Goal: Task Accomplishment & Management: Manage account settings

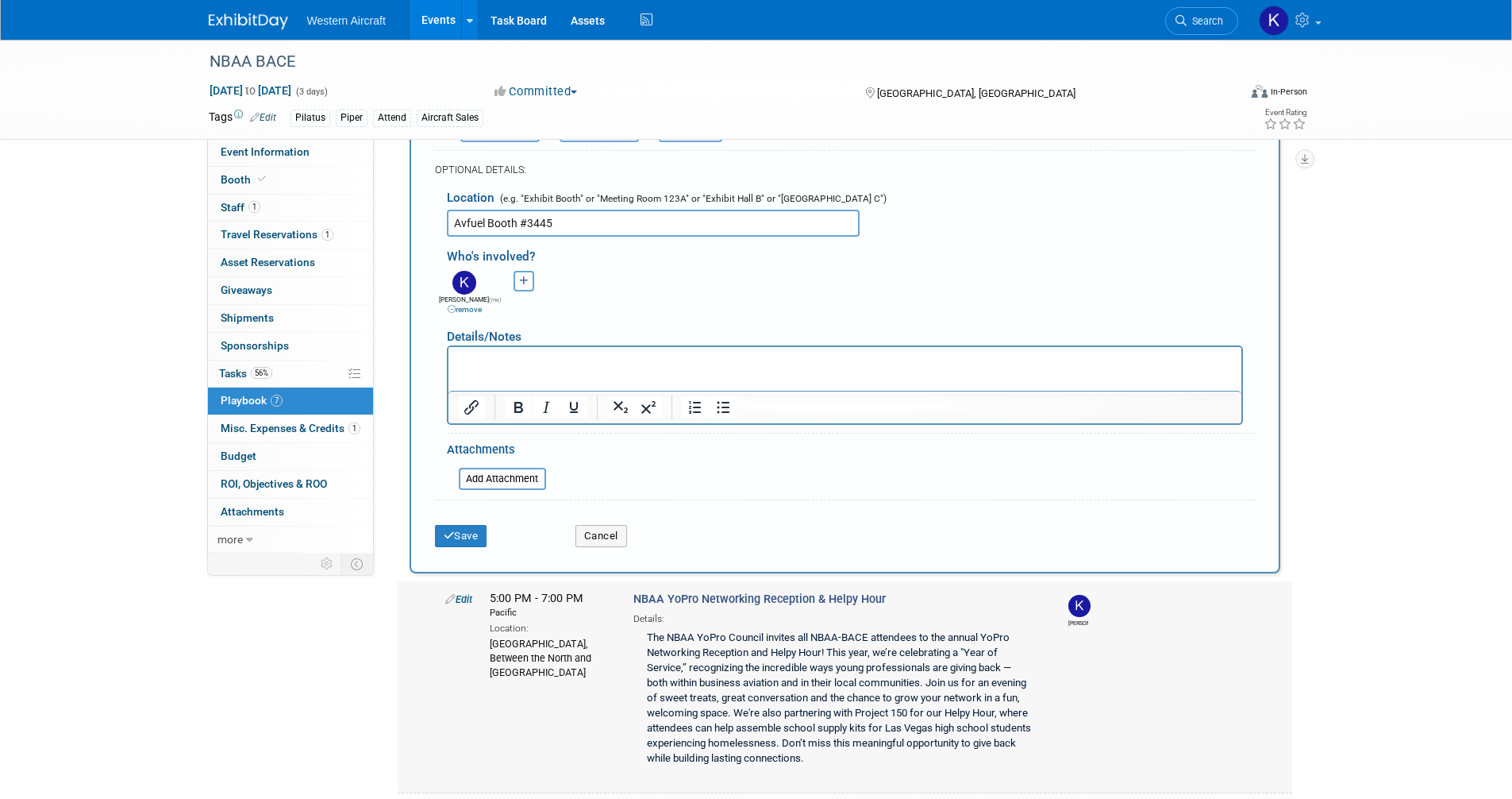
scroll to position [371, 0]
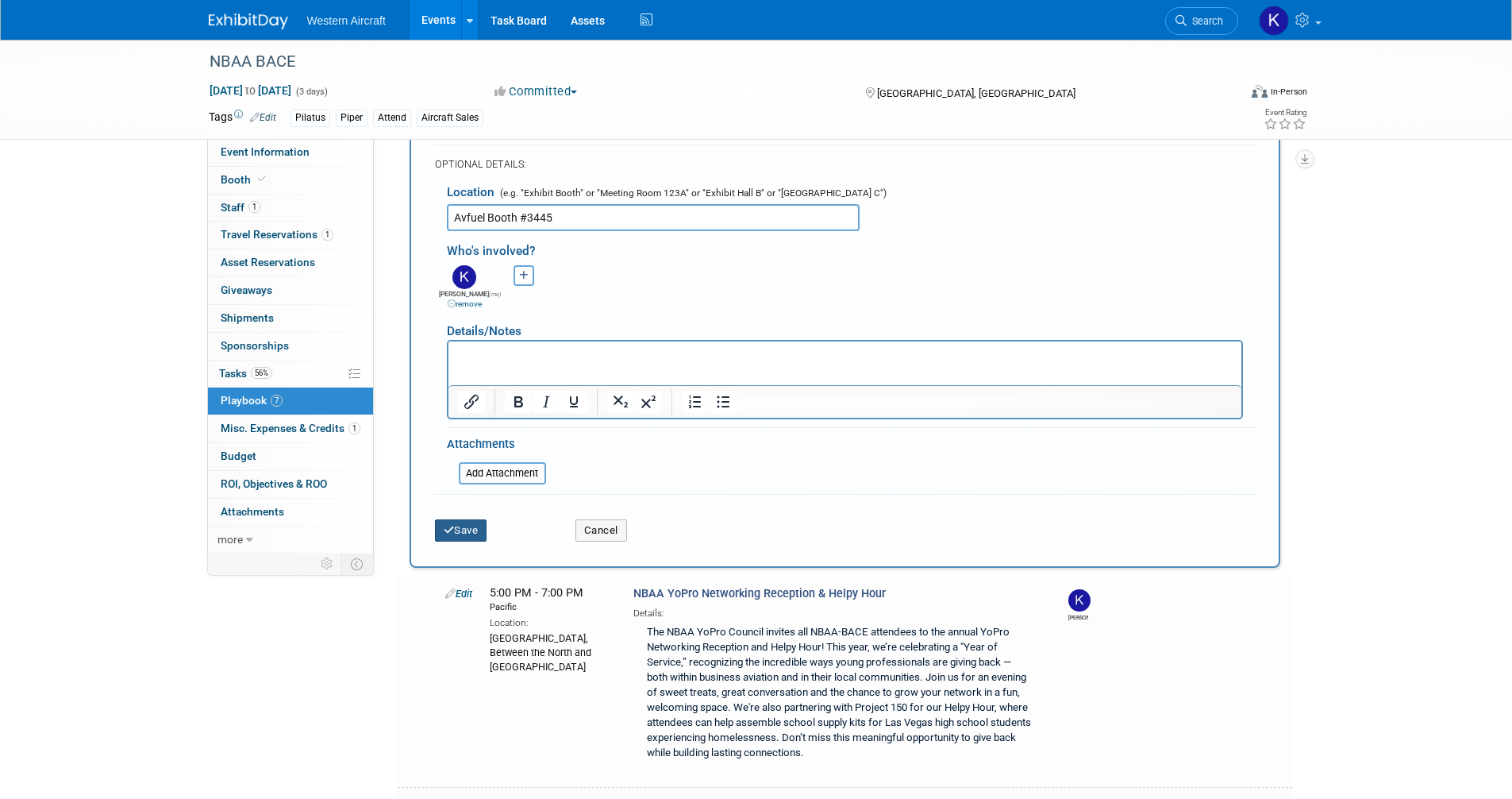
click at [461, 539] on button "Save" at bounding box center [461, 530] width 52 height 22
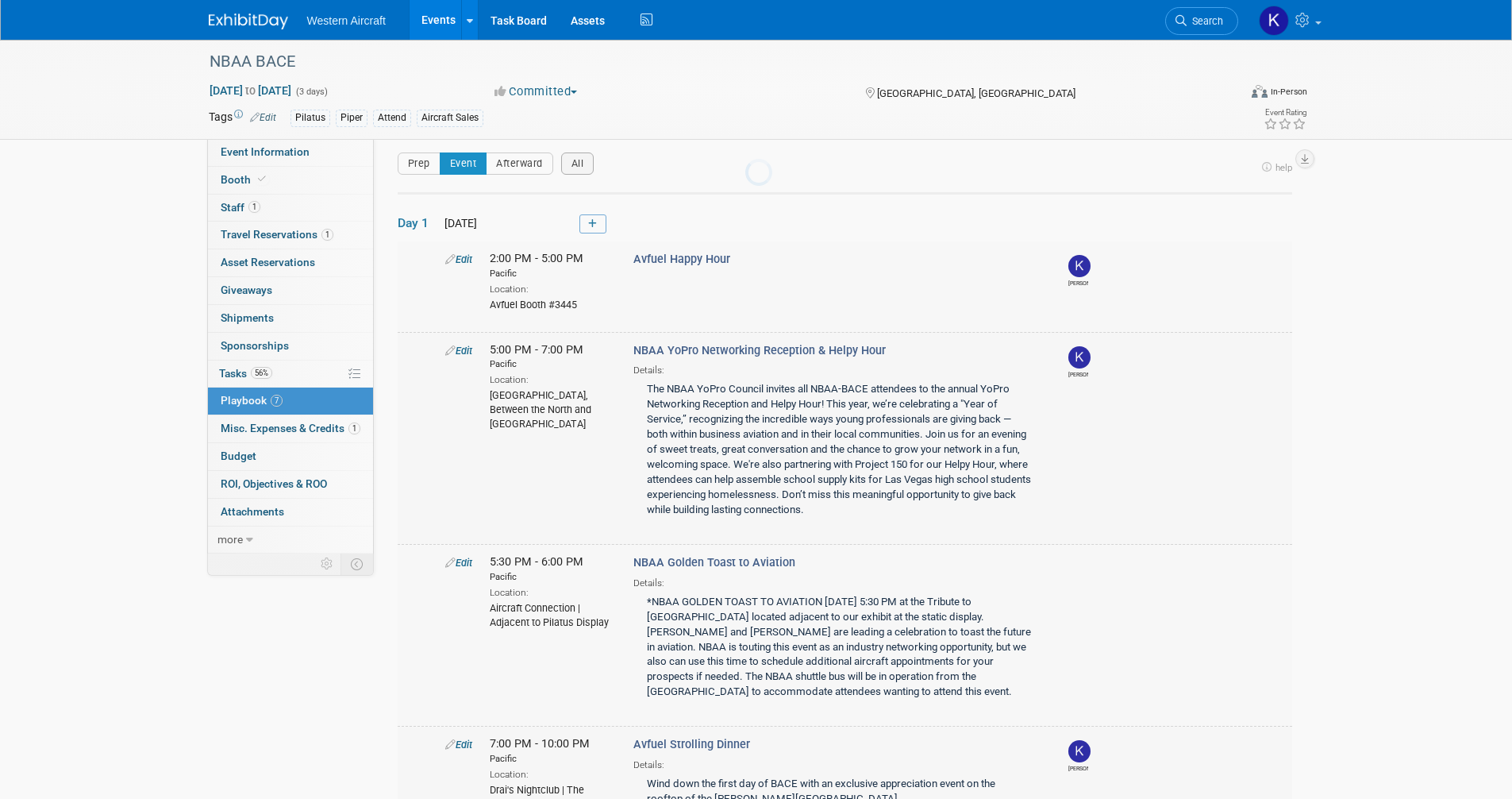
click at [461, 536] on td "Edit 5:00 PM - 7:00 PM Pacific Location: LVCC Paradise Bridge, Between the Nort…" at bounding box center [846, 438] width 895 height 212
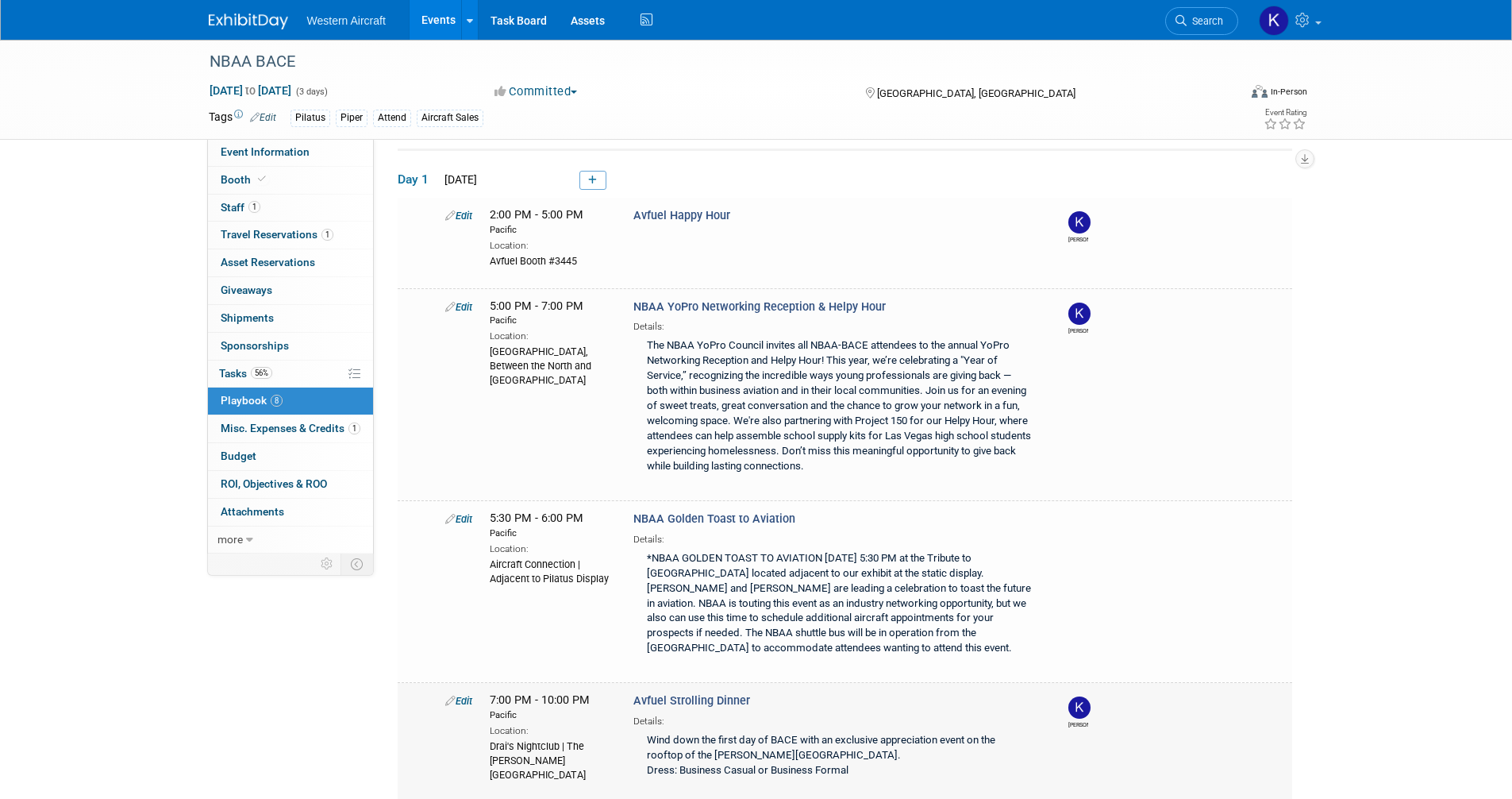
scroll to position [51, 0]
click at [538, 263] on div "Avfuel Booth #3445" at bounding box center [550, 260] width 119 height 16
copy div "Avfuel Booth #3445"
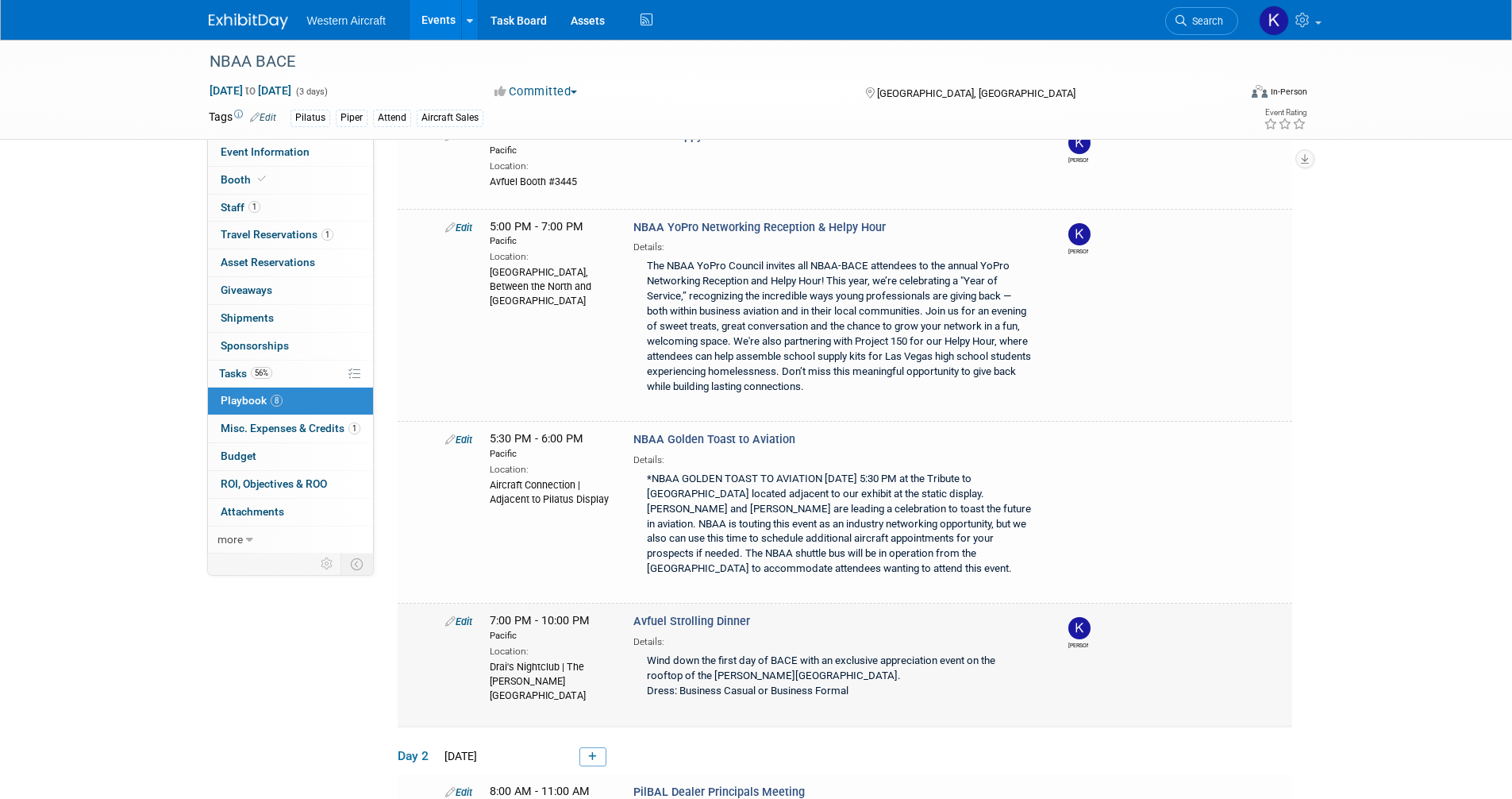
scroll to position [369, 0]
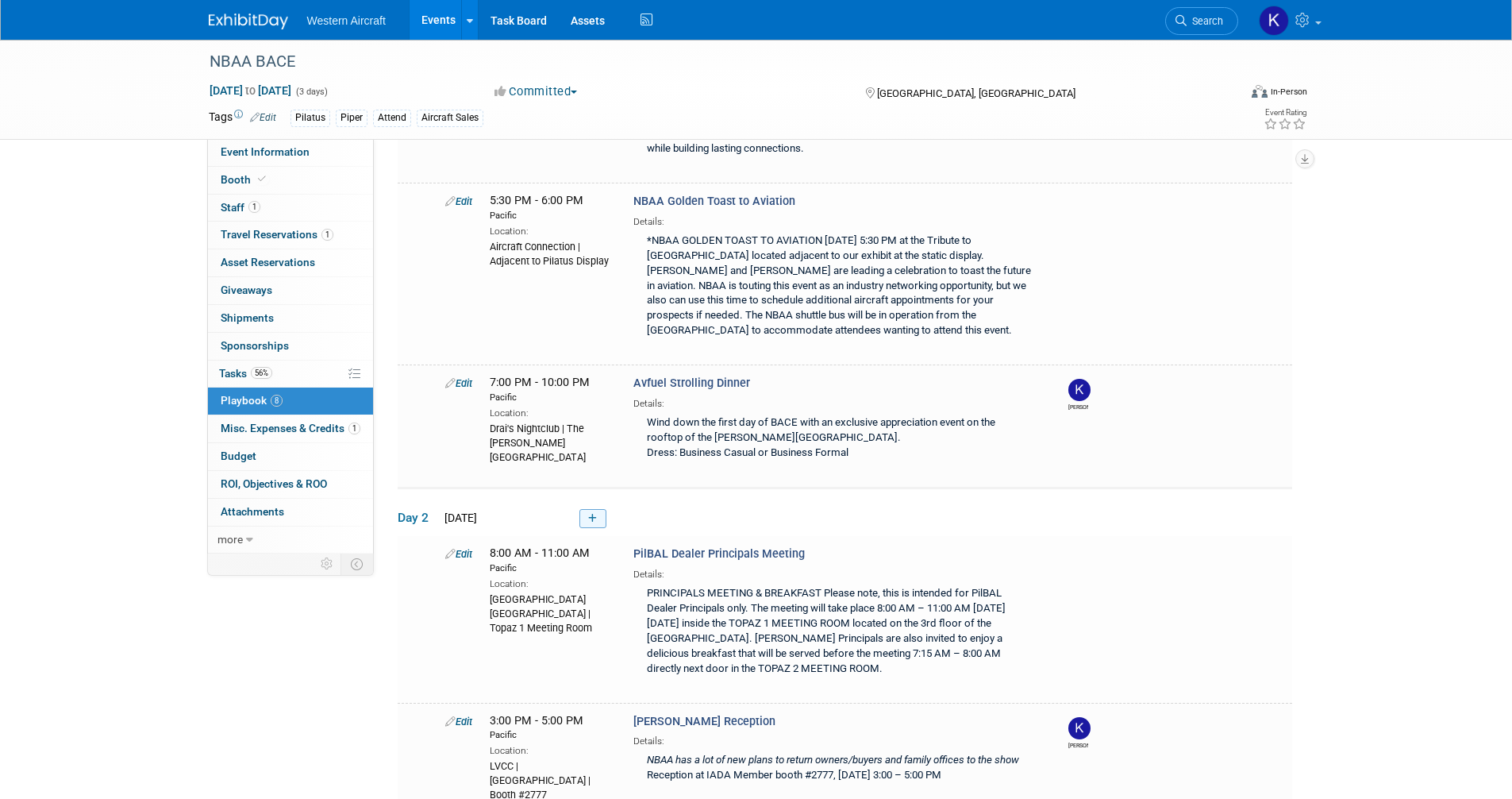
click at [592, 519] on icon at bounding box center [592, 518] width 9 height 9
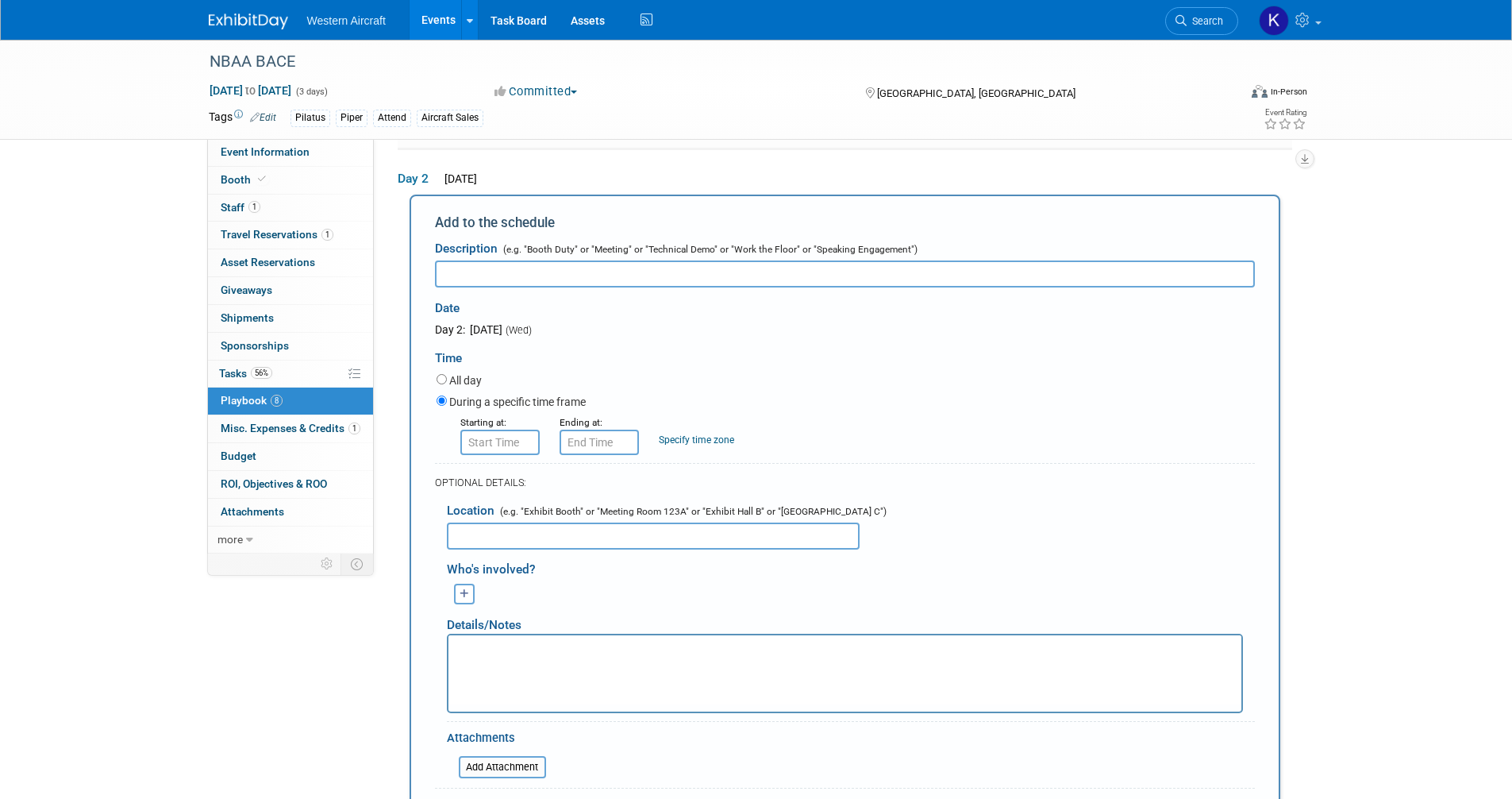
scroll to position [0, 0]
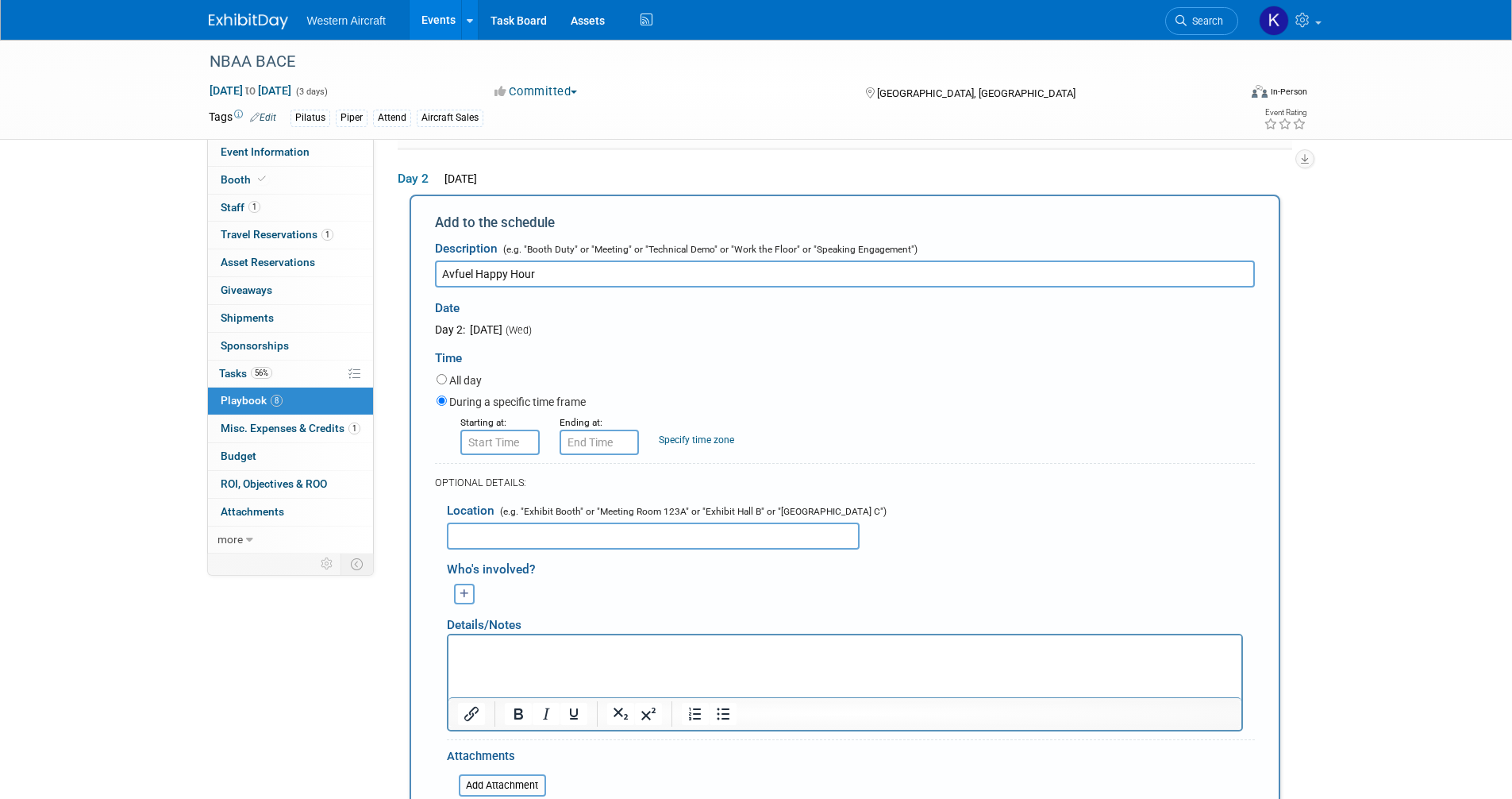
type input "Avfuel Happy Hour"
click at [494, 651] on p "Rich Text Area. Press ALT-0 for help." at bounding box center [844, 648] width 774 height 16
click at [493, 525] on input "text" at bounding box center [654, 536] width 413 height 27
paste input "Avfuel Booth #3445"
type input "Avfuel Booth #3445"
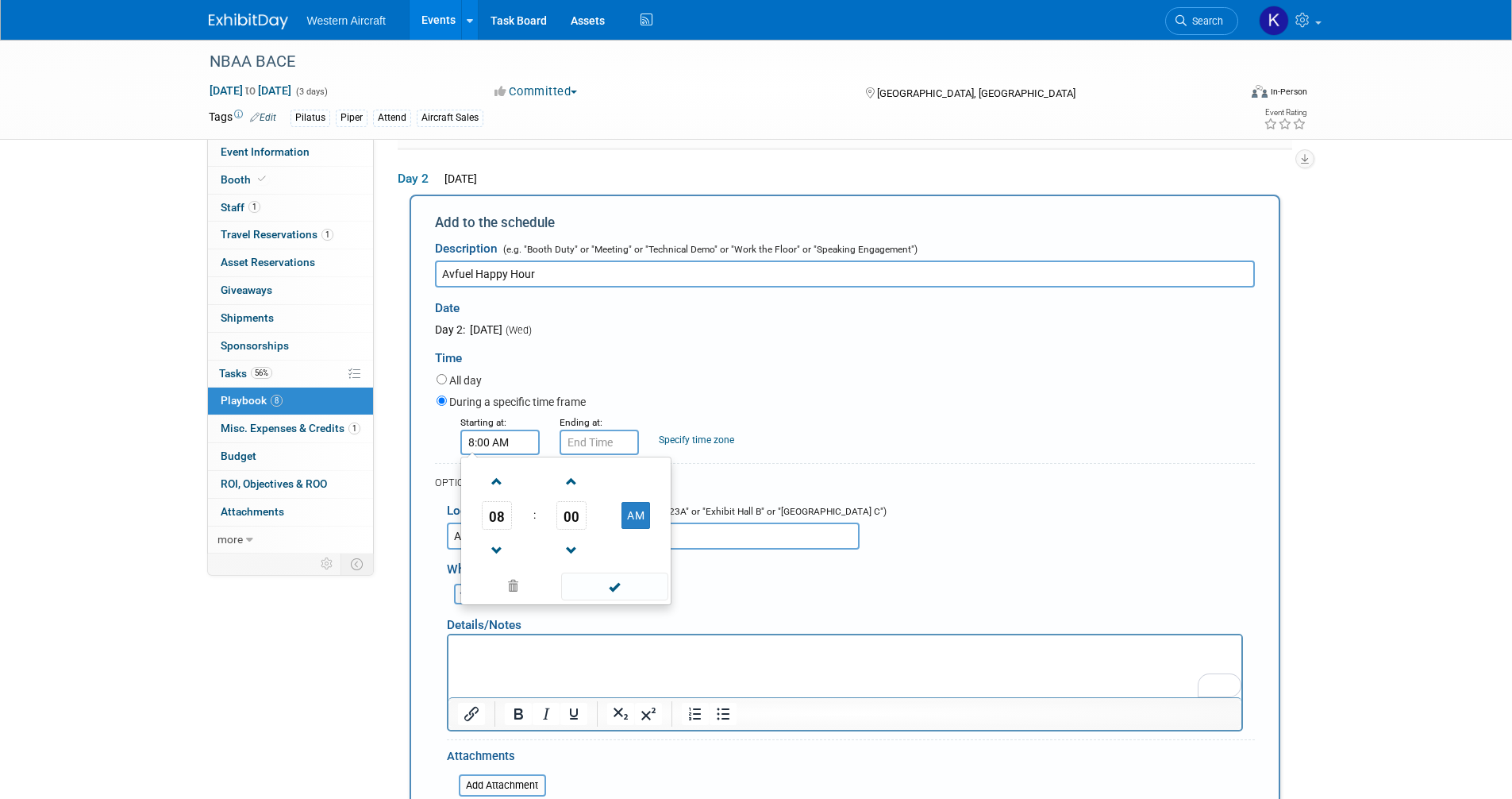
click at [497, 435] on input "8:00 AM" at bounding box center [501, 442] width 80 height 26
type input "2:00 PM"
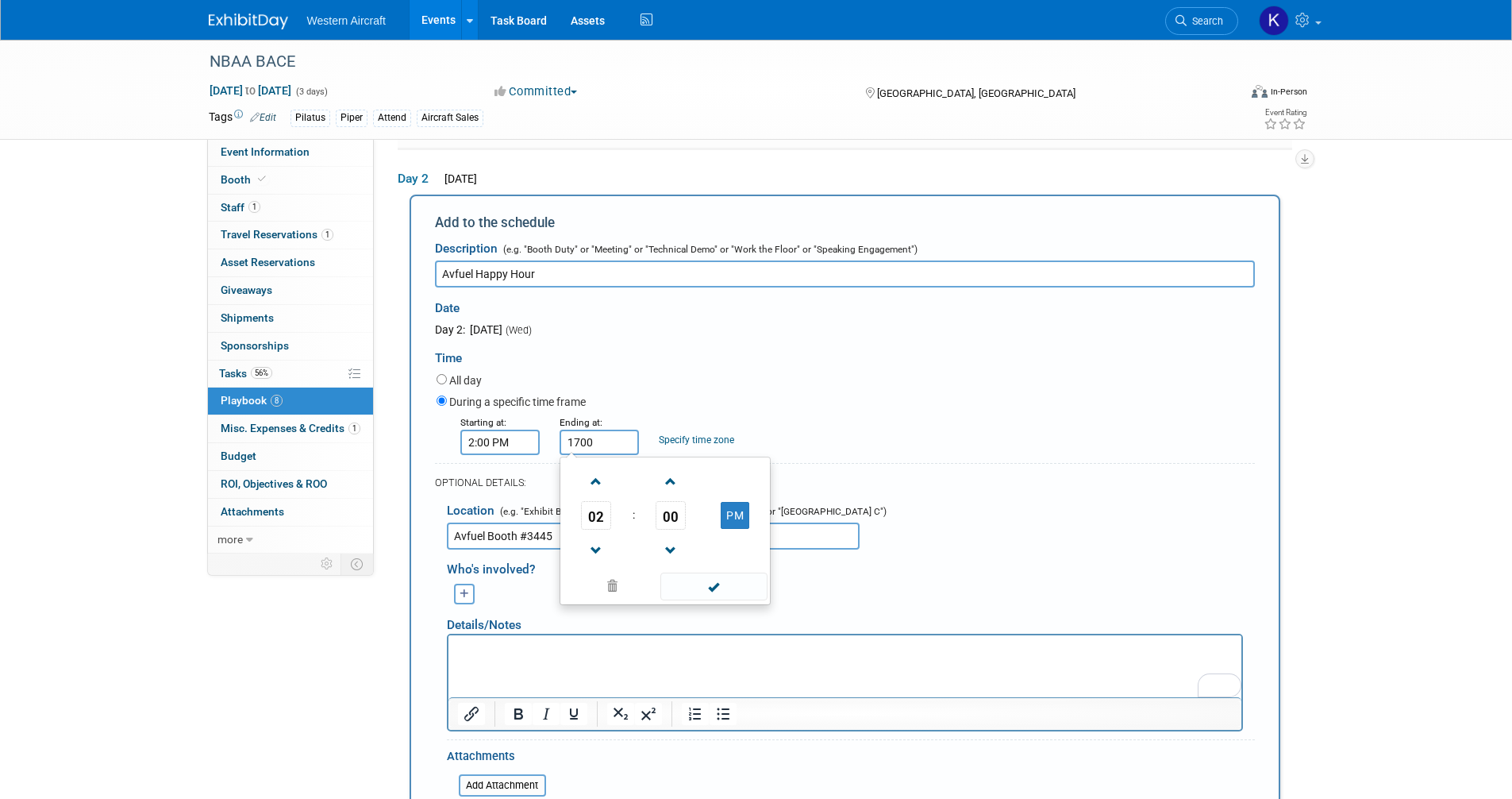
type input "5:00 PM"
click at [711, 434] on link "Specify time zone" at bounding box center [697, 440] width 76 height 11
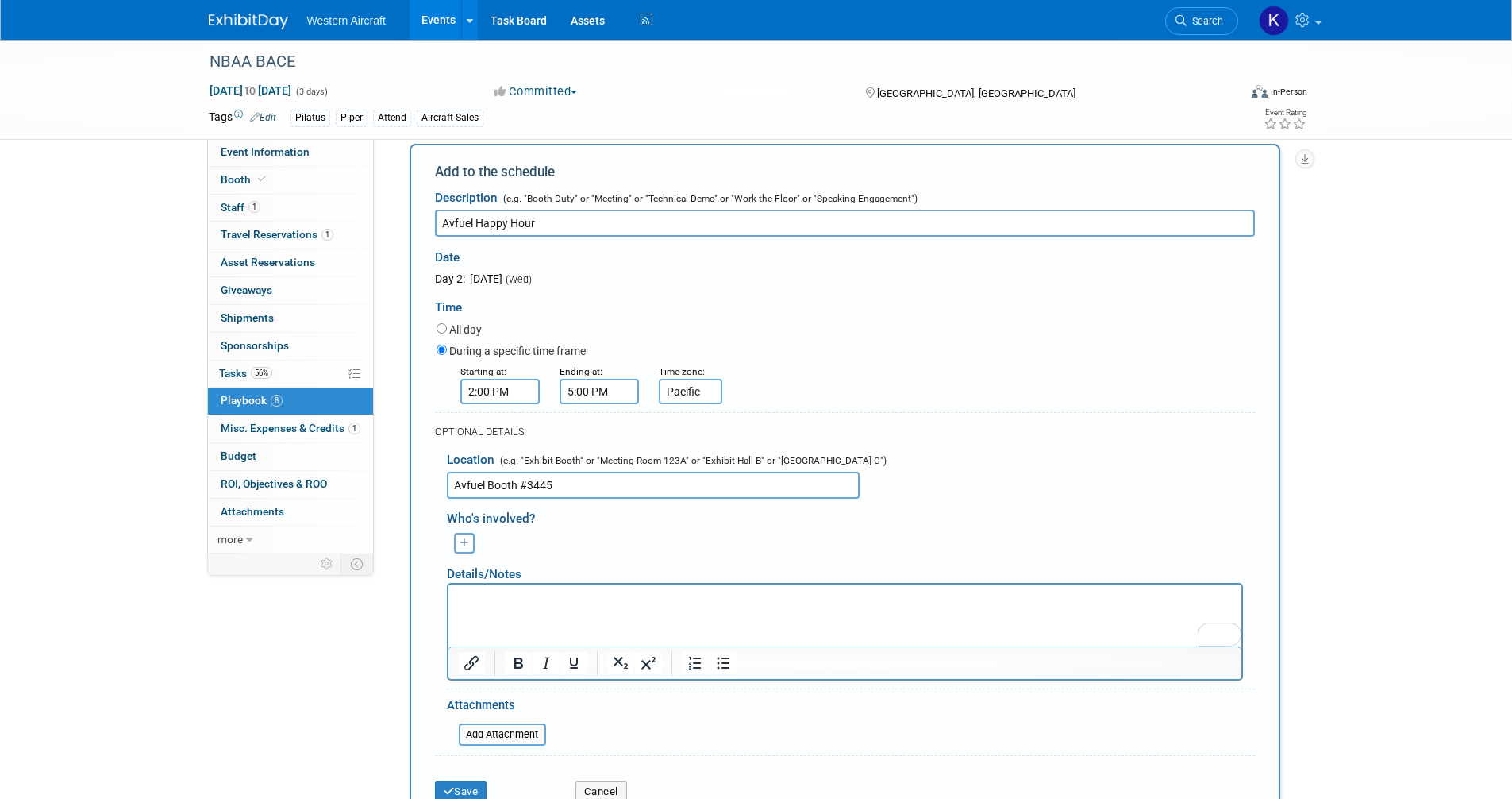
scroll to position [786, 0]
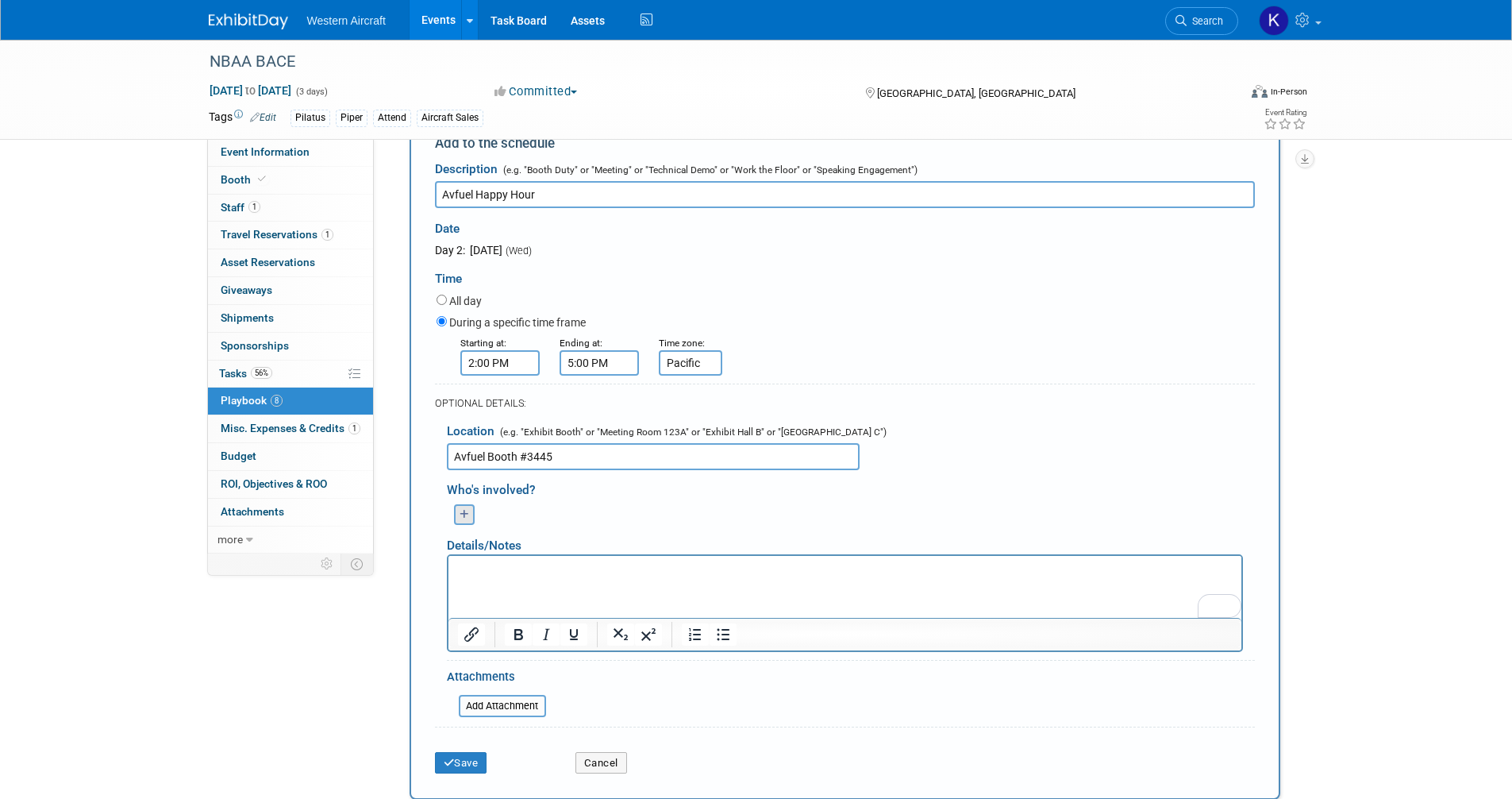
type input "Pacific"
click at [457, 515] on button "button" at bounding box center [465, 515] width 21 height 21
click at [505, 568] on link "Kindra Mahler (me)" at bounding box center [589, 571] width 252 height 30
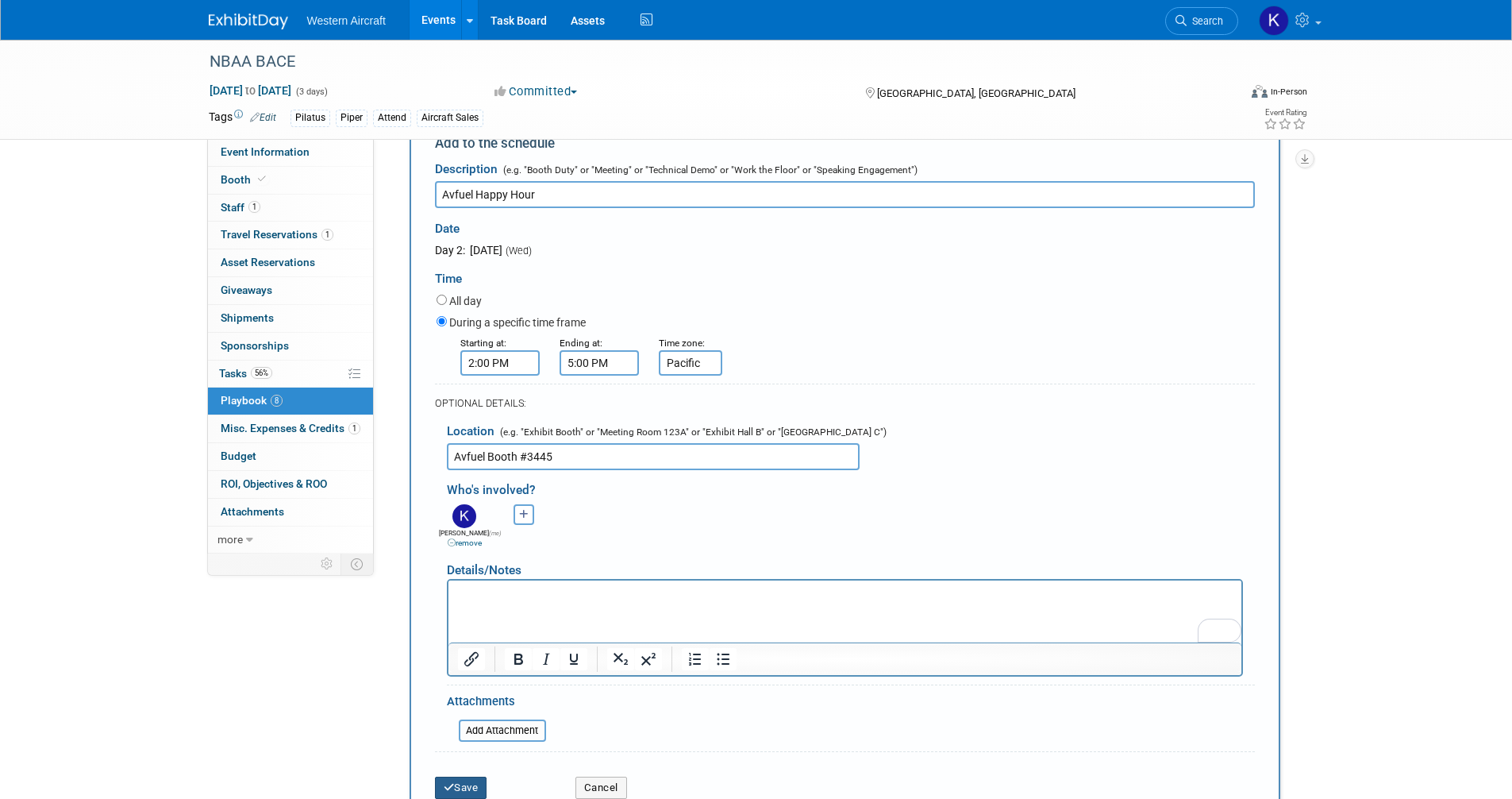
click at [483, 776] on button "Save" at bounding box center [461, 787] width 52 height 22
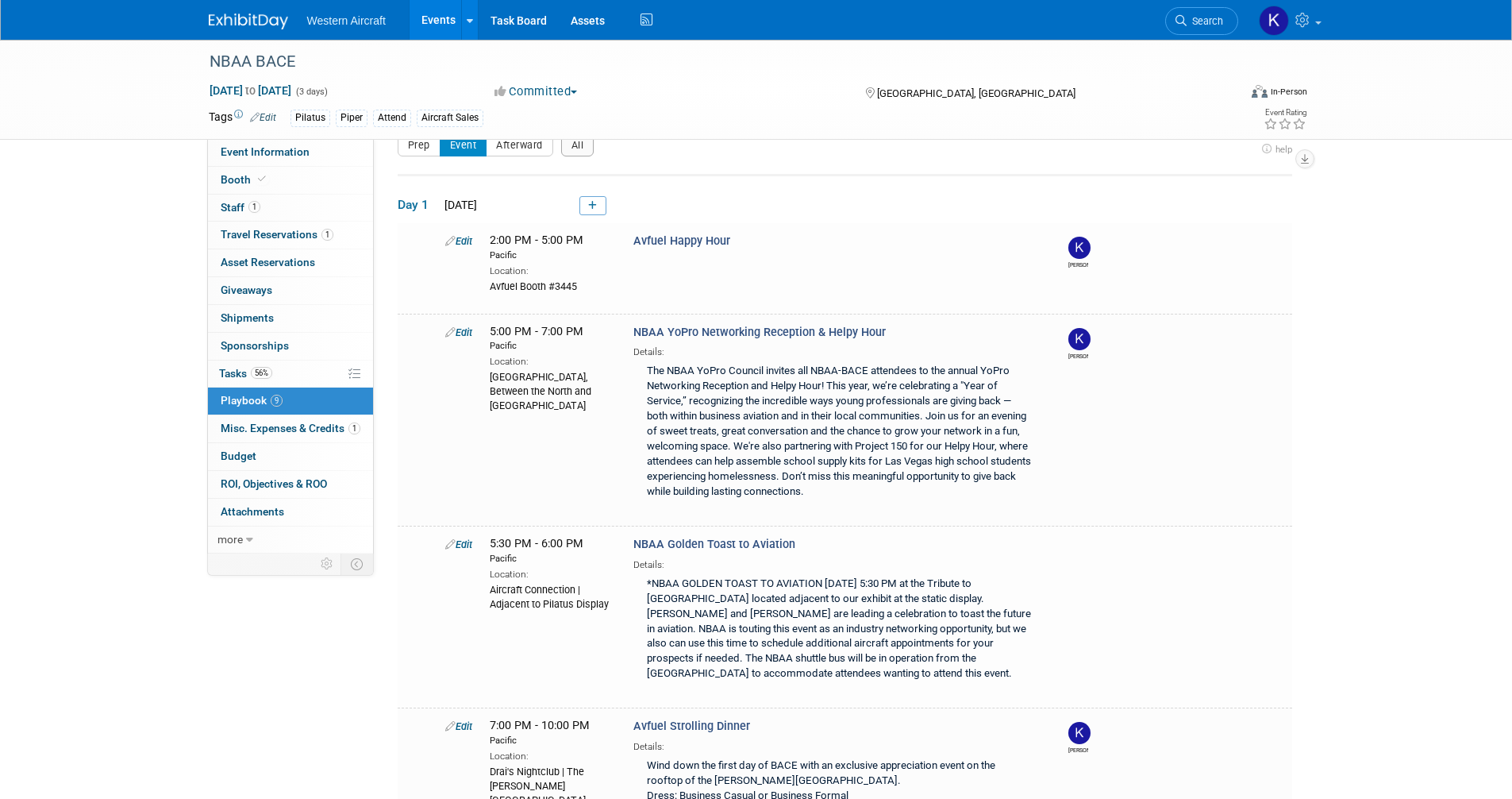
scroll to position [0, 0]
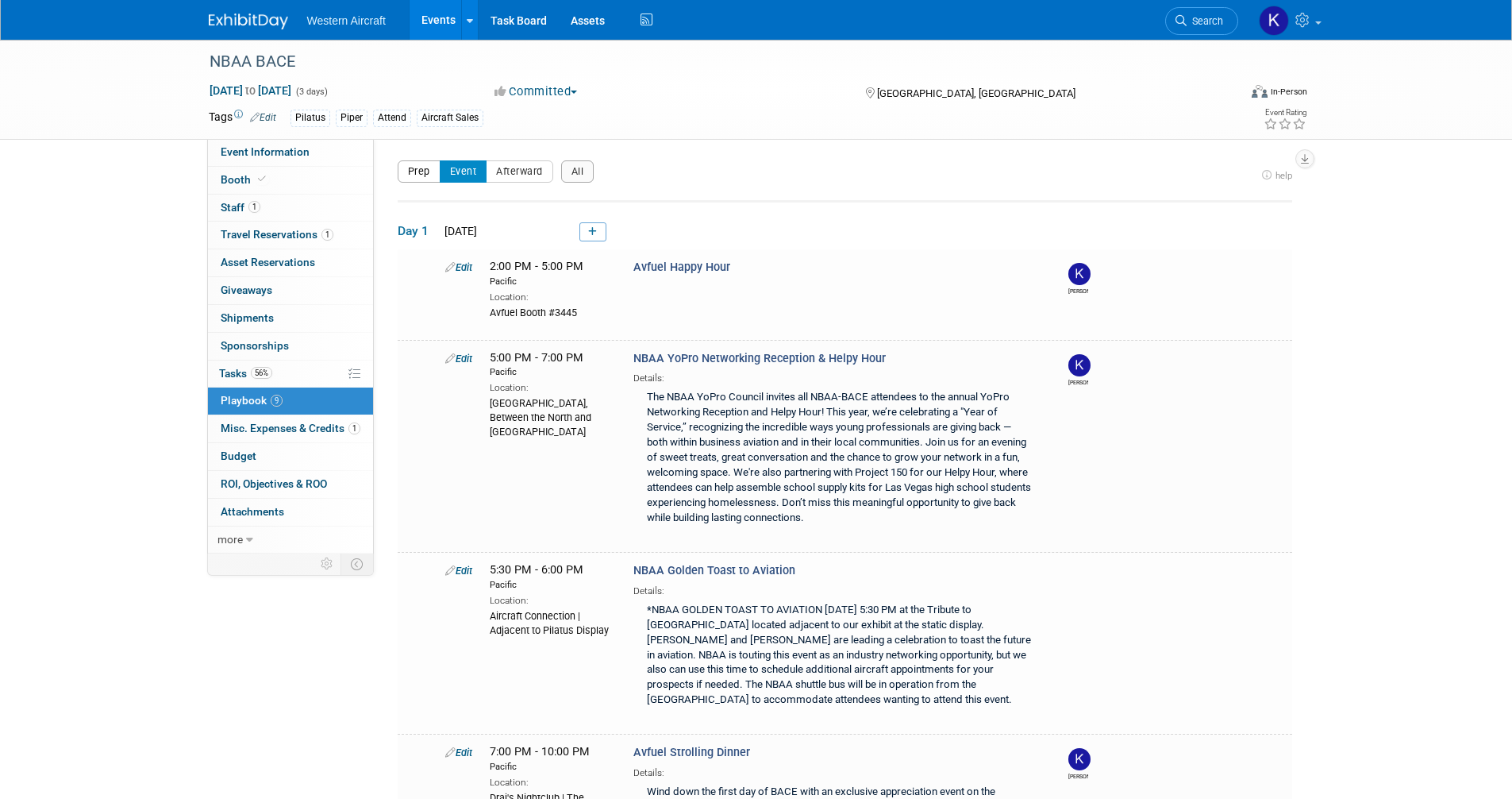
click at [408, 173] on button "Prep" at bounding box center [419, 171] width 43 height 22
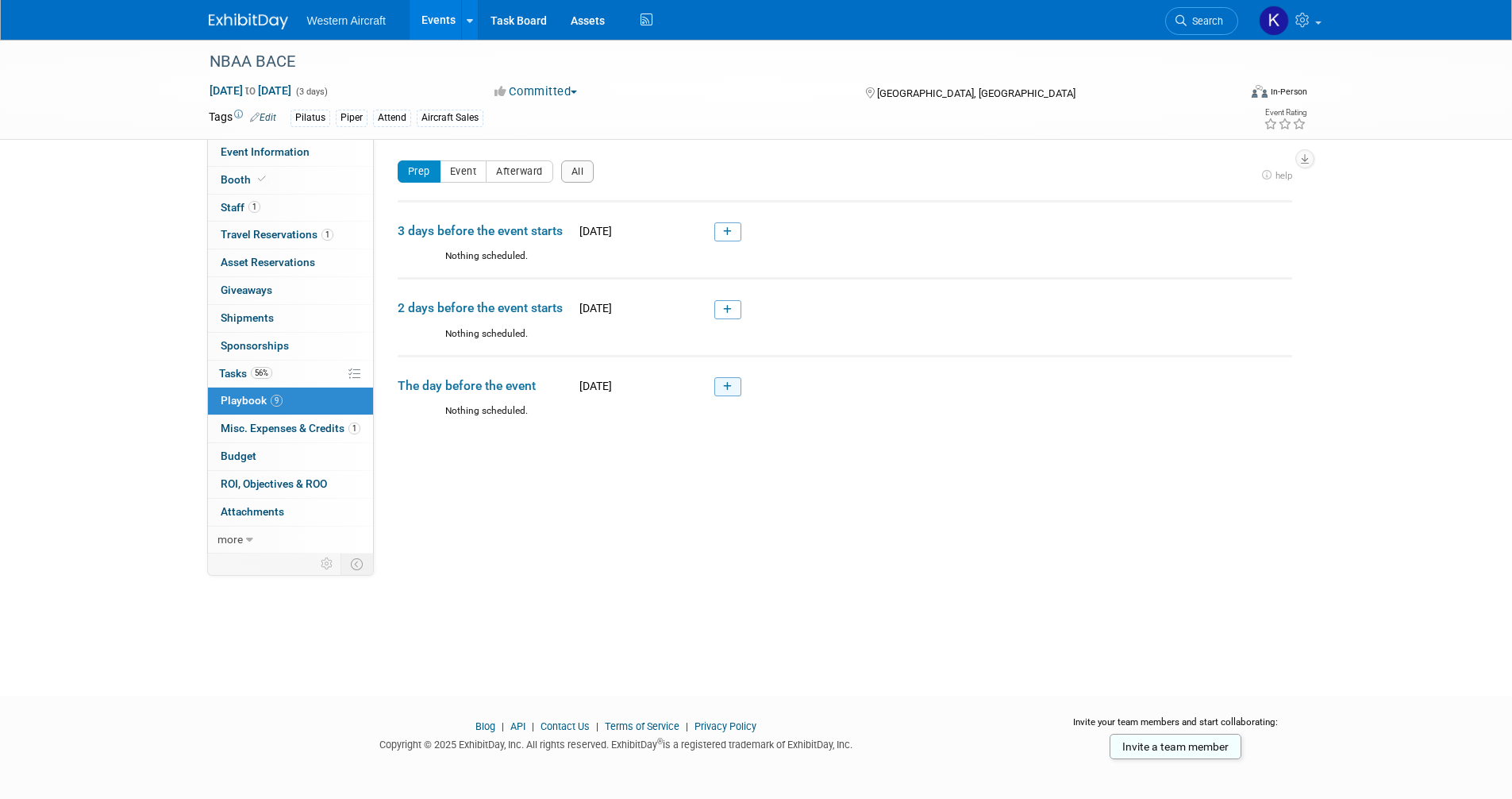
click at [729, 389] on icon at bounding box center [727, 387] width 9 height 9
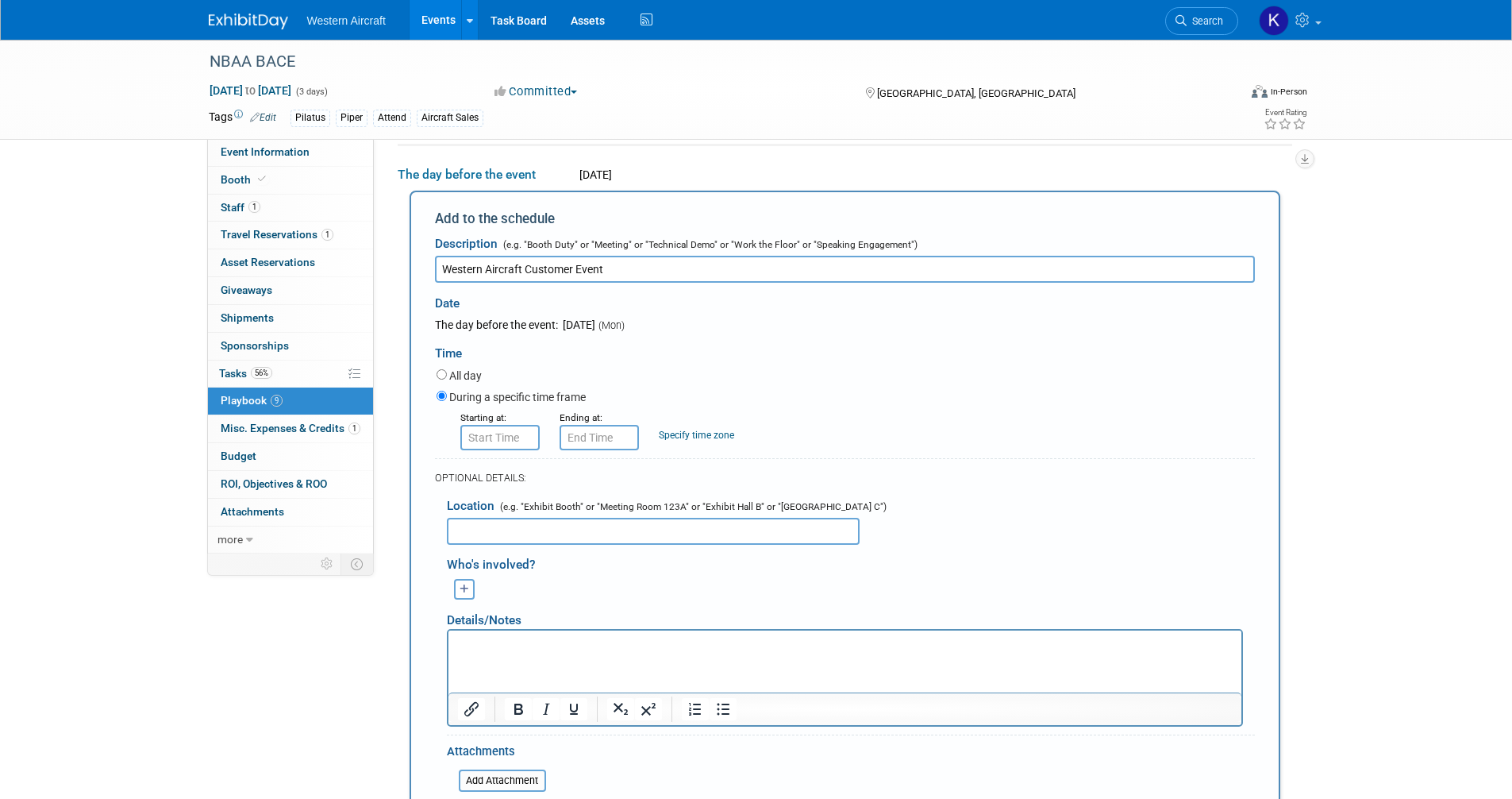
type input "Western Aircraft Customer Event"
click at [498, 439] on input "8:00 AM" at bounding box center [501, 437] width 80 height 26
type input "7:00 PM"
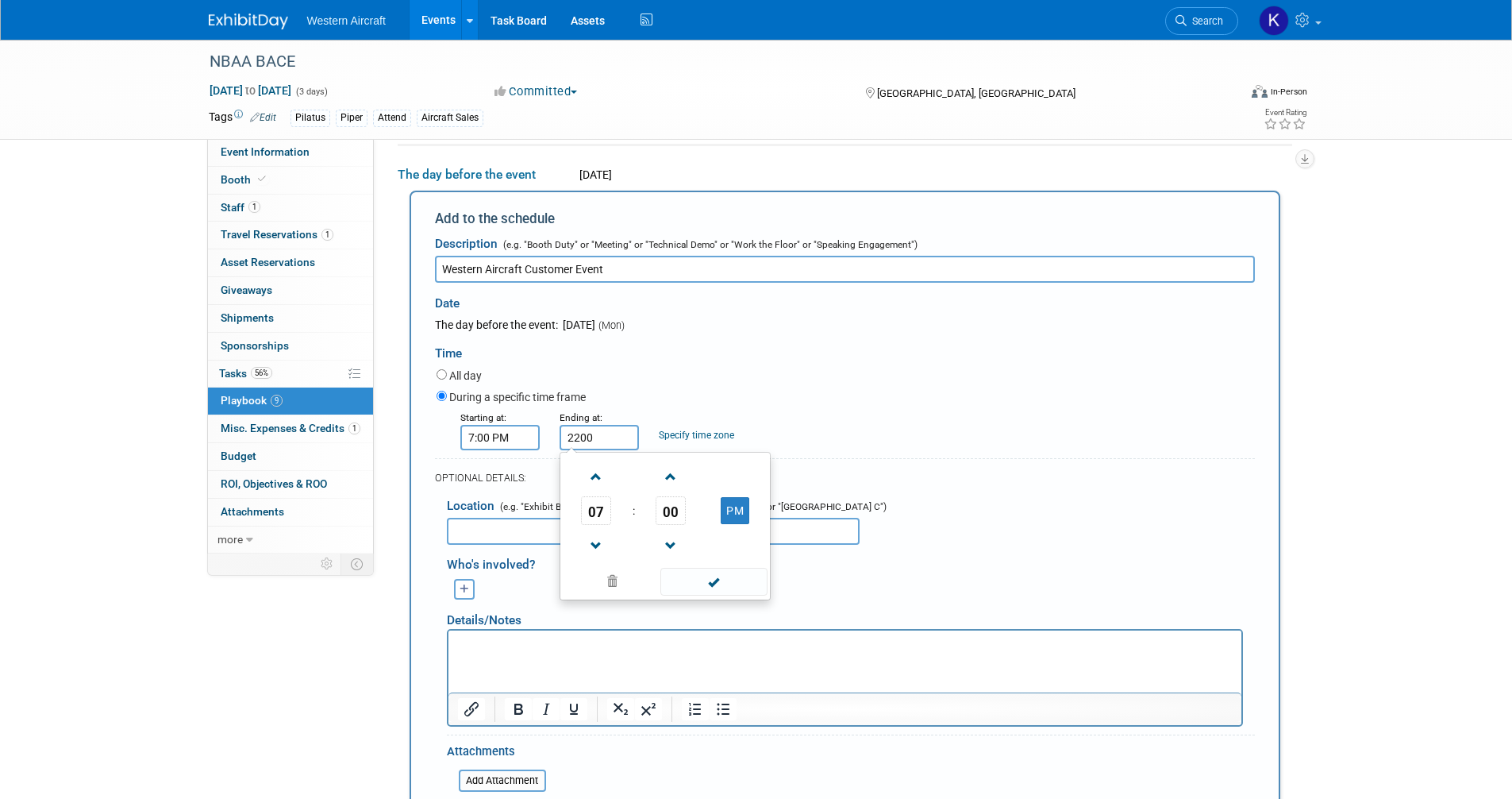
type input "10:00 PM"
click at [542, 527] on input "text" at bounding box center [654, 531] width 413 height 27
type input "H"
type input "MGM Grand"
click at [511, 640] on p "Rich Text Area. Press ALT-0 for help." at bounding box center [844, 645] width 774 height 16
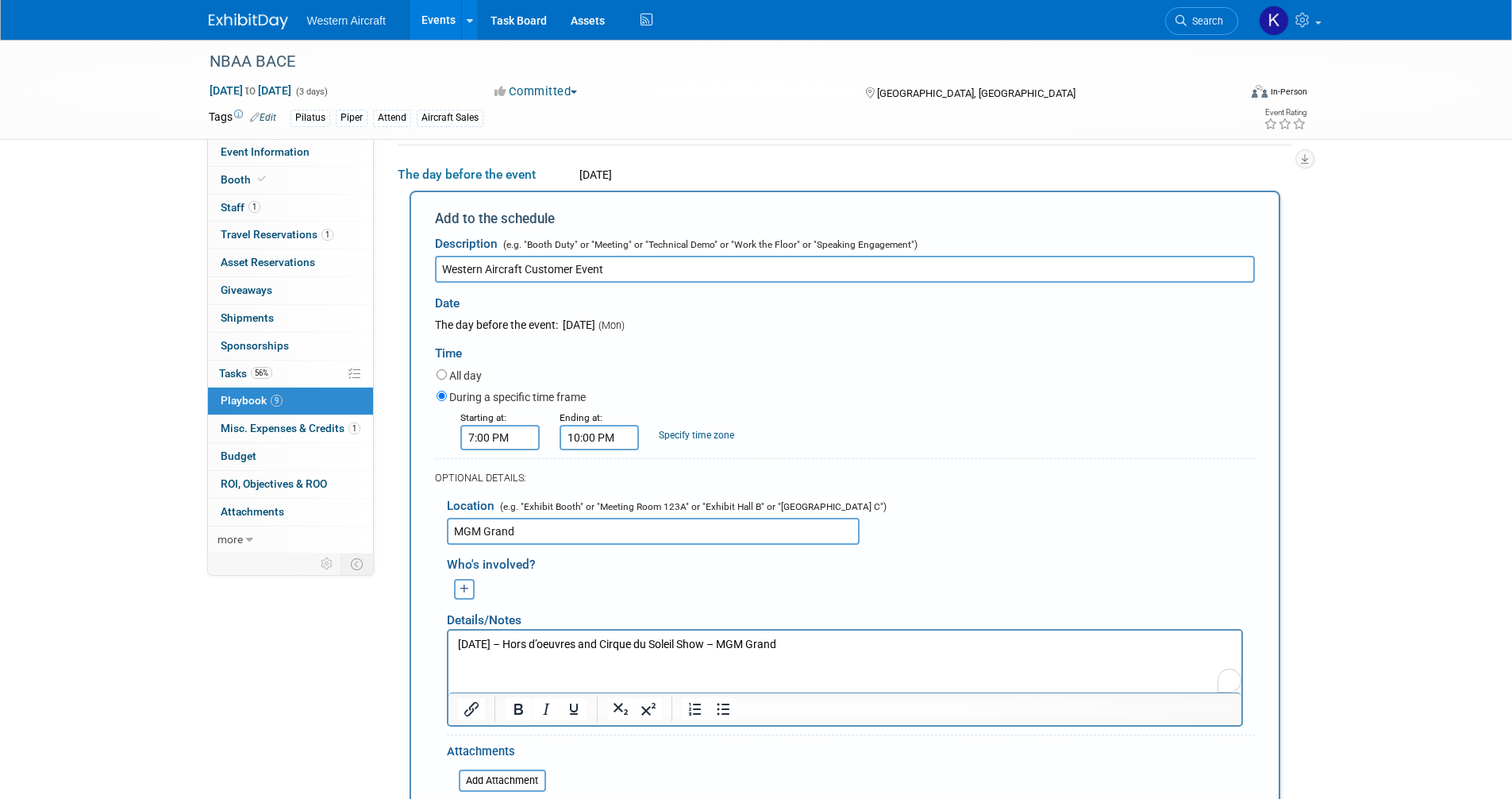
click at [462, 584] on icon "button" at bounding box center [465, 589] width 9 height 10
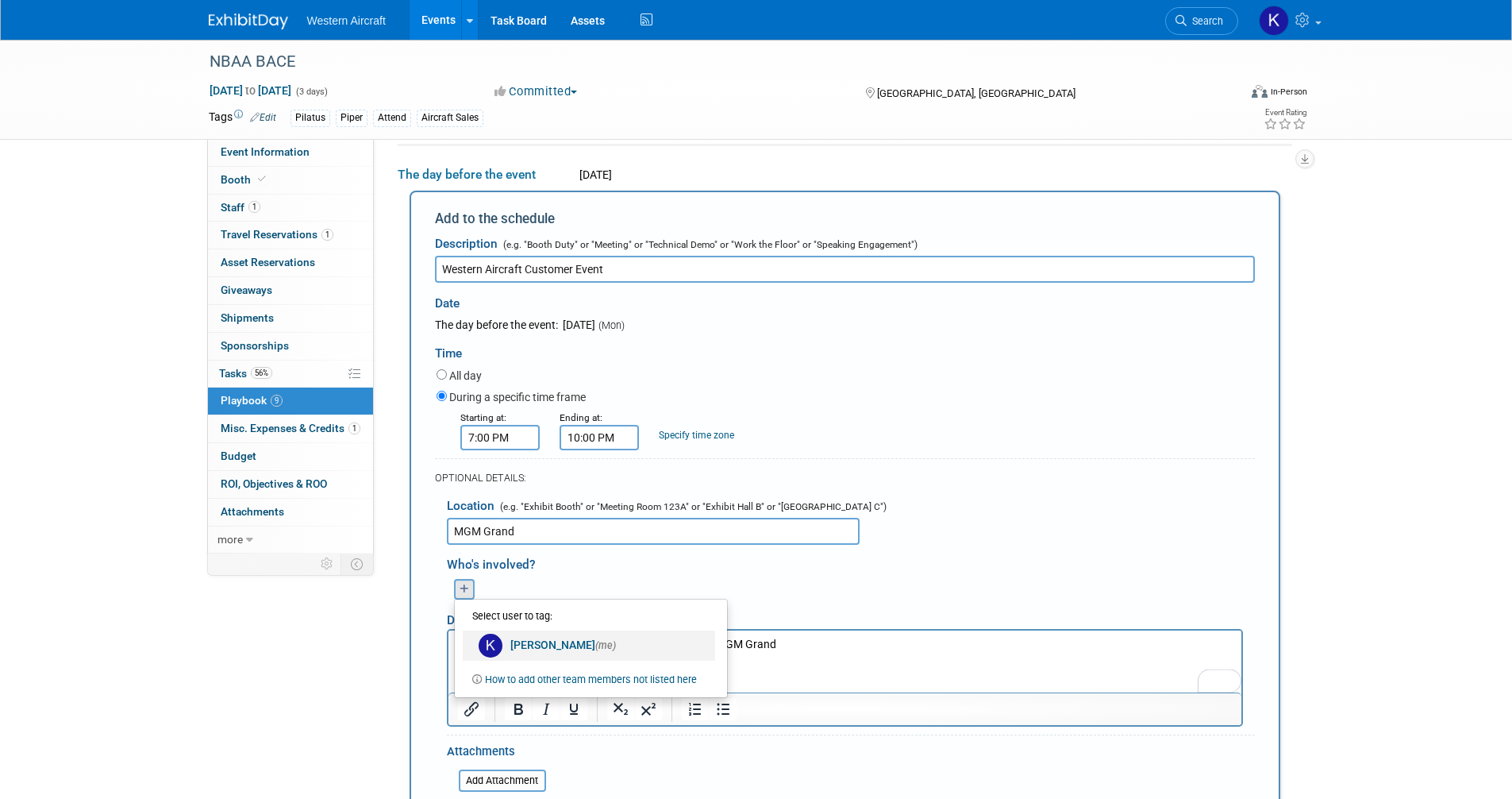
click at [483, 643] on img at bounding box center [490, 645] width 24 height 24
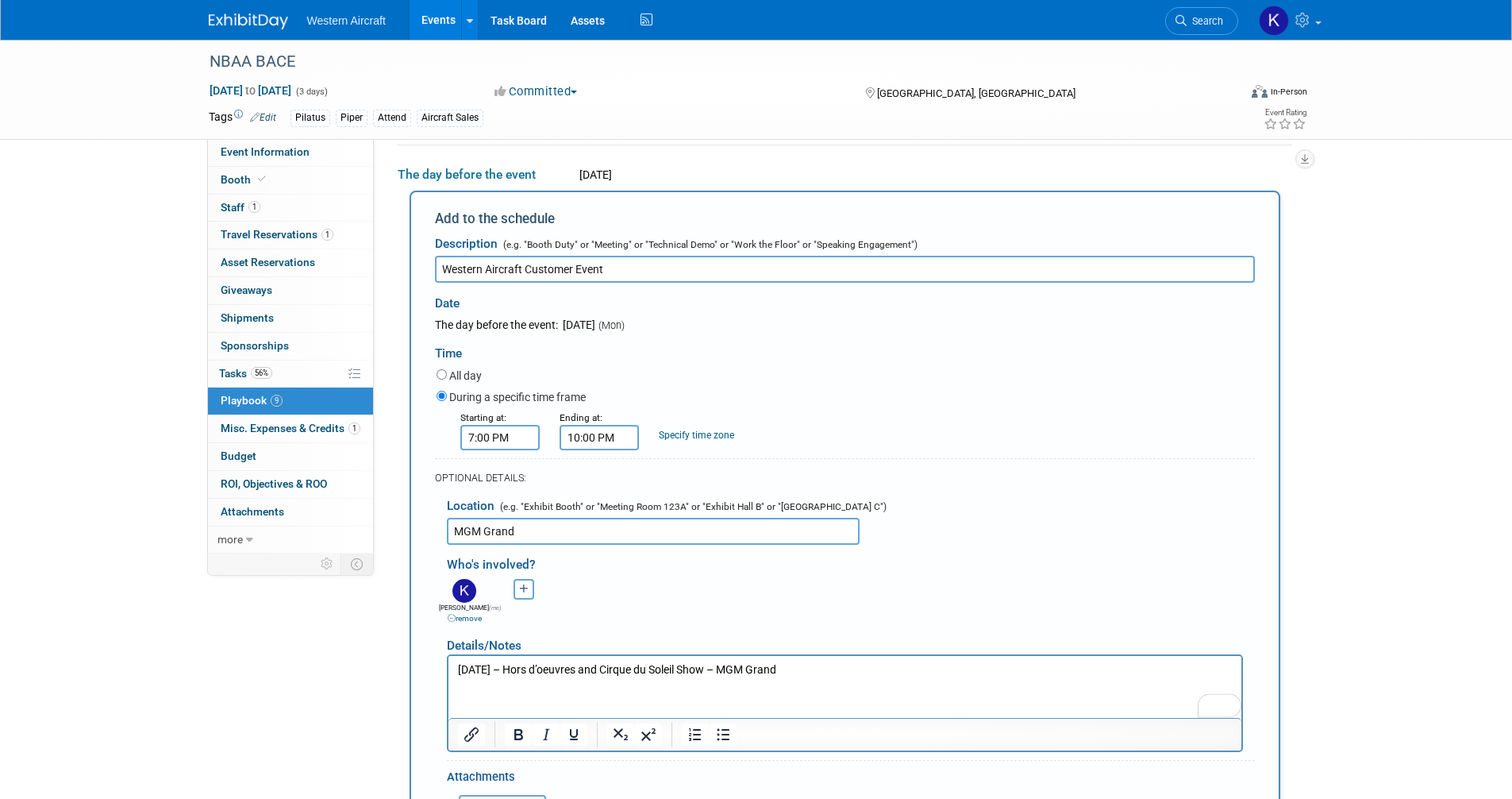
scroll to position [287, 0]
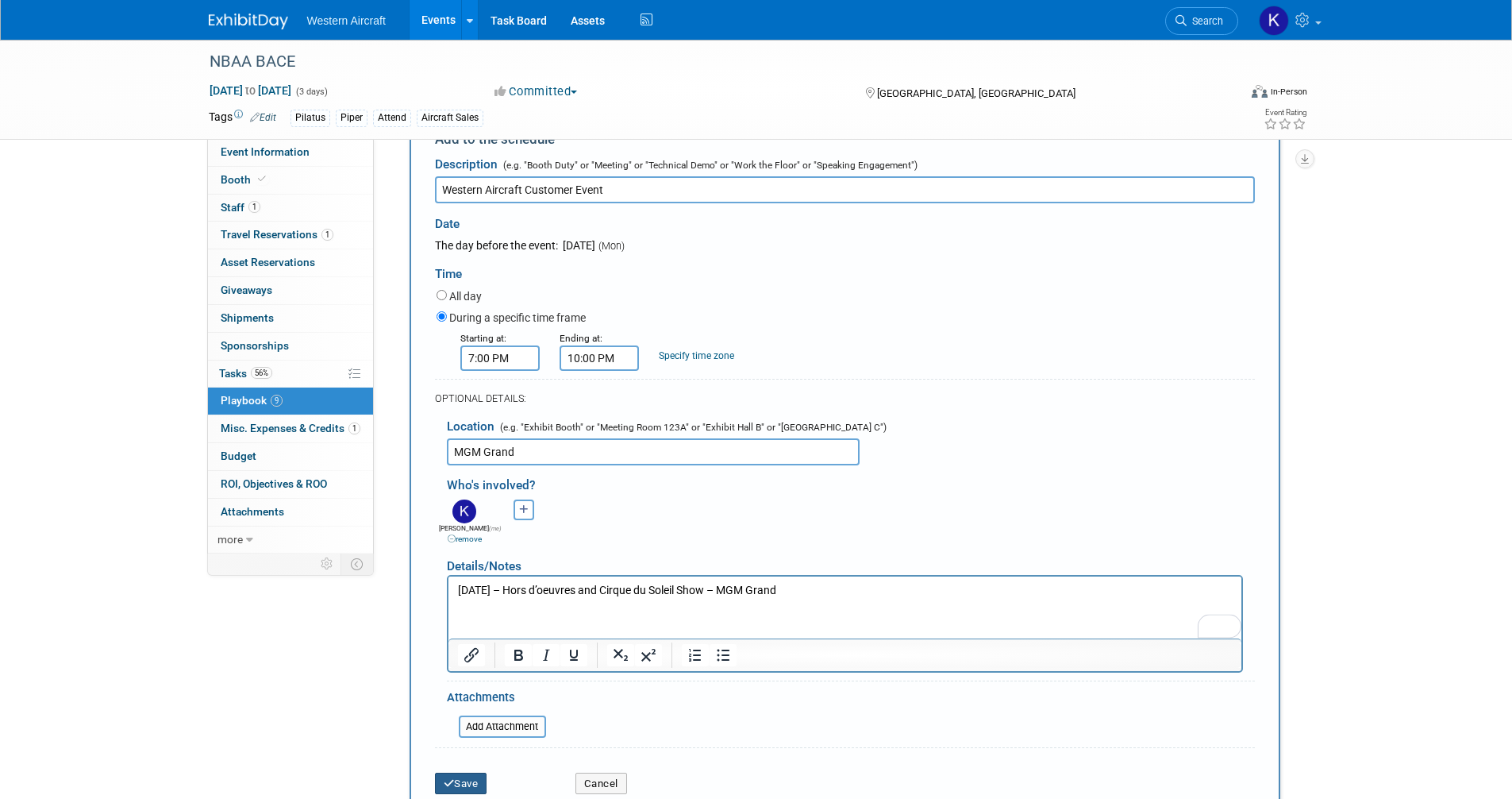
click at [466, 779] on button "Save" at bounding box center [461, 783] width 52 height 22
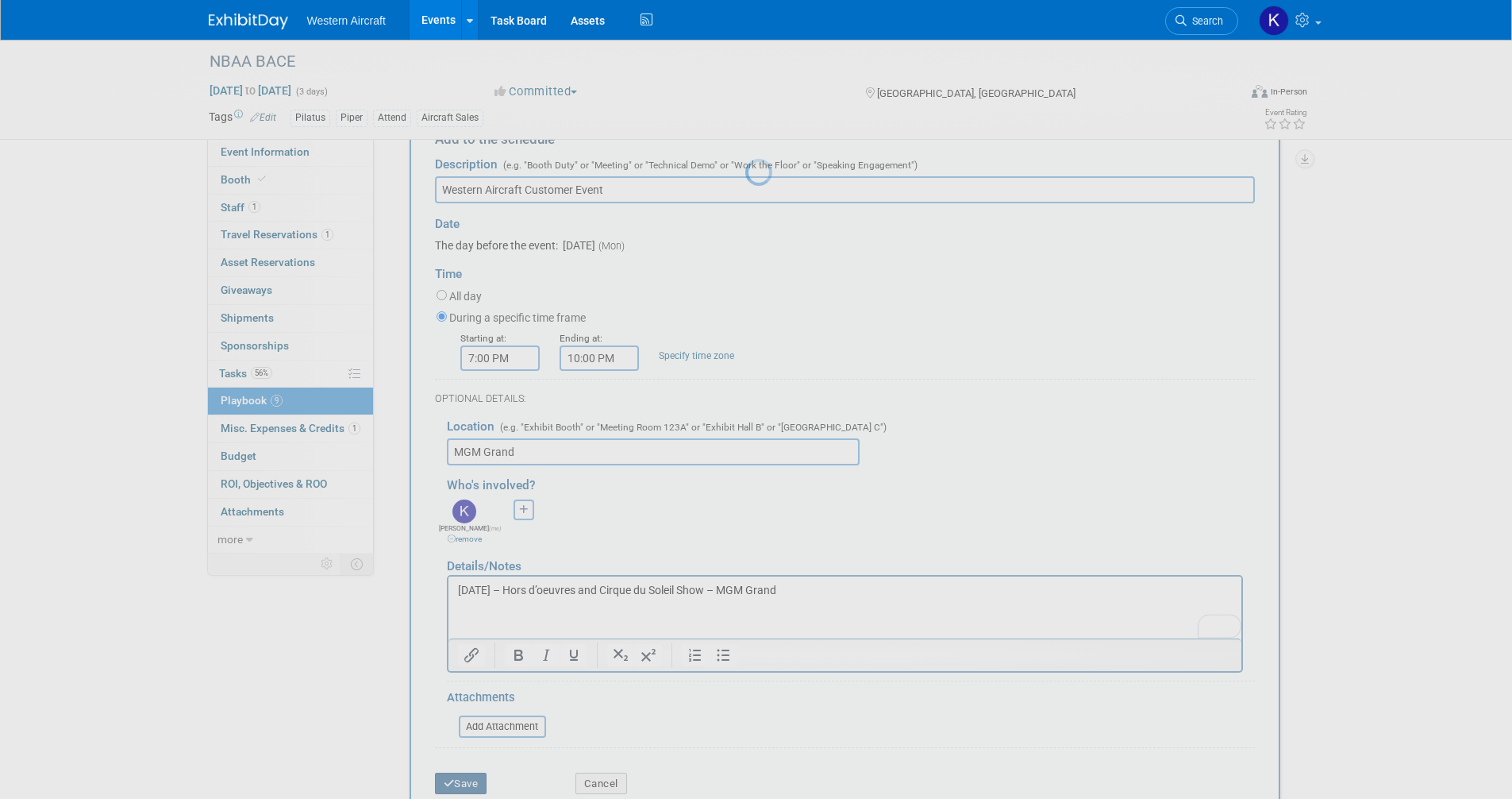
scroll to position [8, 0]
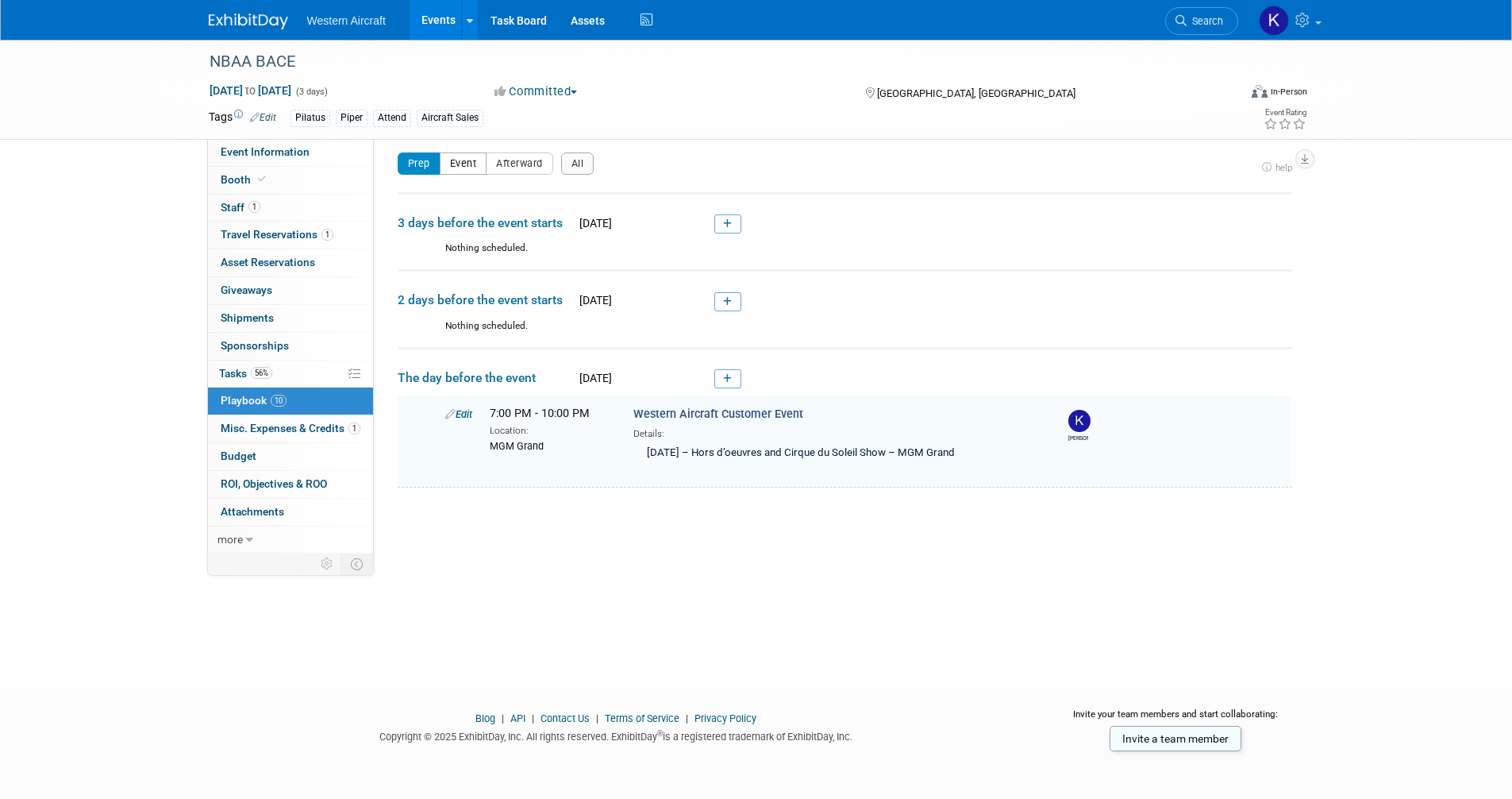
click at [468, 170] on button "Event" at bounding box center [464, 163] width 47 height 22
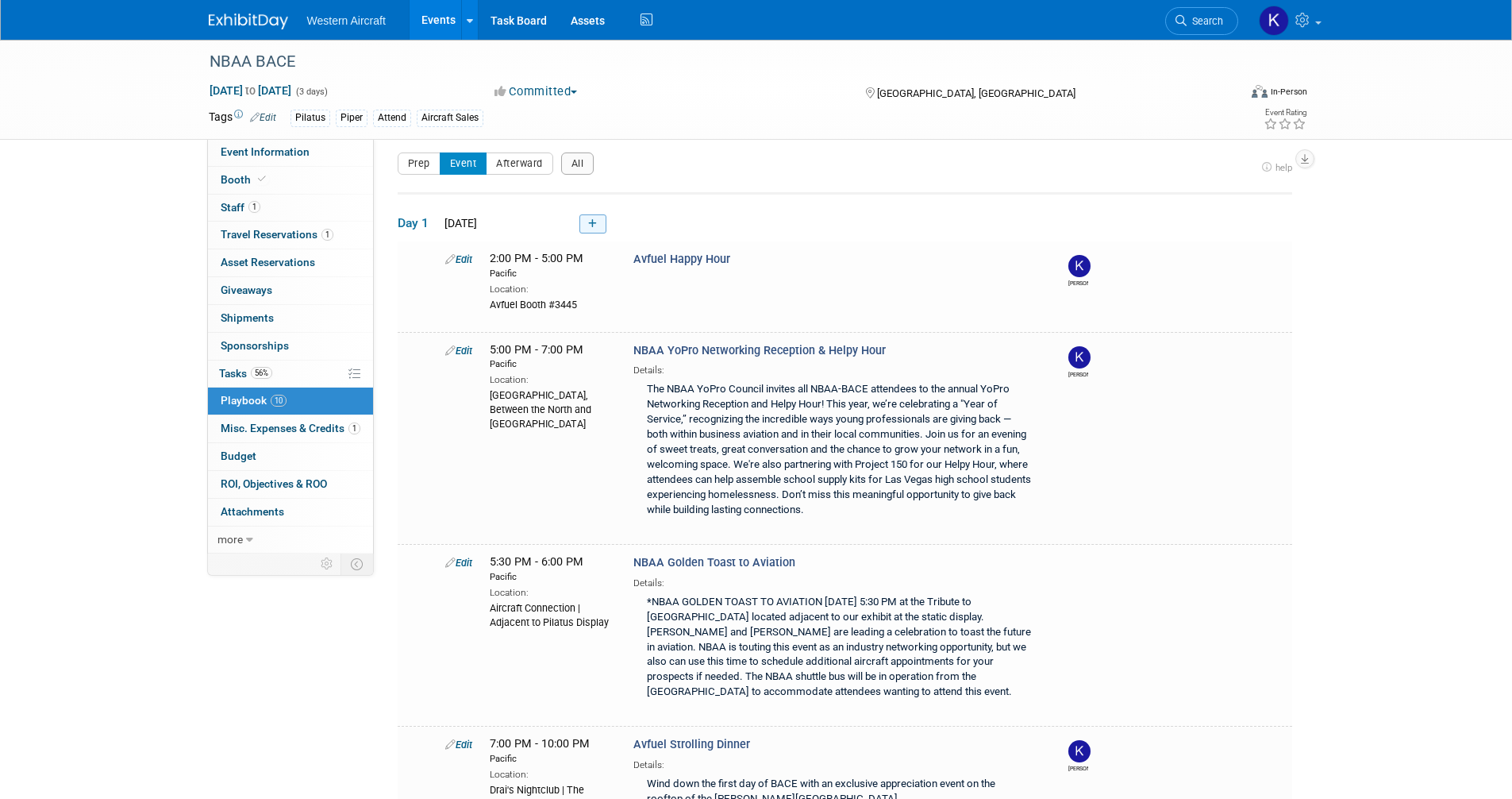
click at [599, 223] on link at bounding box center [592, 224] width 27 height 19
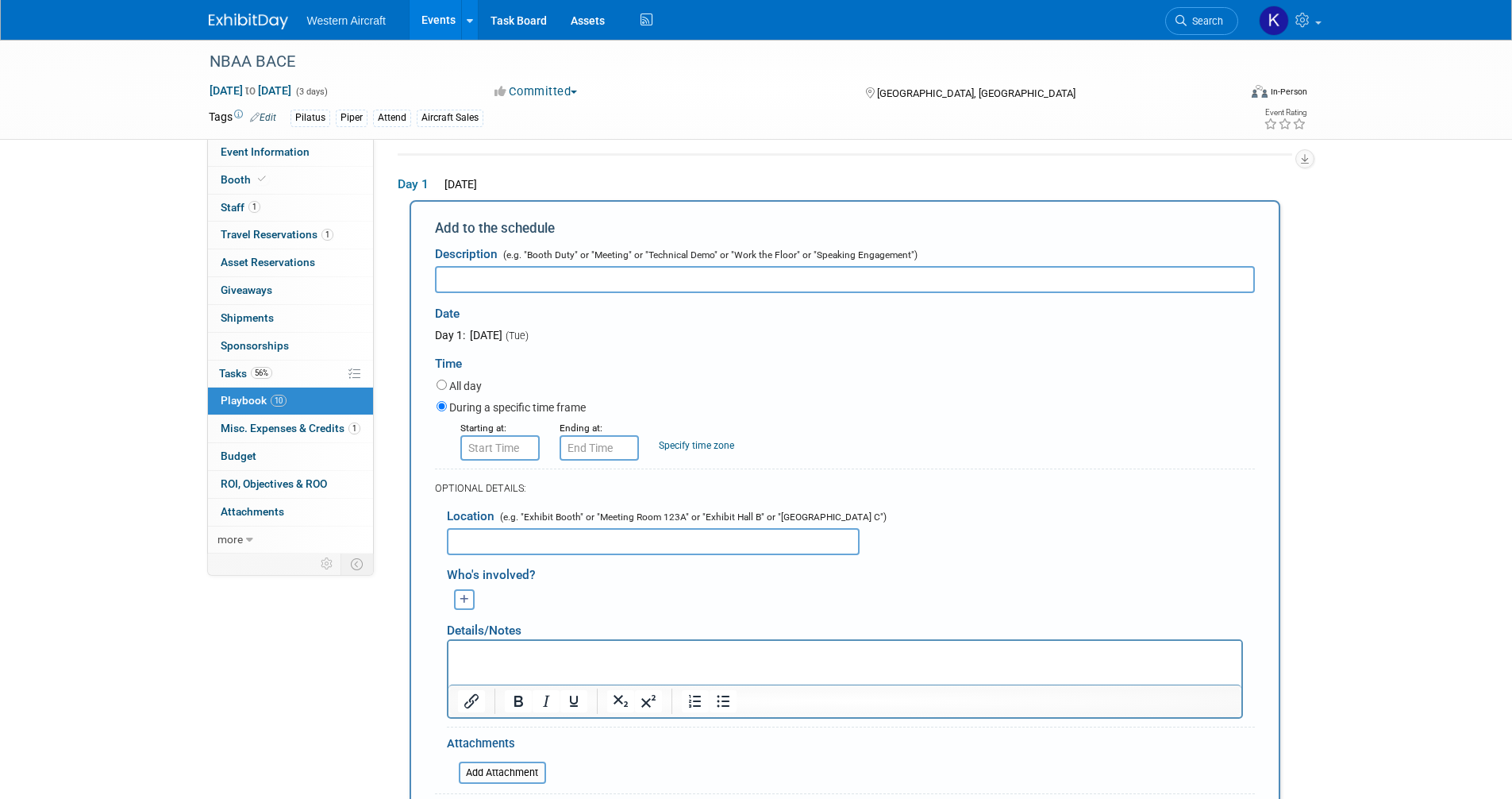
scroll to position [53, 0]
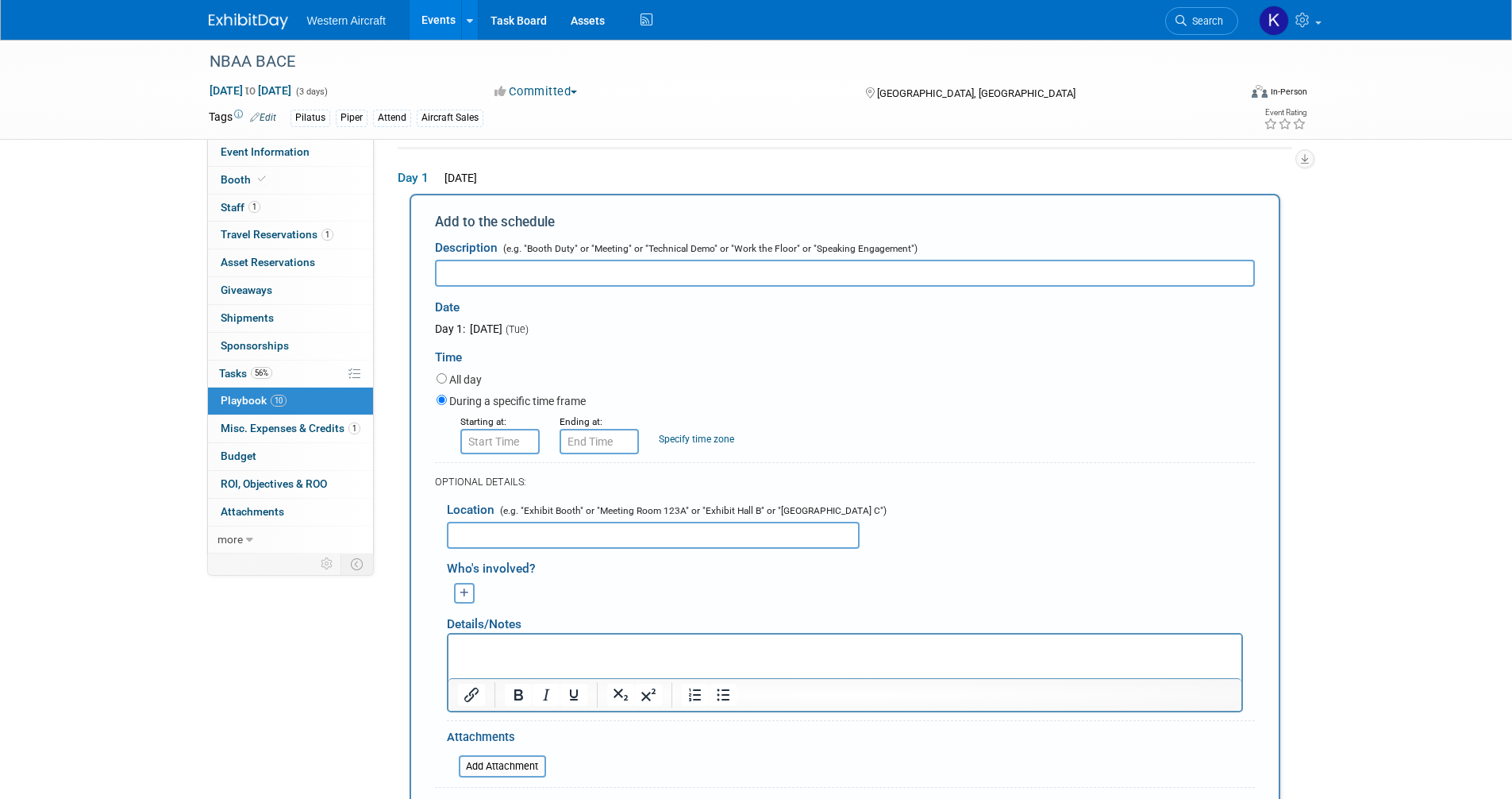
drag, startPoint x: 931, startPoint y: 1267, endPoint x: 481, endPoint y: 638, distance: 773.4
click at [486, 642] on p "Rich Text Area. Press ALT-0 for help." at bounding box center [844, 647] width 774 height 16
click at [473, 546] on input "text" at bounding box center [654, 535] width 413 height 27
type input "[GEOGRAPHIC_DATA] [GEOGRAPHIC_DATA]"
click at [467, 597] on icon "button" at bounding box center [465, 593] width 9 height 10
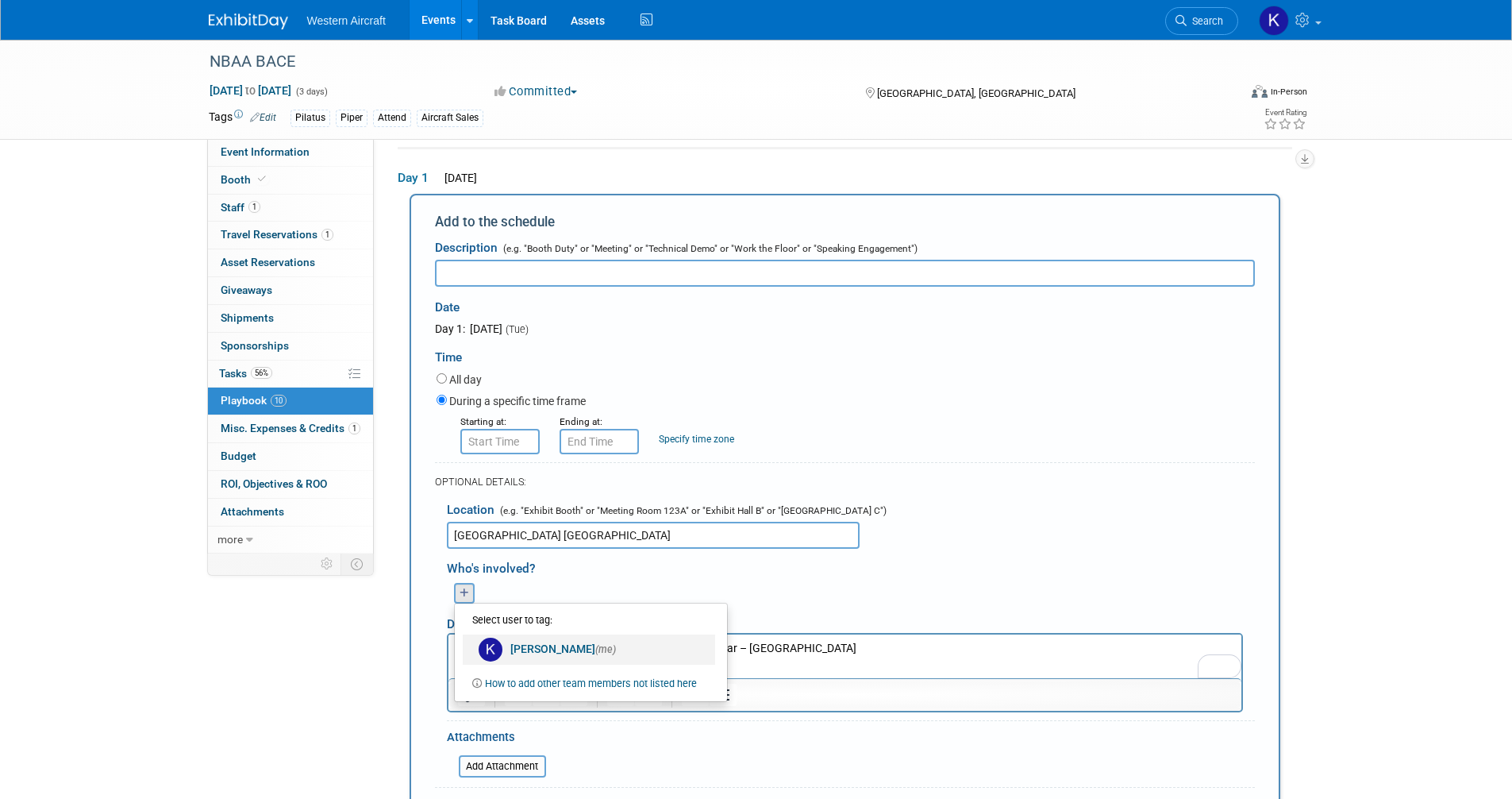
click at [505, 648] on link "Kindra Mahler (me)" at bounding box center [589, 649] width 252 height 30
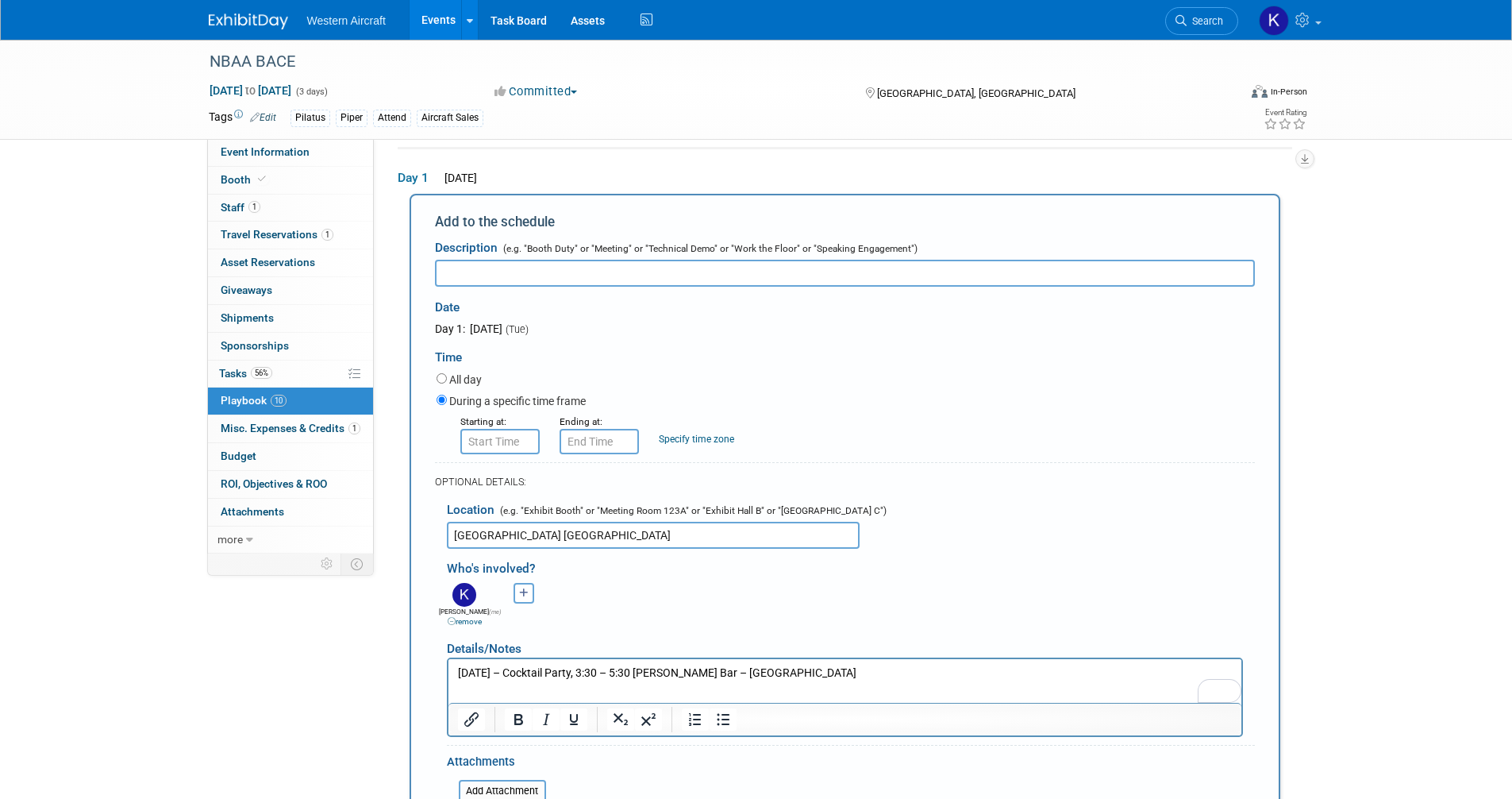
click at [515, 273] on input "text" at bounding box center [845, 273] width 820 height 27
type input "C"
type input "Western Aircraft Customer Event"
click at [503, 445] on input "8:00 AM" at bounding box center [501, 441] width 80 height 26
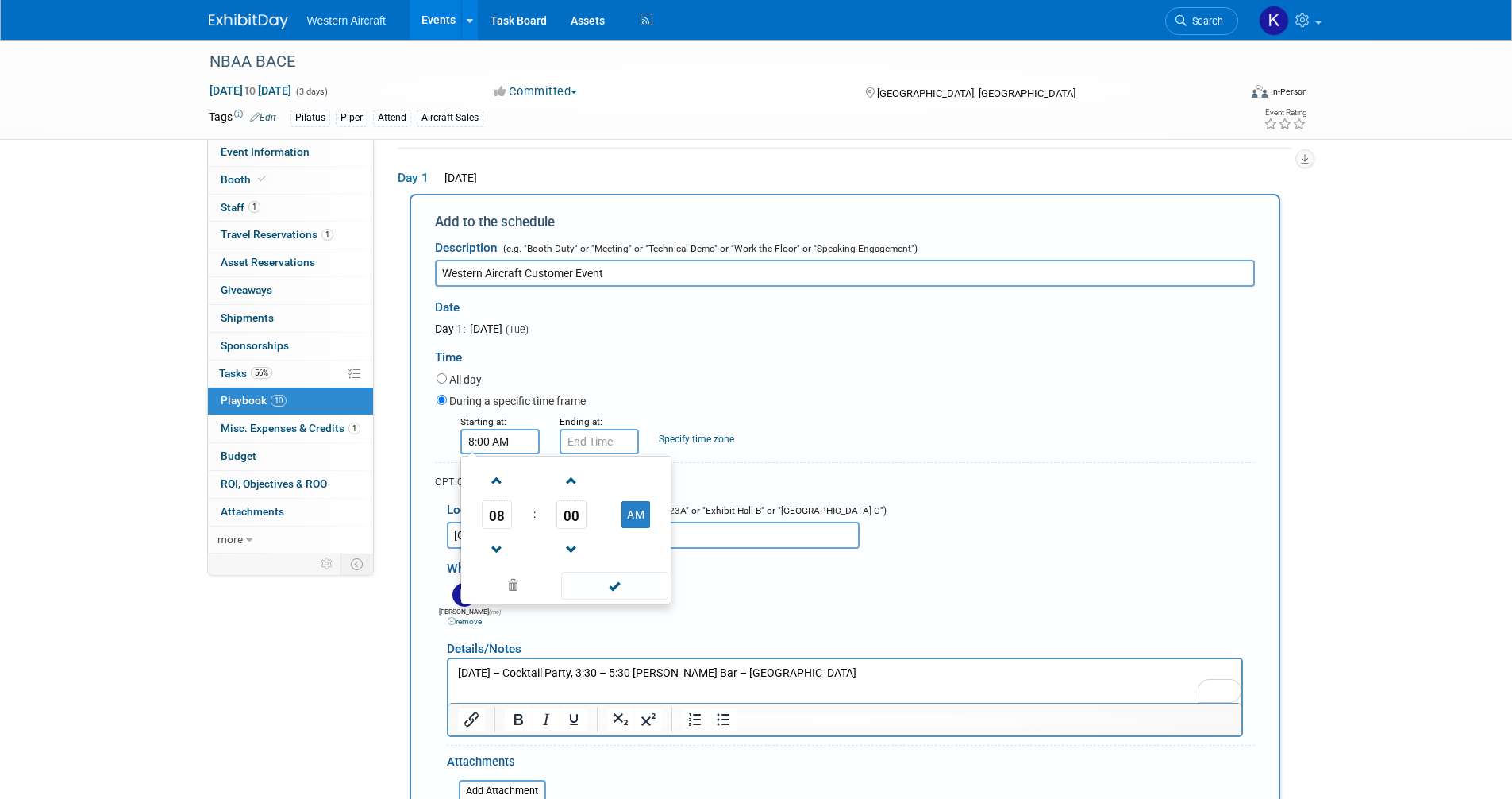
click at [503, 445] on input "8:00 AM" at bounding box center [501, 441] width 80 height 26
type input "3:30 PM"
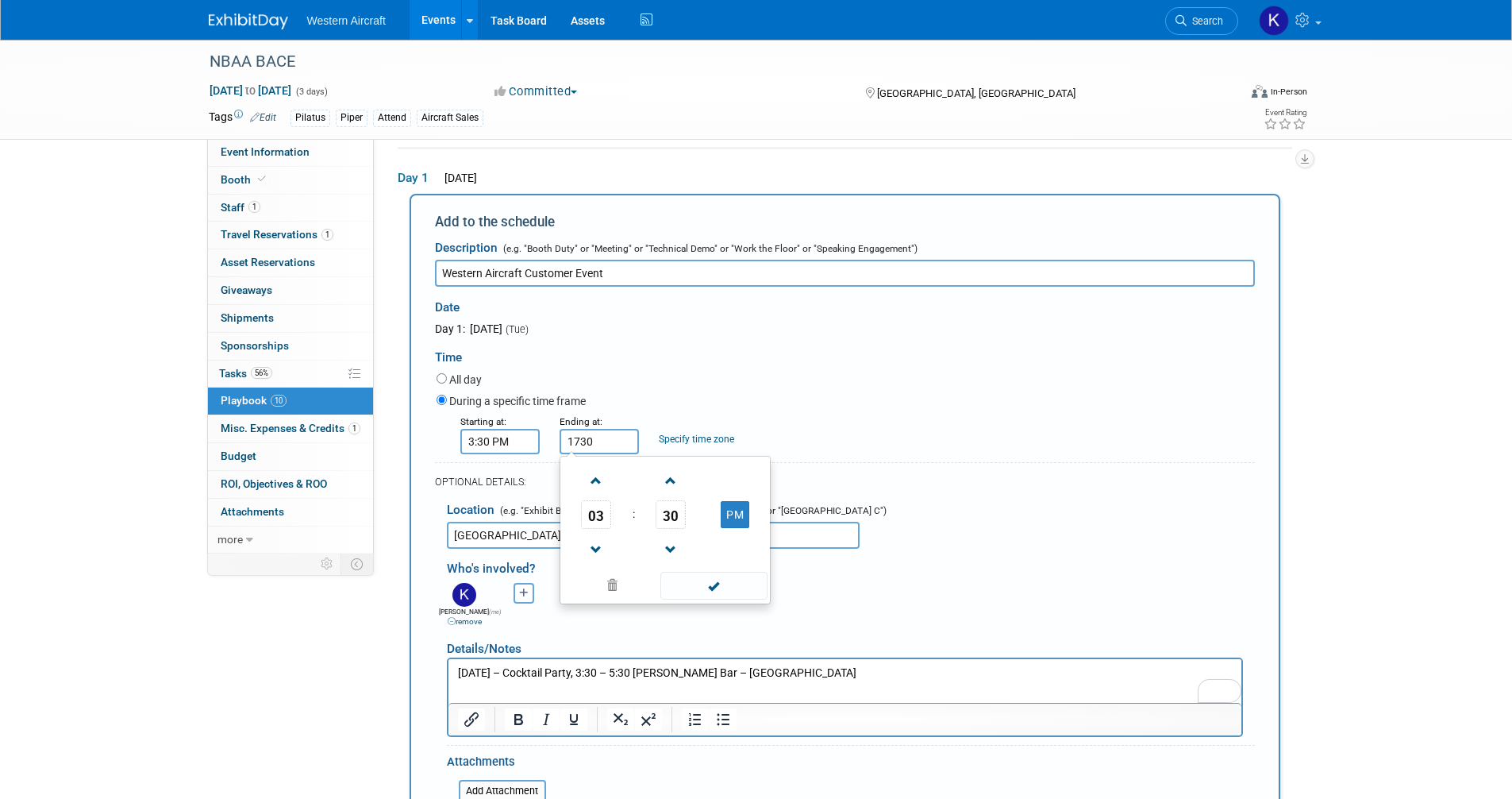
type input "5:30 PM"
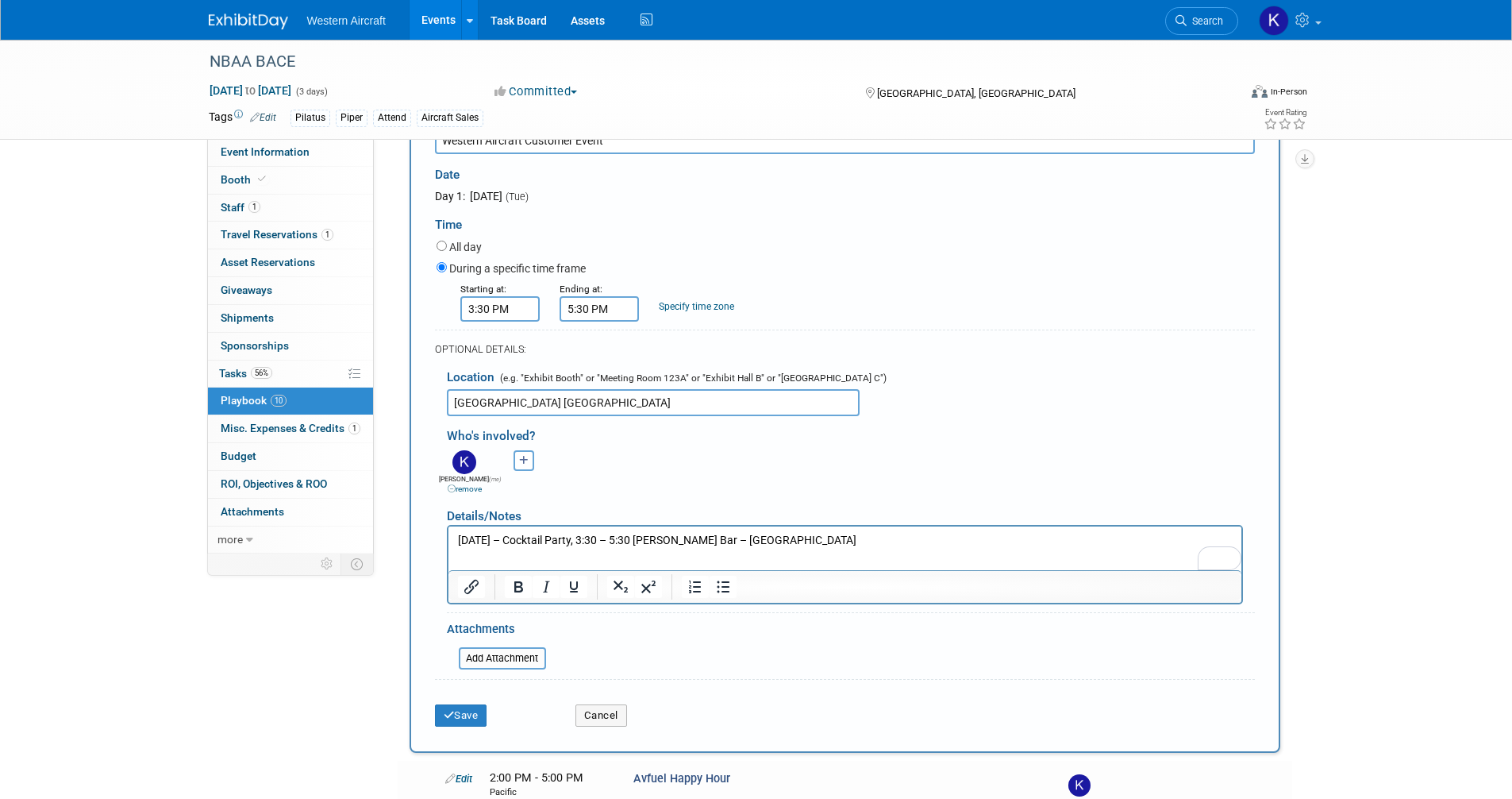
scroll to position [291, 0]
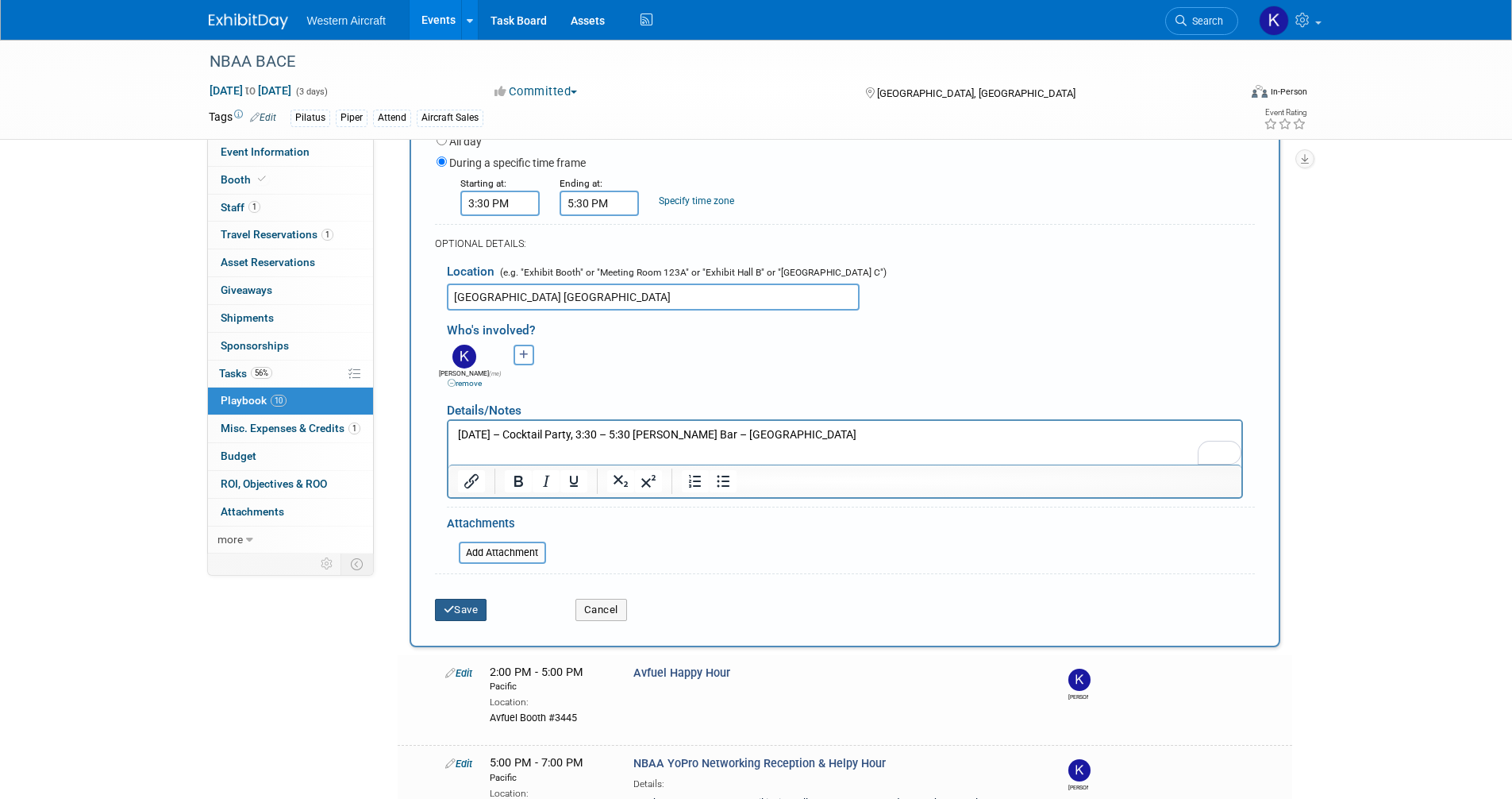
click at [442, 617] on button "Save" at bounding box center [461, 608] width 52 height 22
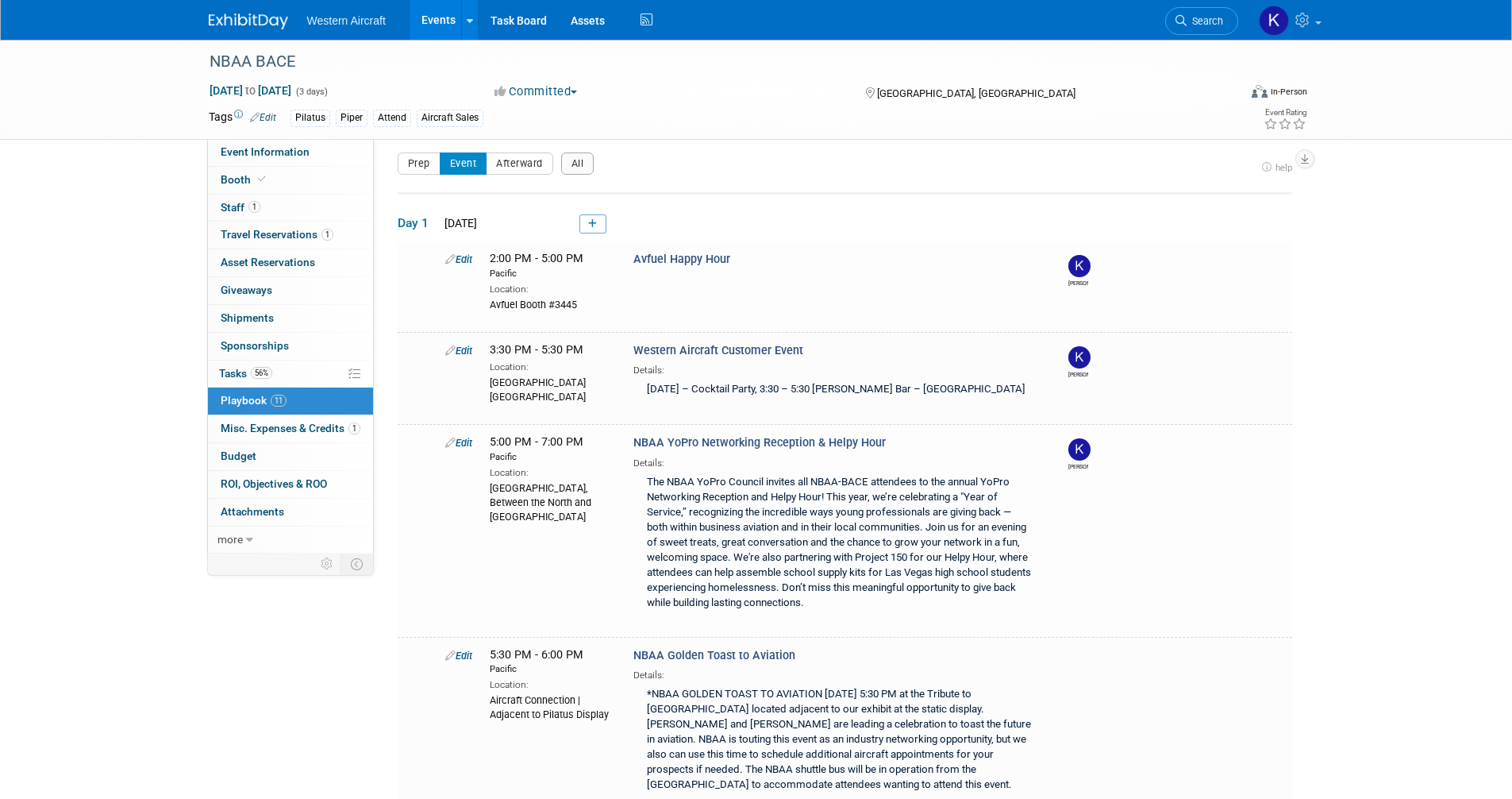
scroll to position [142, 0]
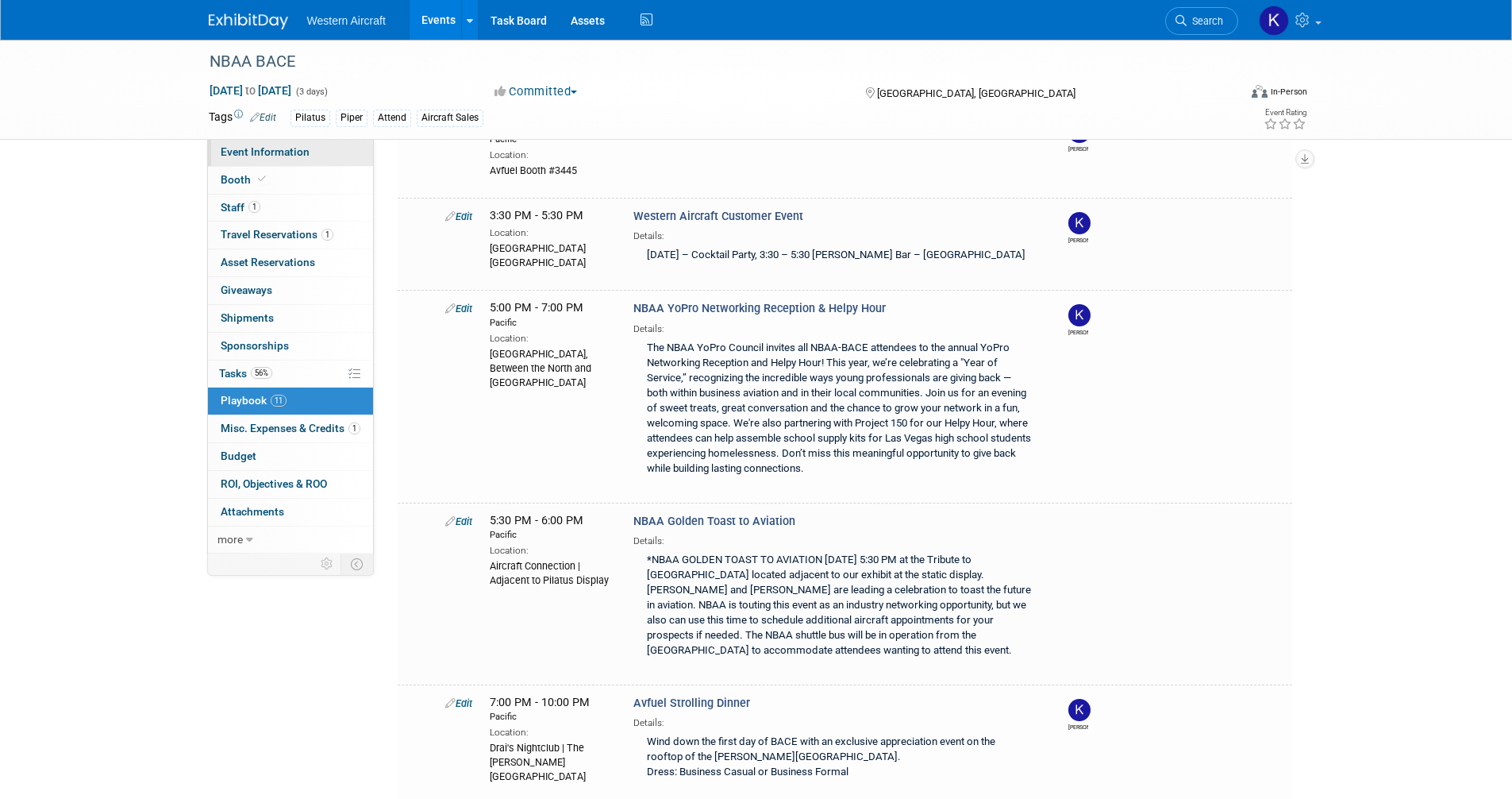
click at [301, 151] on span "Event Information" at bounding box center [265, 151] width 89 height 12
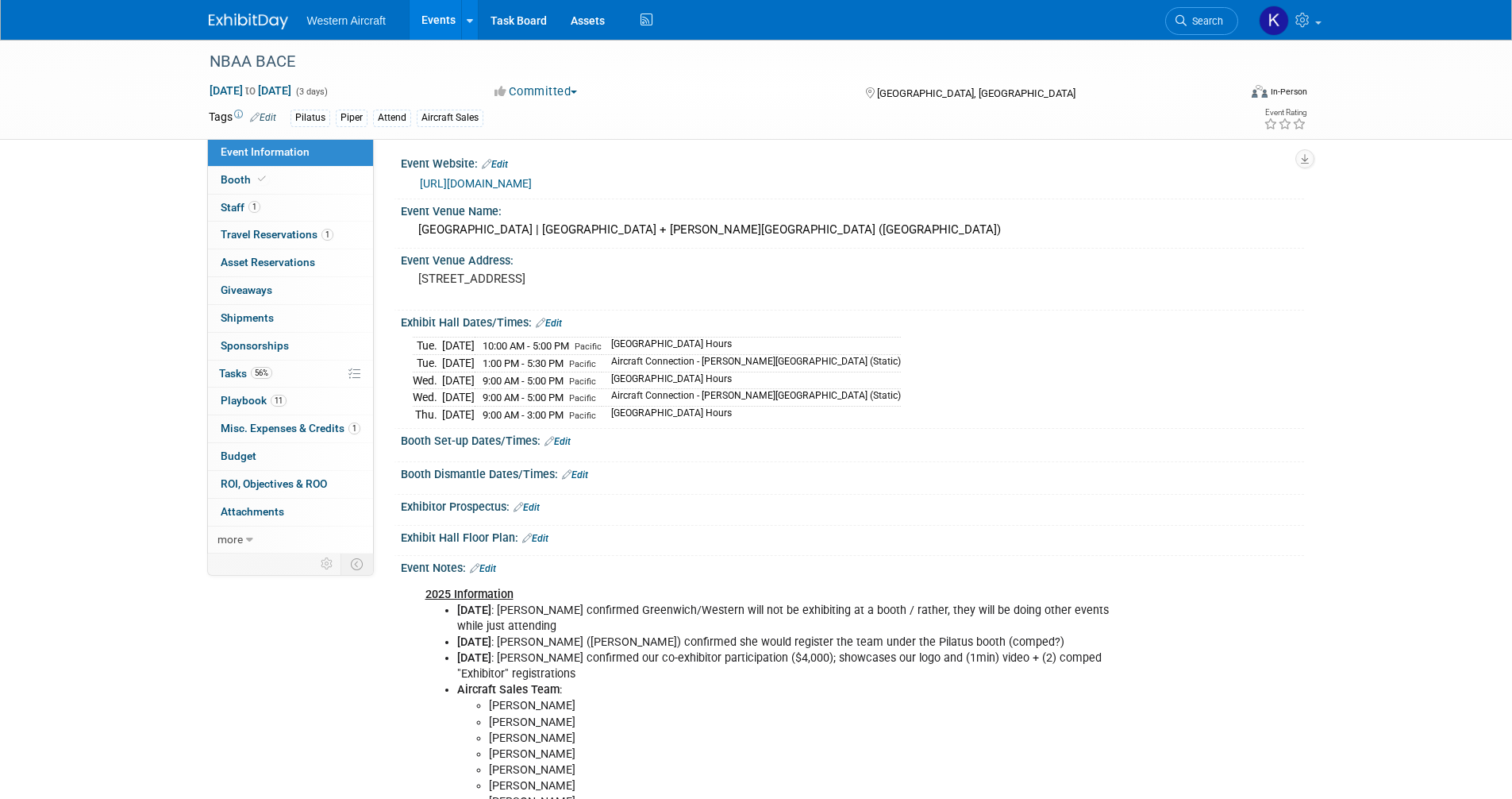
scroll to position [0, 0]
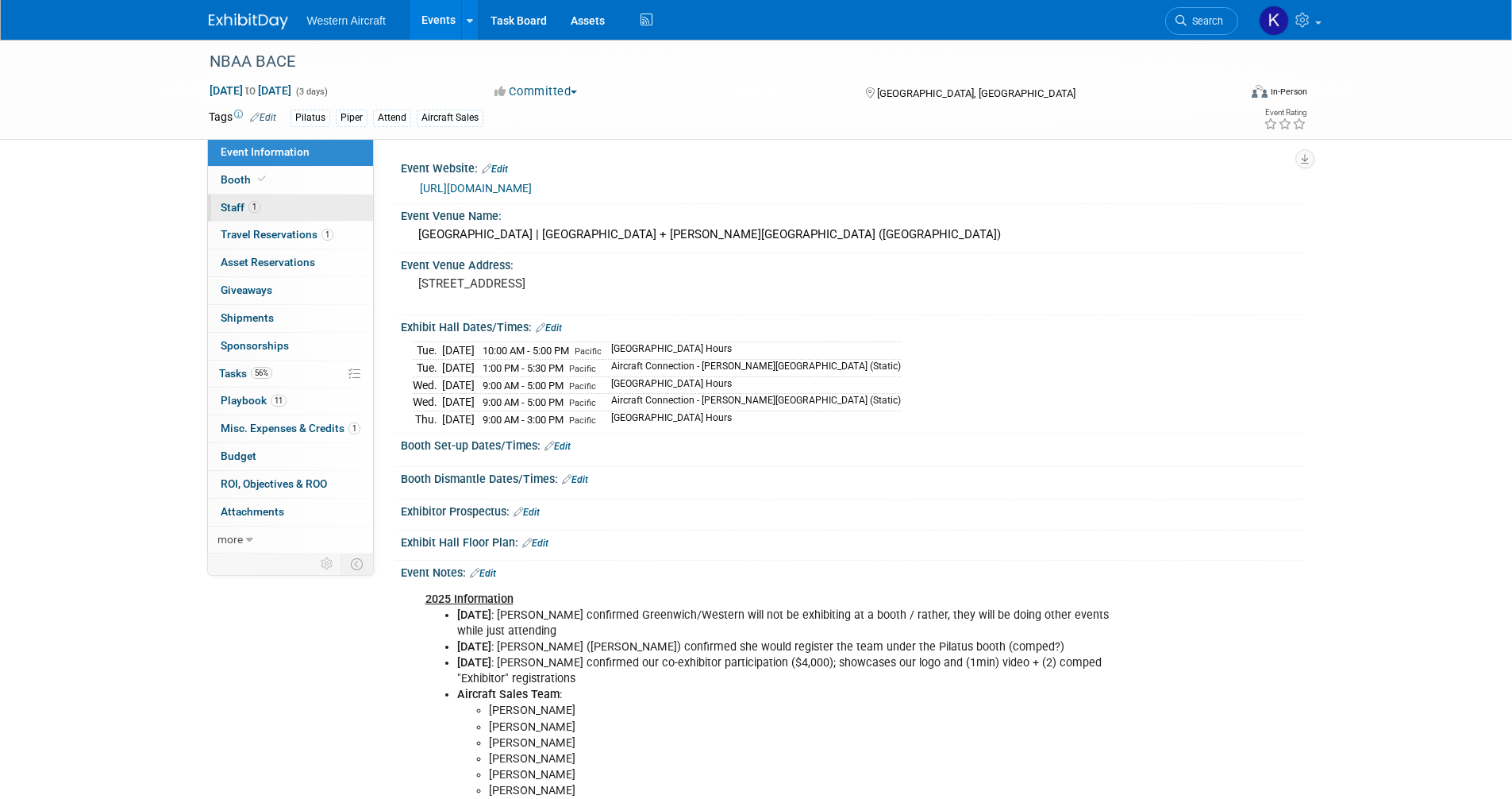
click at [241, 210] on span "Staff 1" at bounding box center [241, 207] width 40 height 12
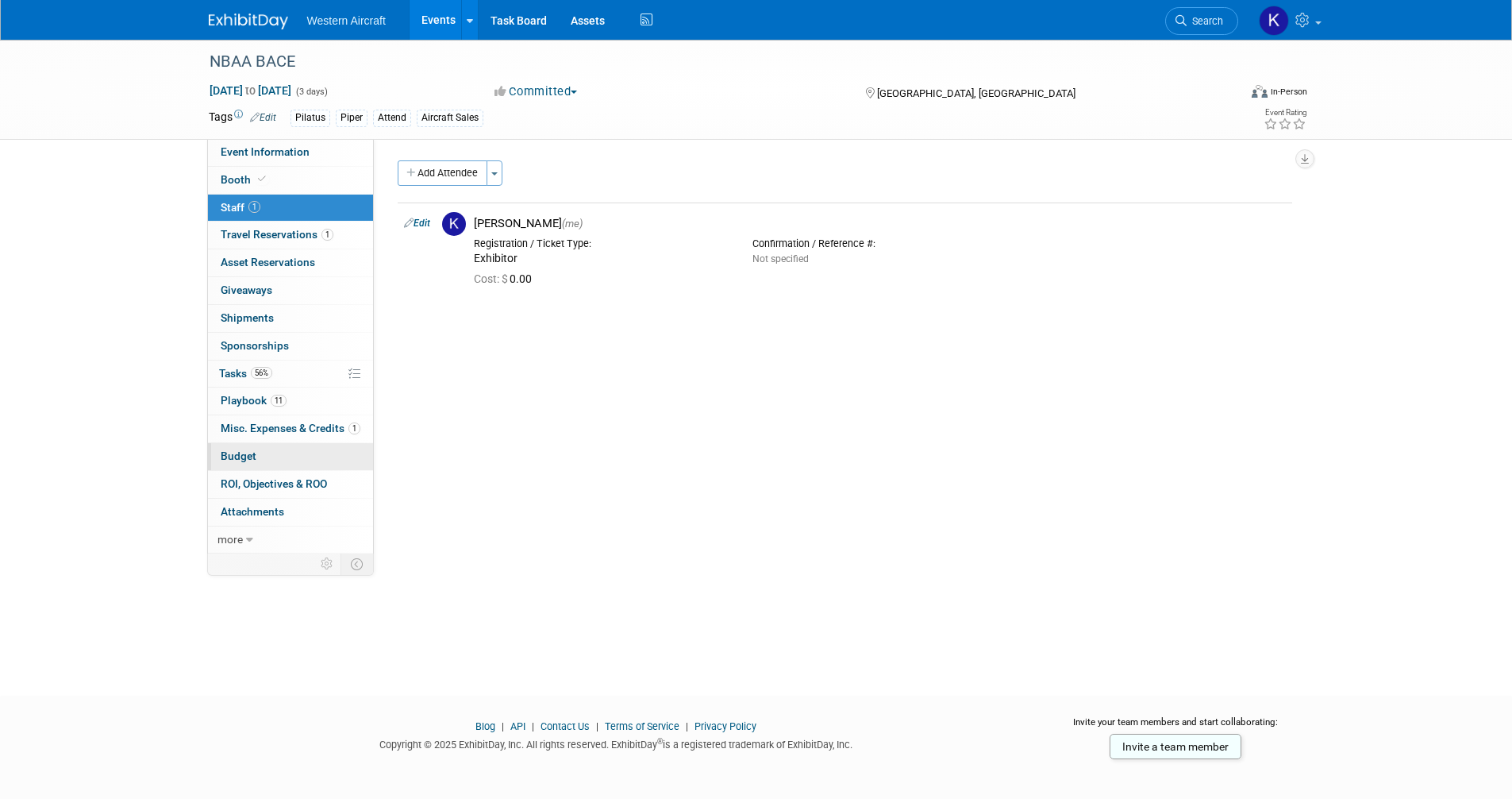
click at [257, 455] on link "Budget" at bounding box center [290, 456] width 165 height 27
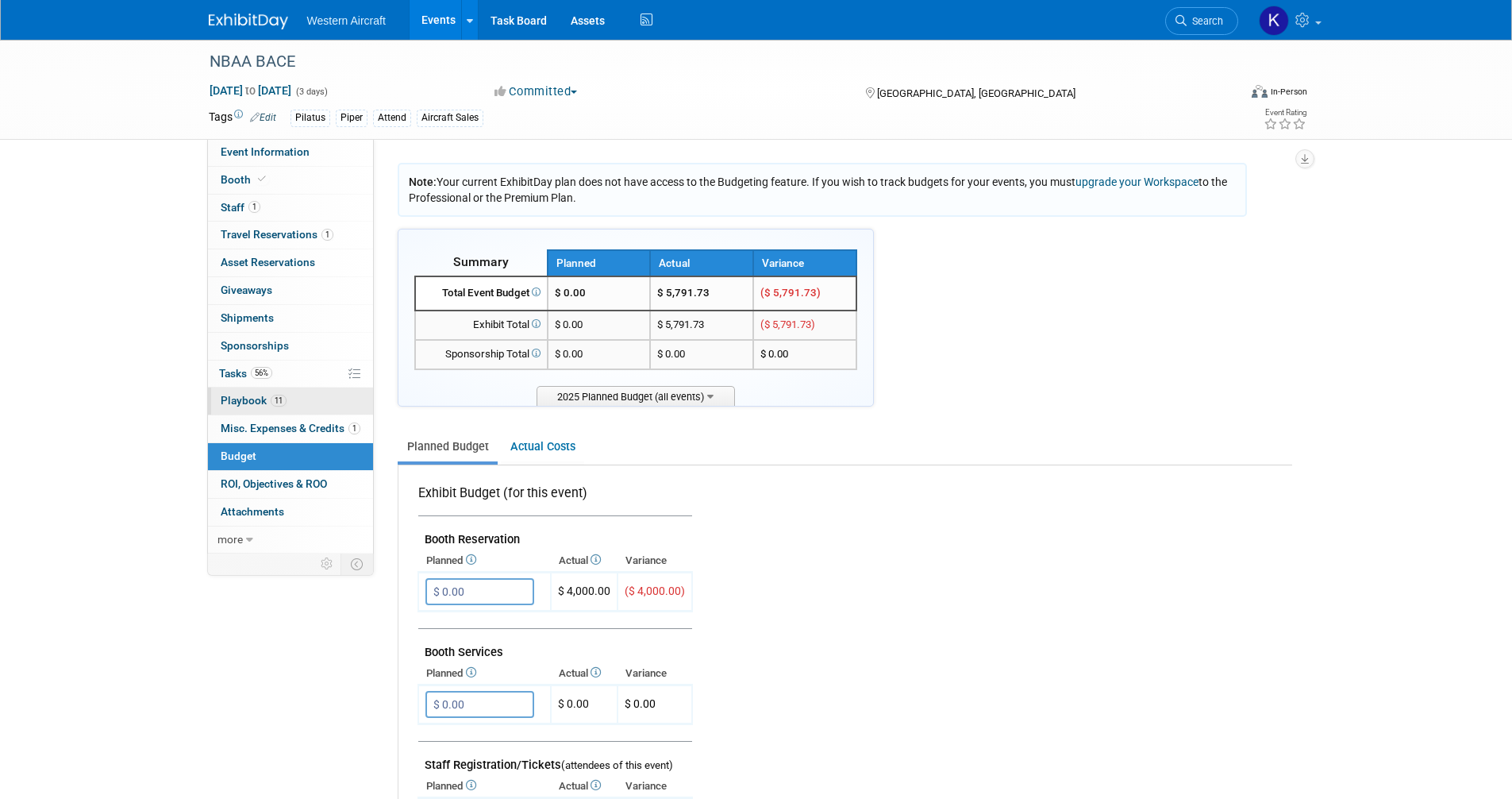
click at [303, 405] on link "11 Playbook 11" at bounding box center [290, 401] width 165 height 27
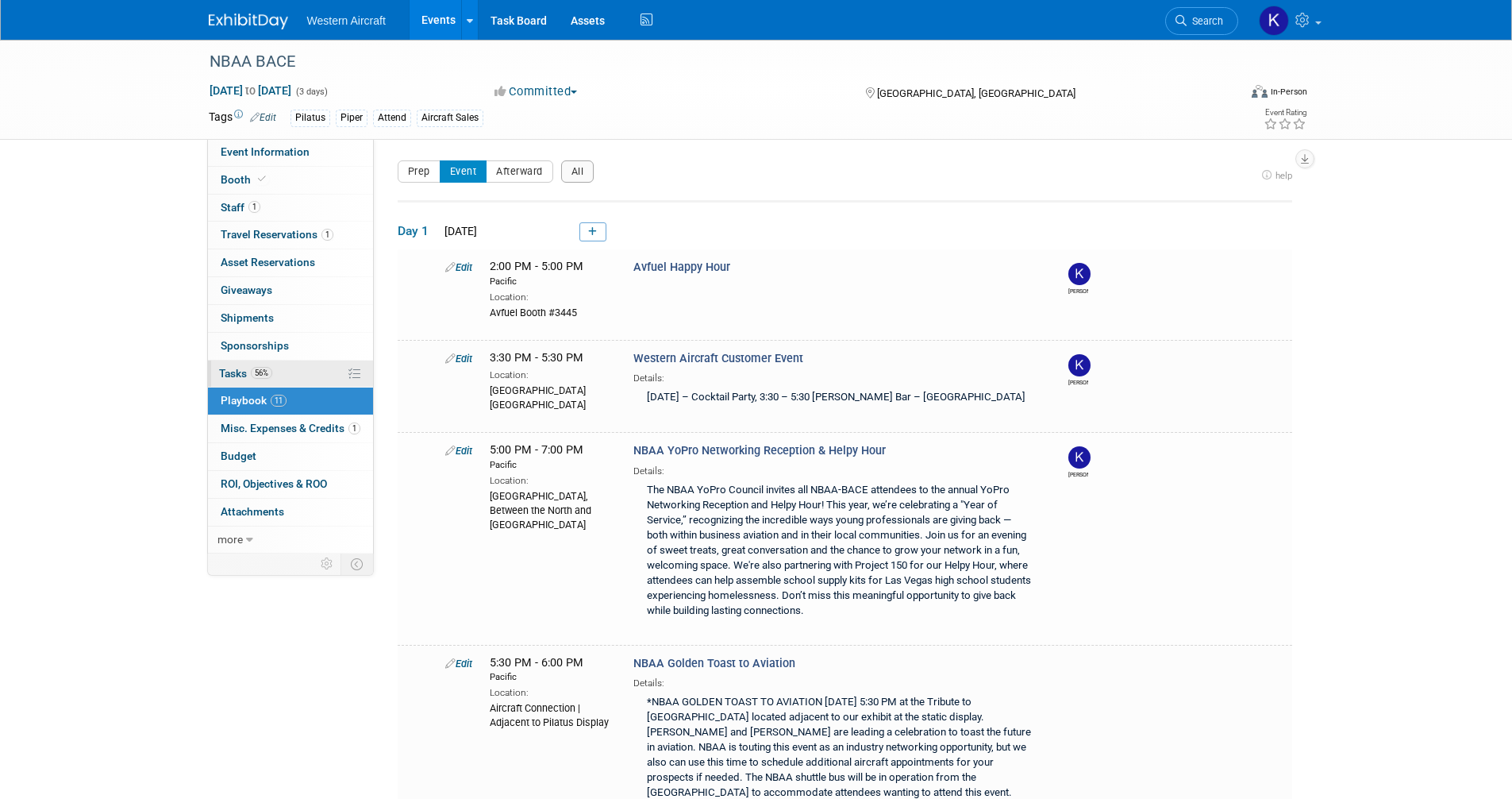
click at [333, 375] on link "56% Tasks 56%" at bounding box center [290, 373] width 165 height 27
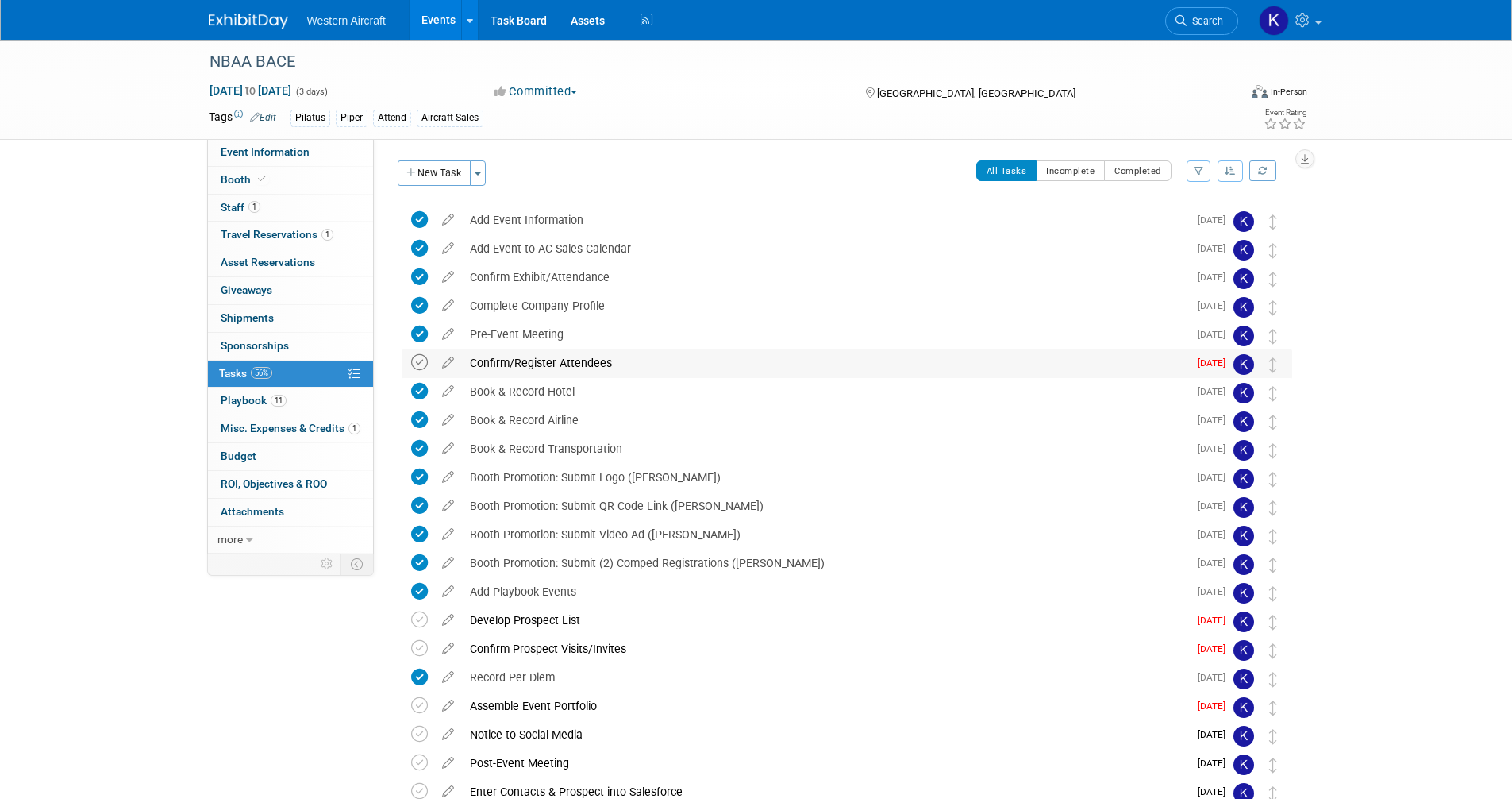
click at [419, 366] on icon at bounding box center [420, 363] width 17 height 17
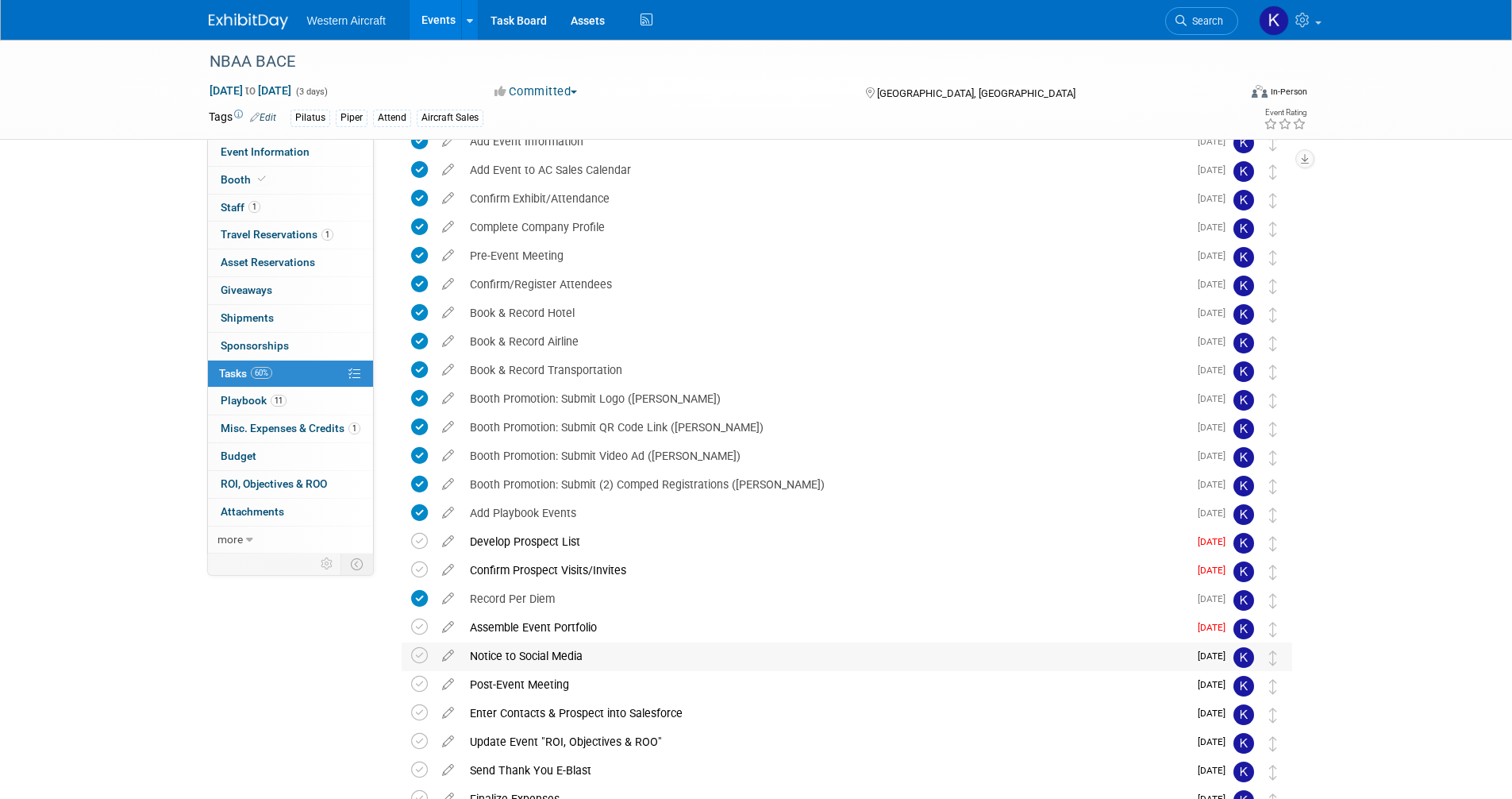
scroll to position [159, 0]
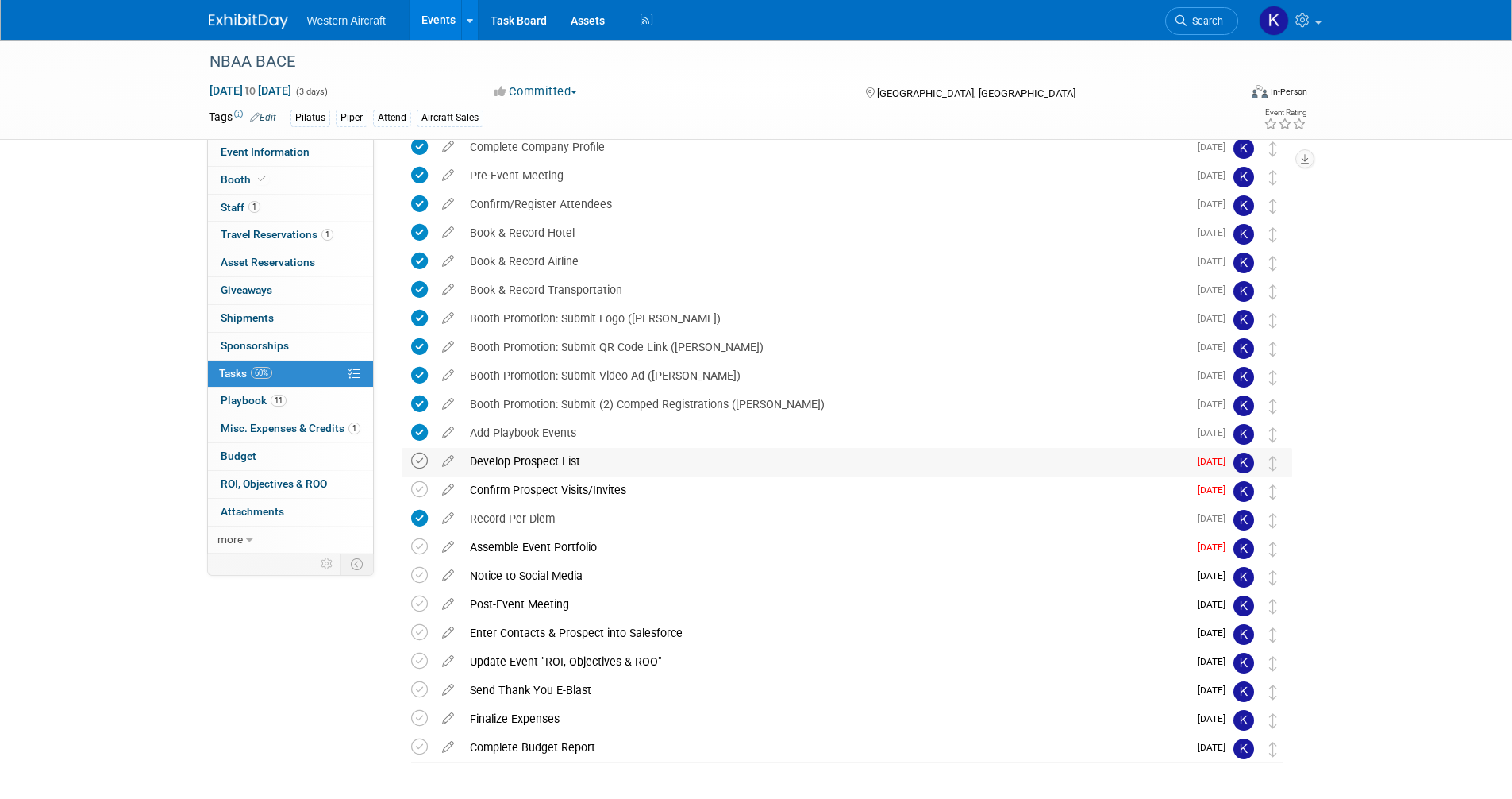
click at [423, 465] on icon at bounding box center [420, 461] width 17 height 17
click at [423, 485] on icon at bounding box center [420, 490] width 17 height 17
click at [455, 544] on icon at bounding box center [447, 543] width 27 height 20
select select "9"
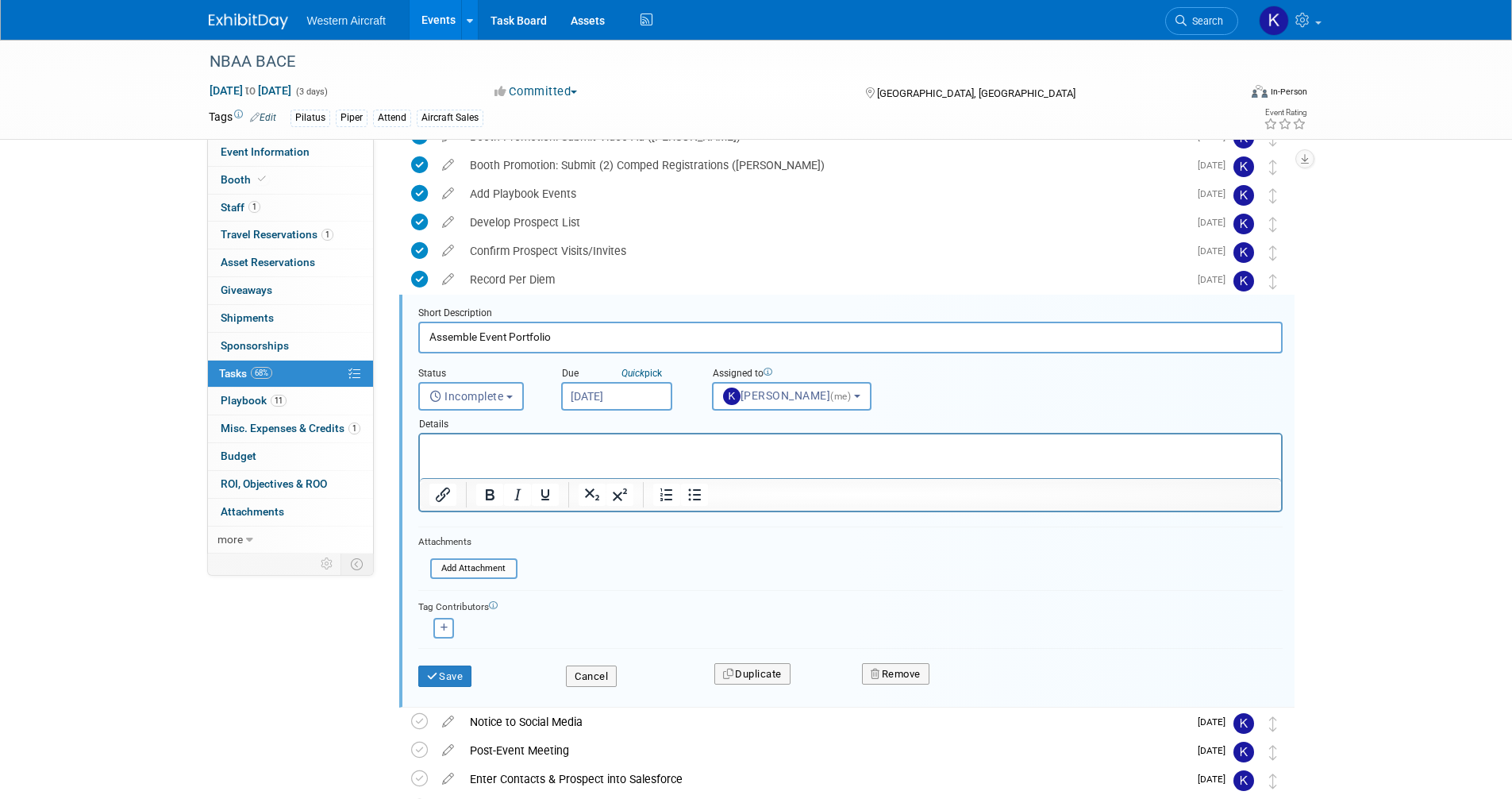
scroll to position [460, 0]
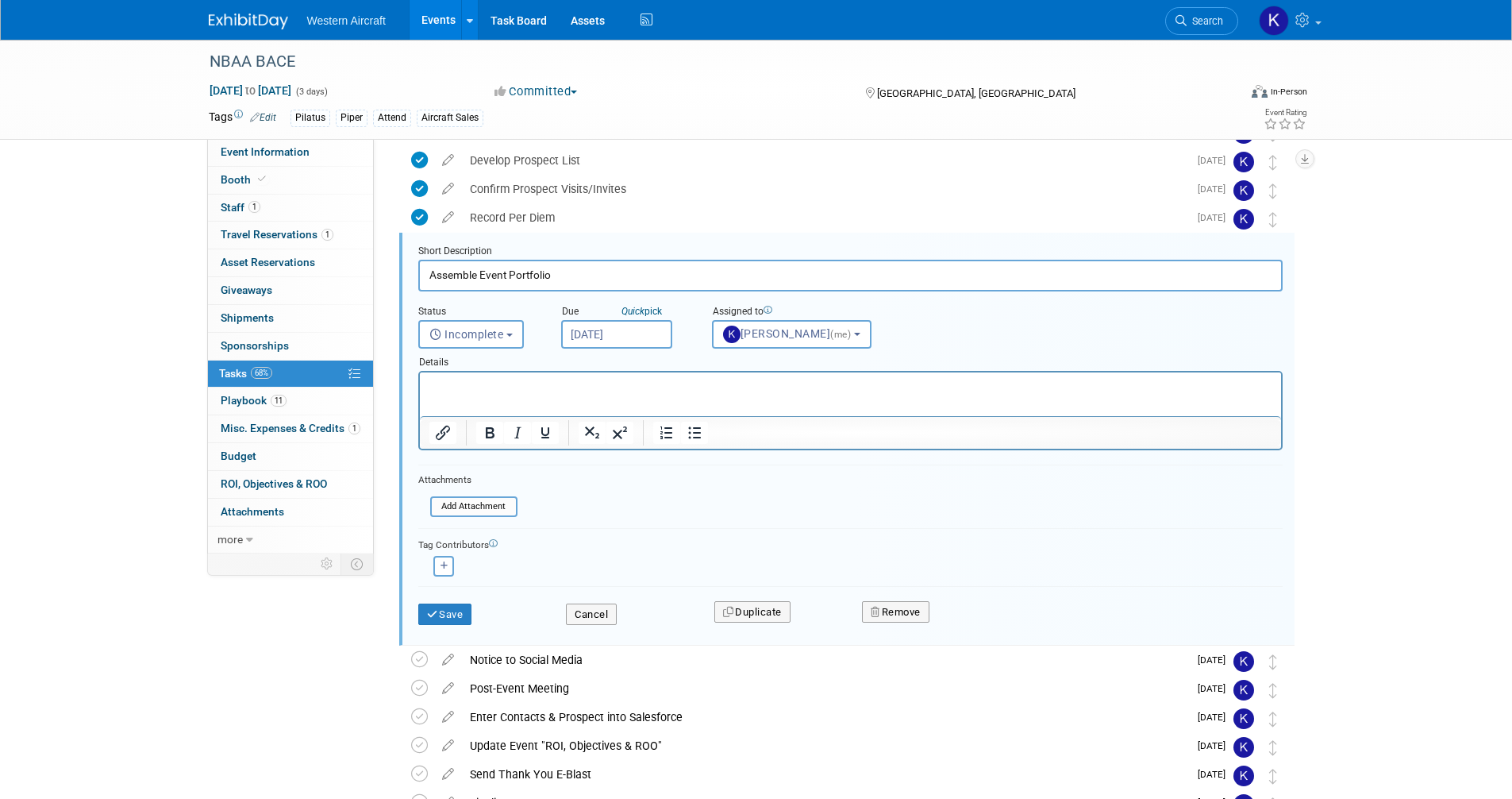
click at [613, 324] on input "[DATE]" at bounding box center [616, 335] width 111 height 28
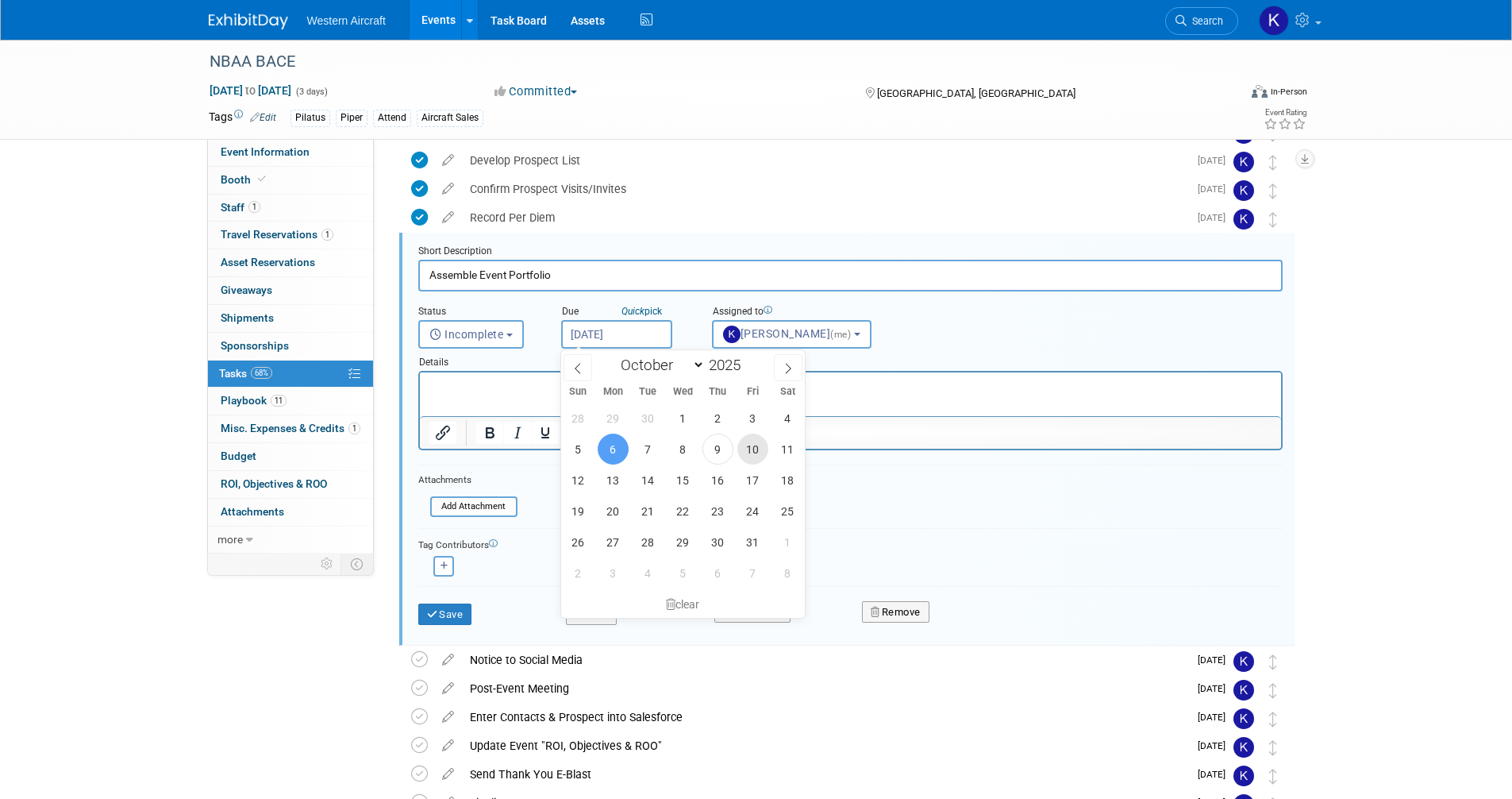
click at [756, 452] on span "10" at bounding box center [753, 448] width 31 height 31
type input "[DATE]"
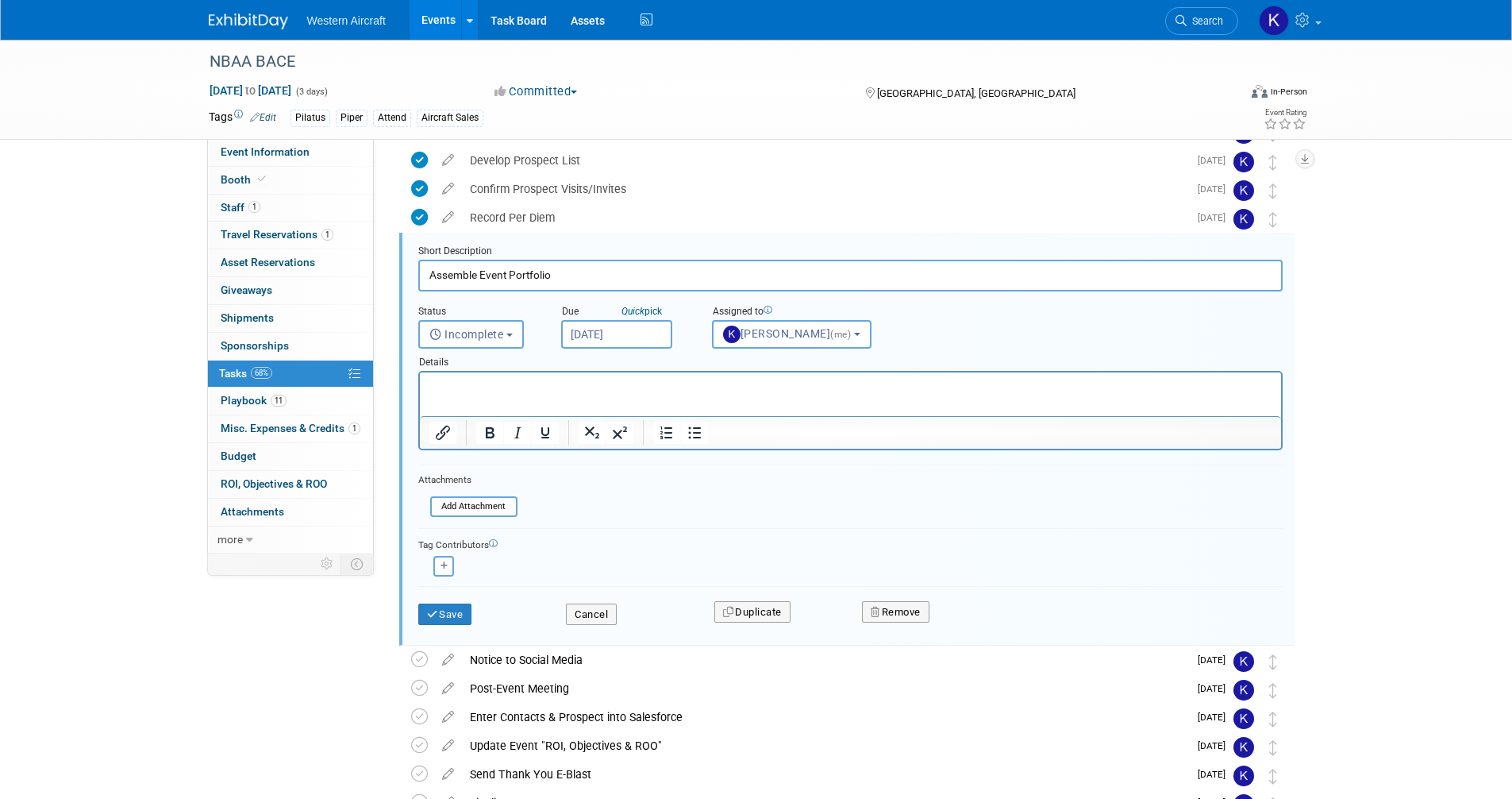
click at [435, 626] on div "Save Cancel Duplicate Remove" at bounding box center [850, 611] width 888 height 37
click at [440, 614] on button "Save" at bounding box center [445, 614] width 54 height 22
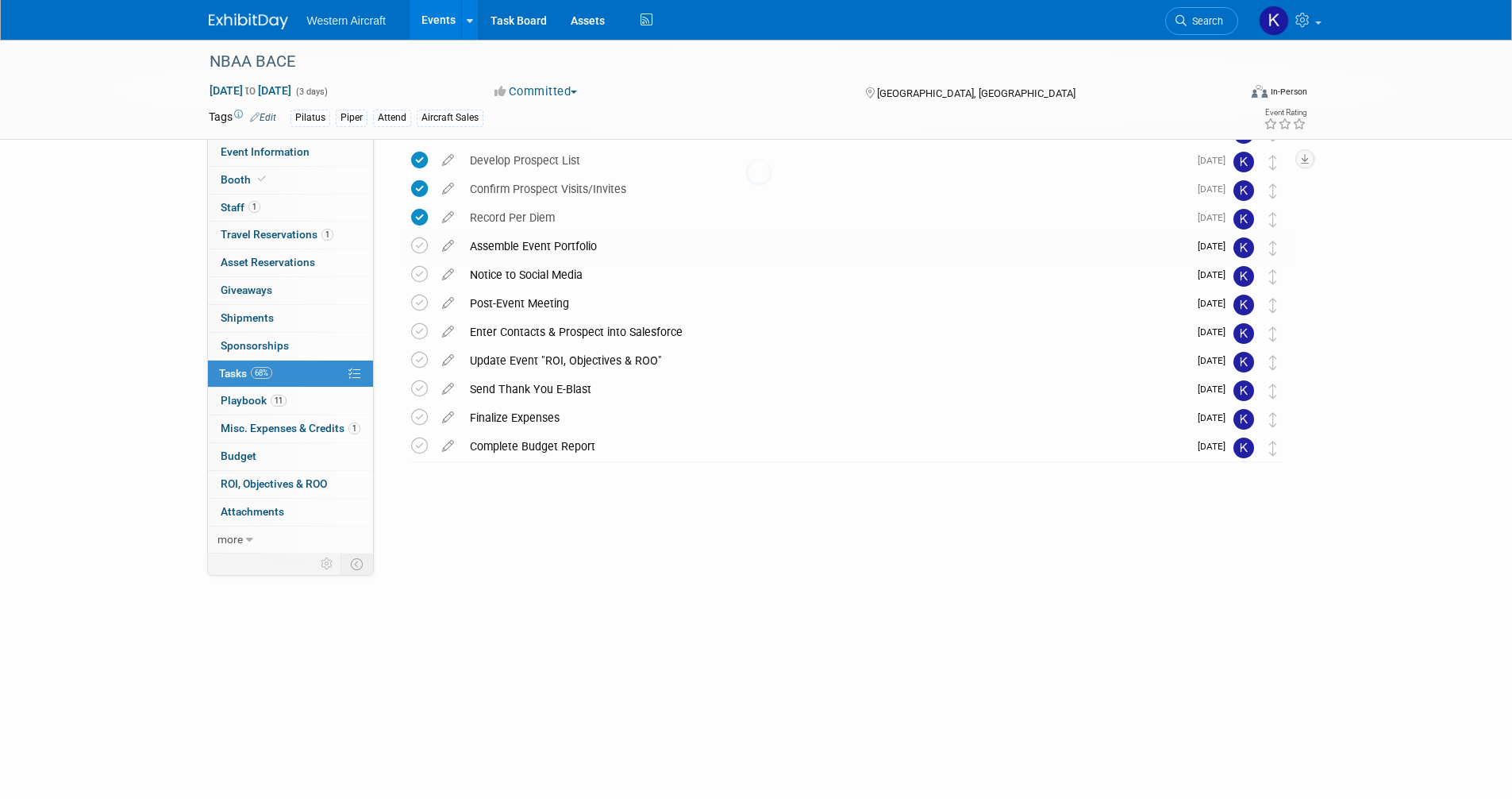
scroll to position [219, 0]
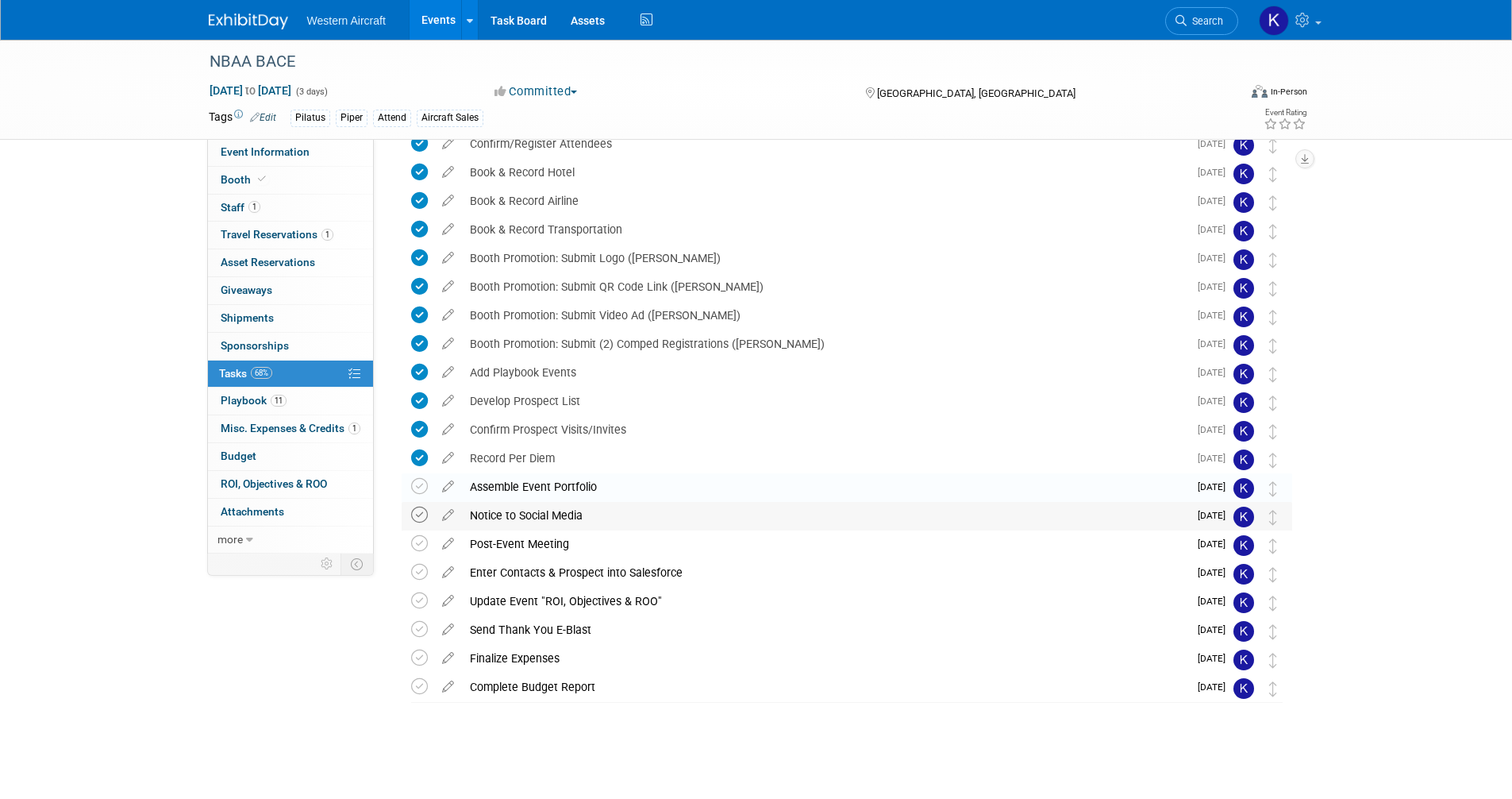
click at [415, 515] on icon at bounding box center [420, 515] width 17 height 17
click at [428, 23] on link "Events" at bounding box center [438, 20] width 58 height 40
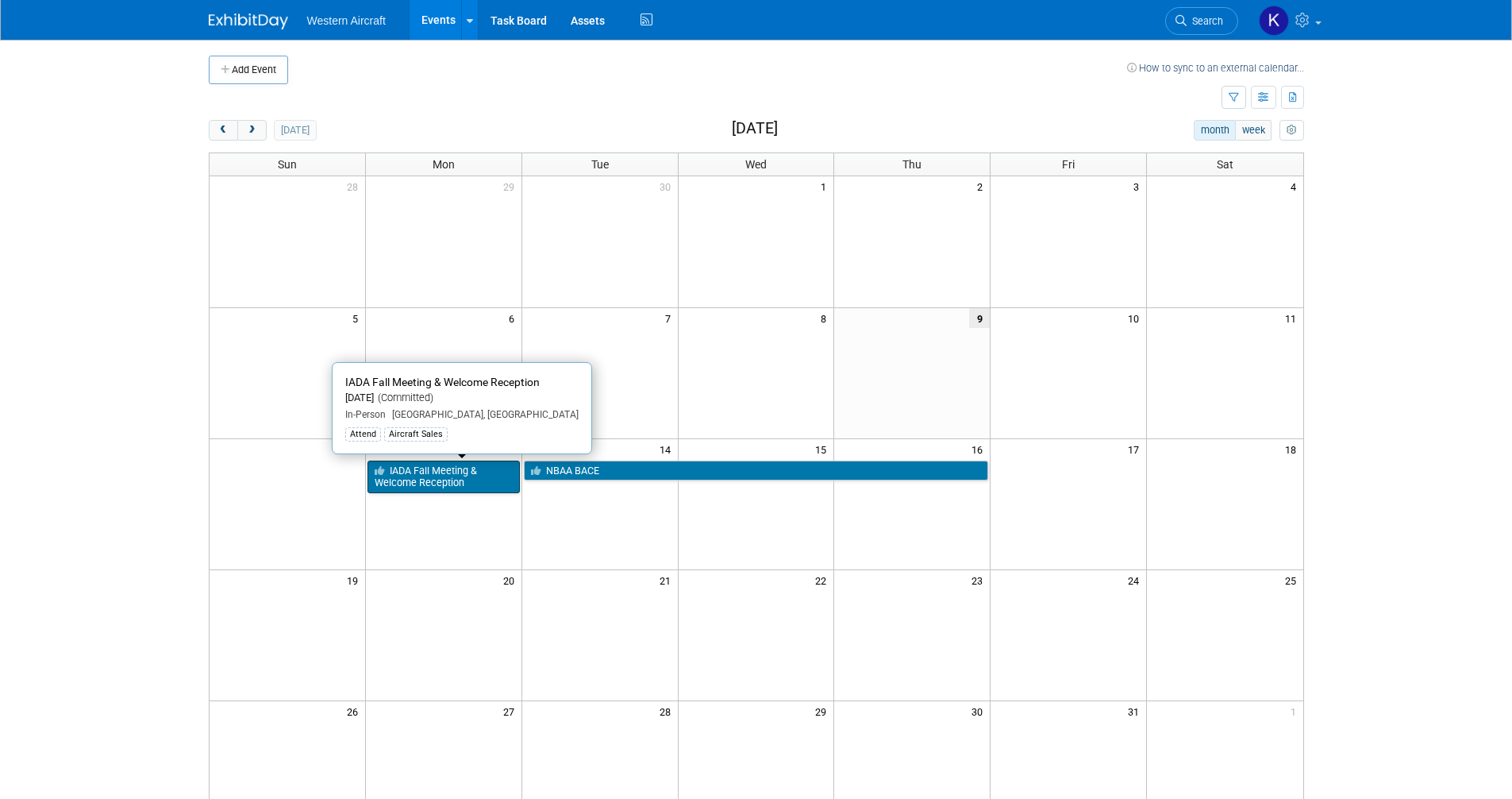
click at [423, 481] on link "IADA Fall Meeting & Welcome Reception" at bounding box center [444, 477] width 153 height 32
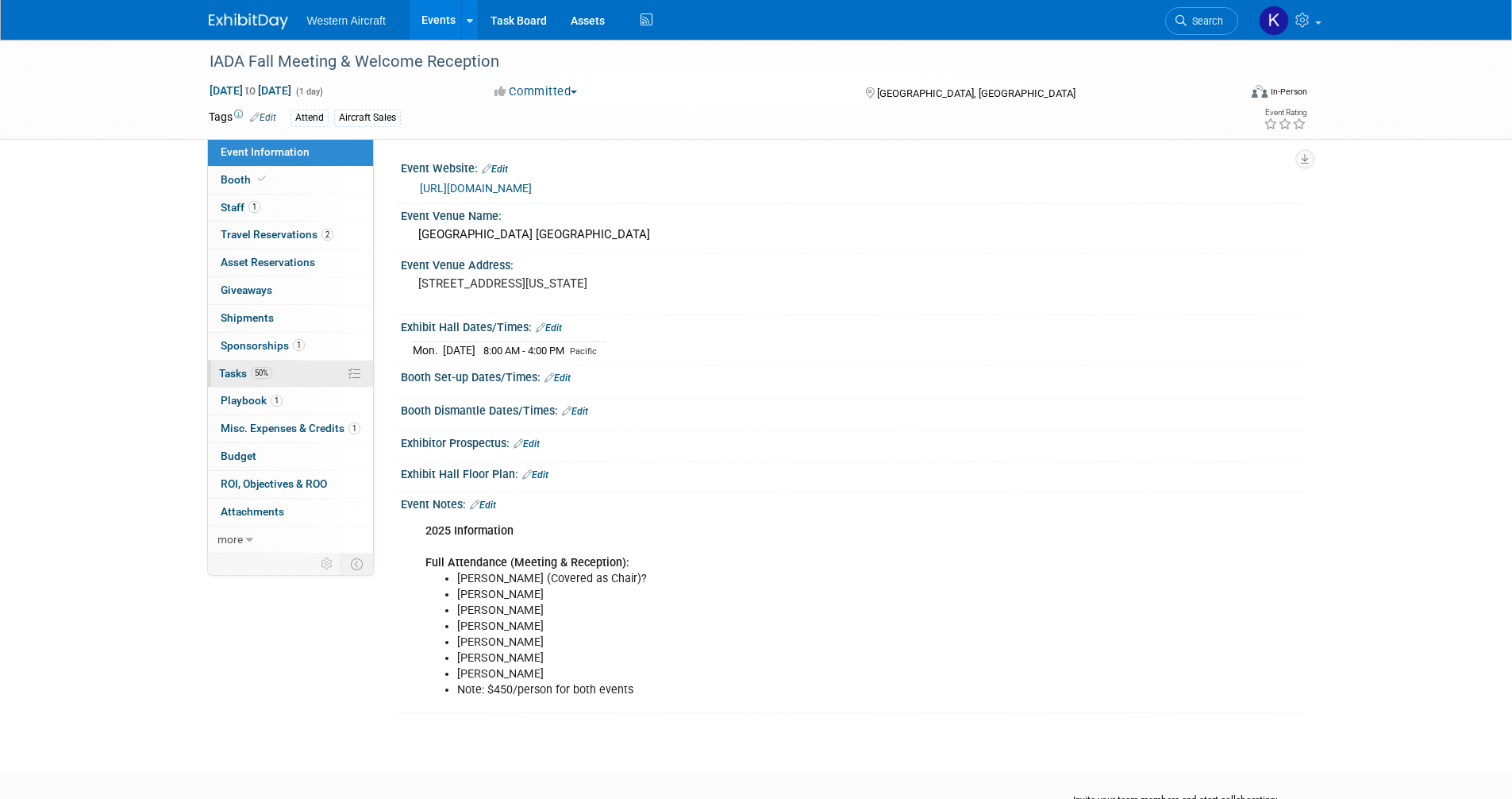
click at [269, 372] on span "50%" at bounding box center [262, 372] width 22 height 12
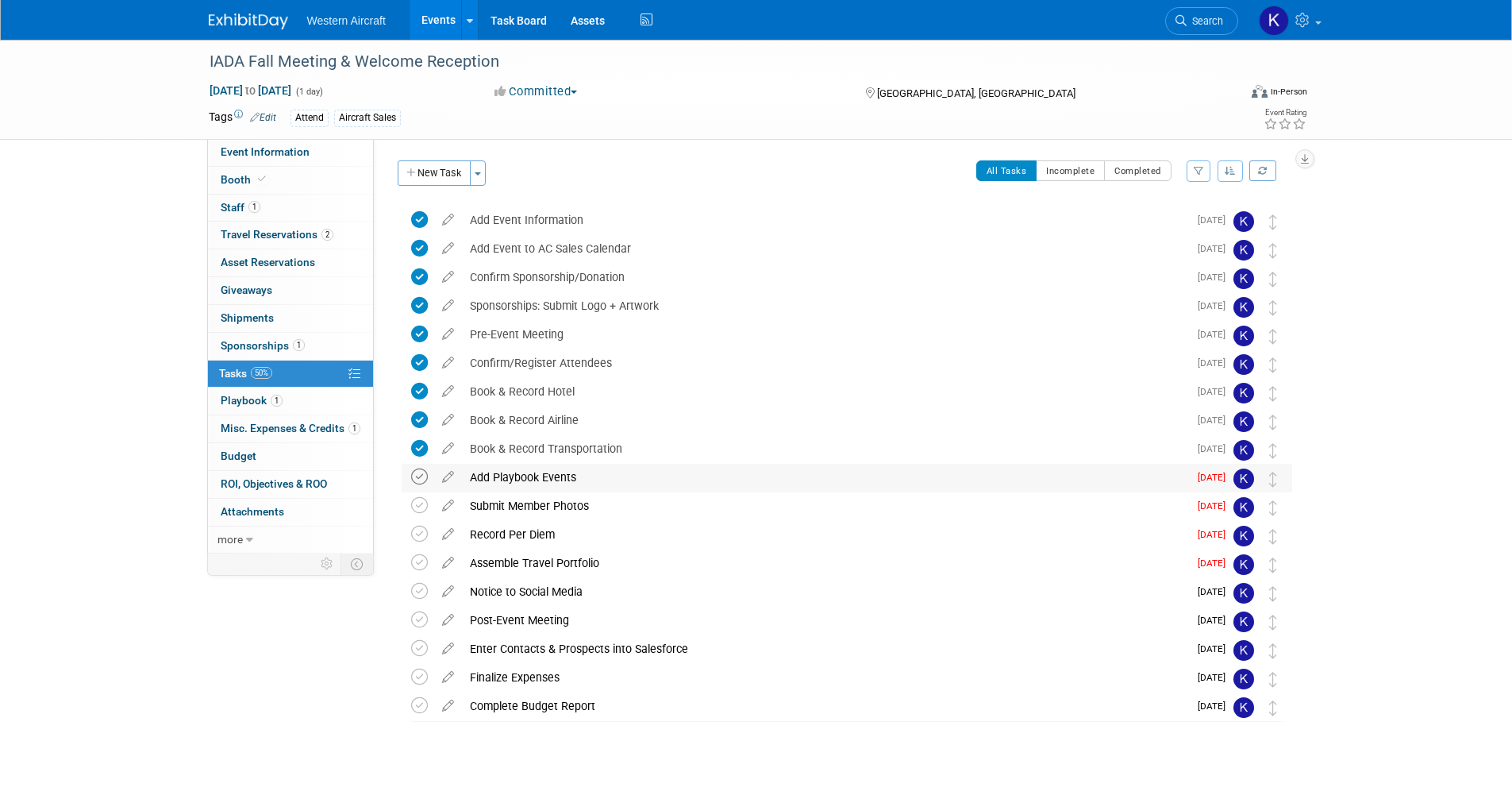
click at [423, 478] on icon at bounding box center [420, 477] width 17 height 17
click at [423, 501] on icon at bounding box center [420, 505] width 17 height 17
click at [449, 555] on icon at bounding box center [447, 559] width 27 height 20
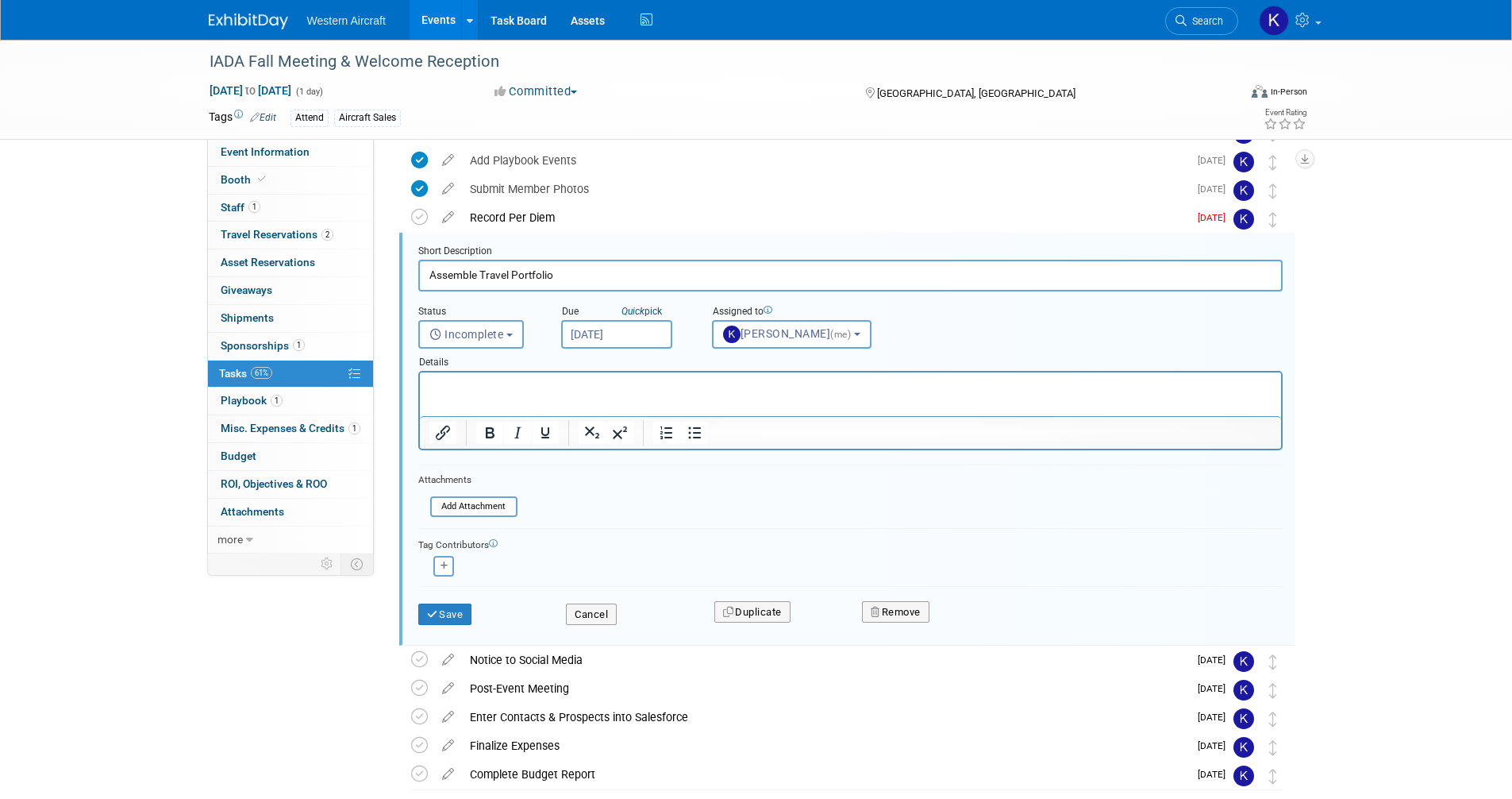
click at [603, 331] on input "[DATE]" at bounding box center [616, 335] width 111 height 28
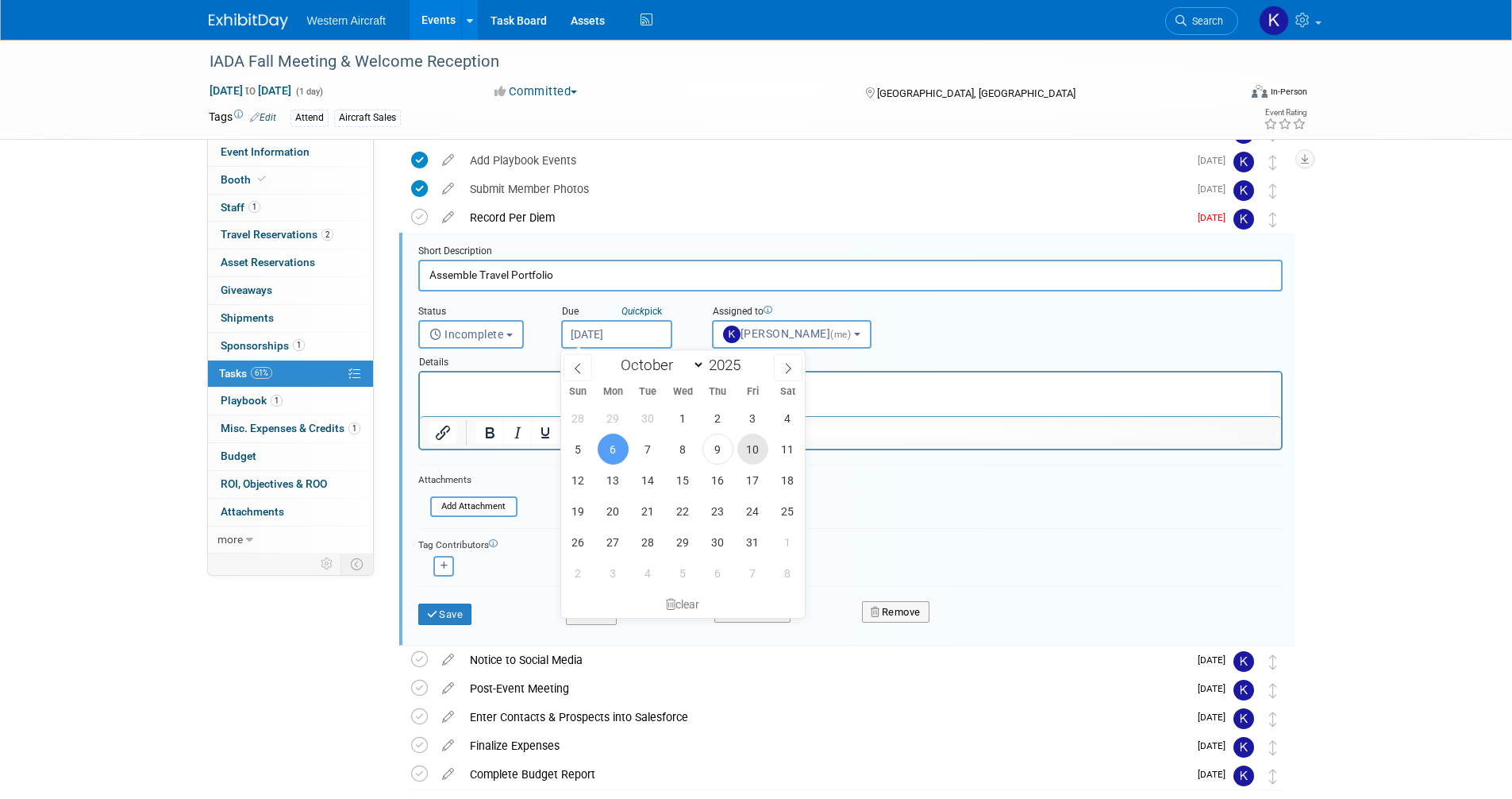
click at [745, 449] on span "10" at bounding box center [753, 448] width 31 height 31
type input "[DATE]"
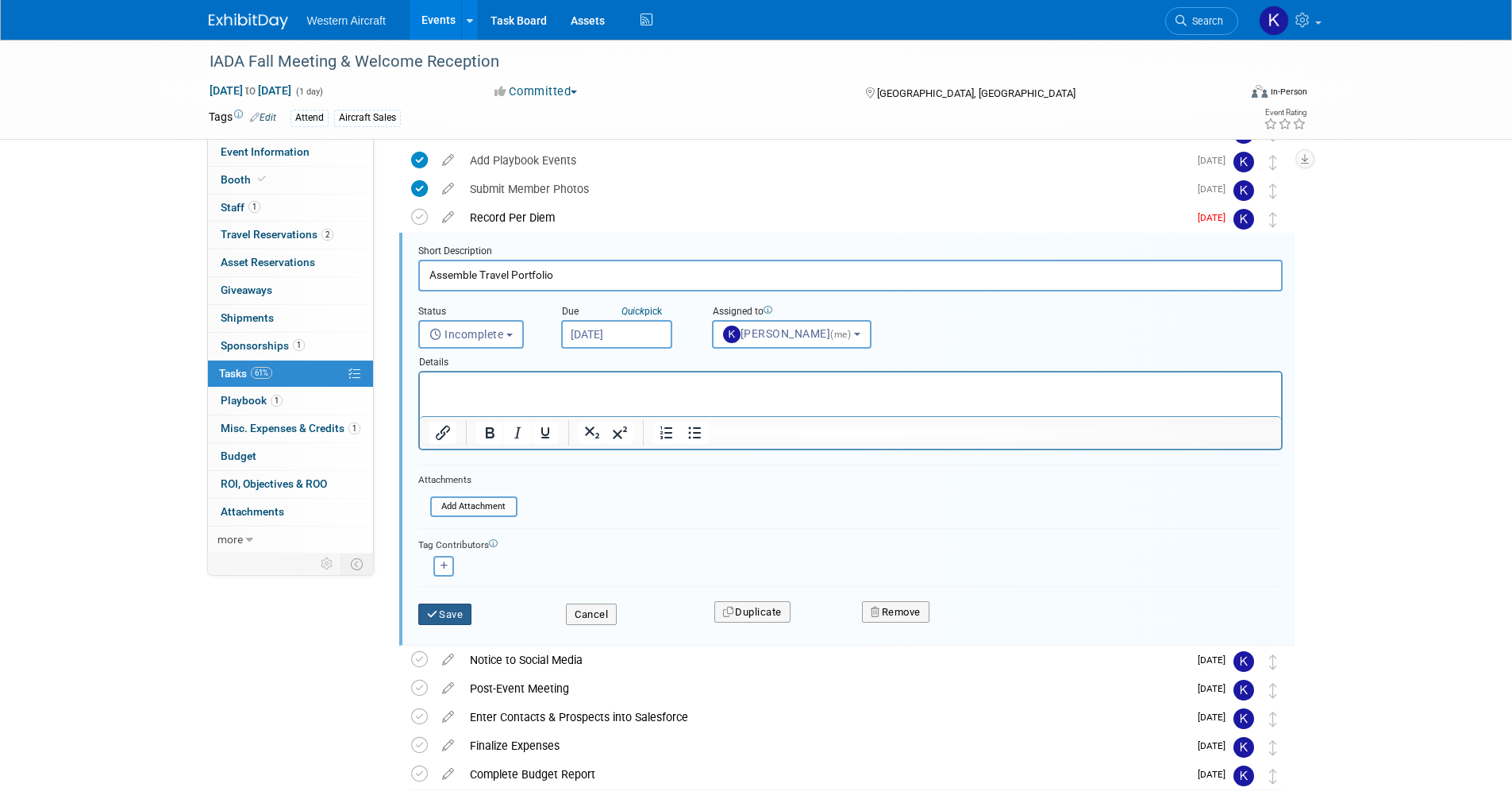
click at [466, 613] on button "Save" at bounding box center [445, 614] width 54 height 22
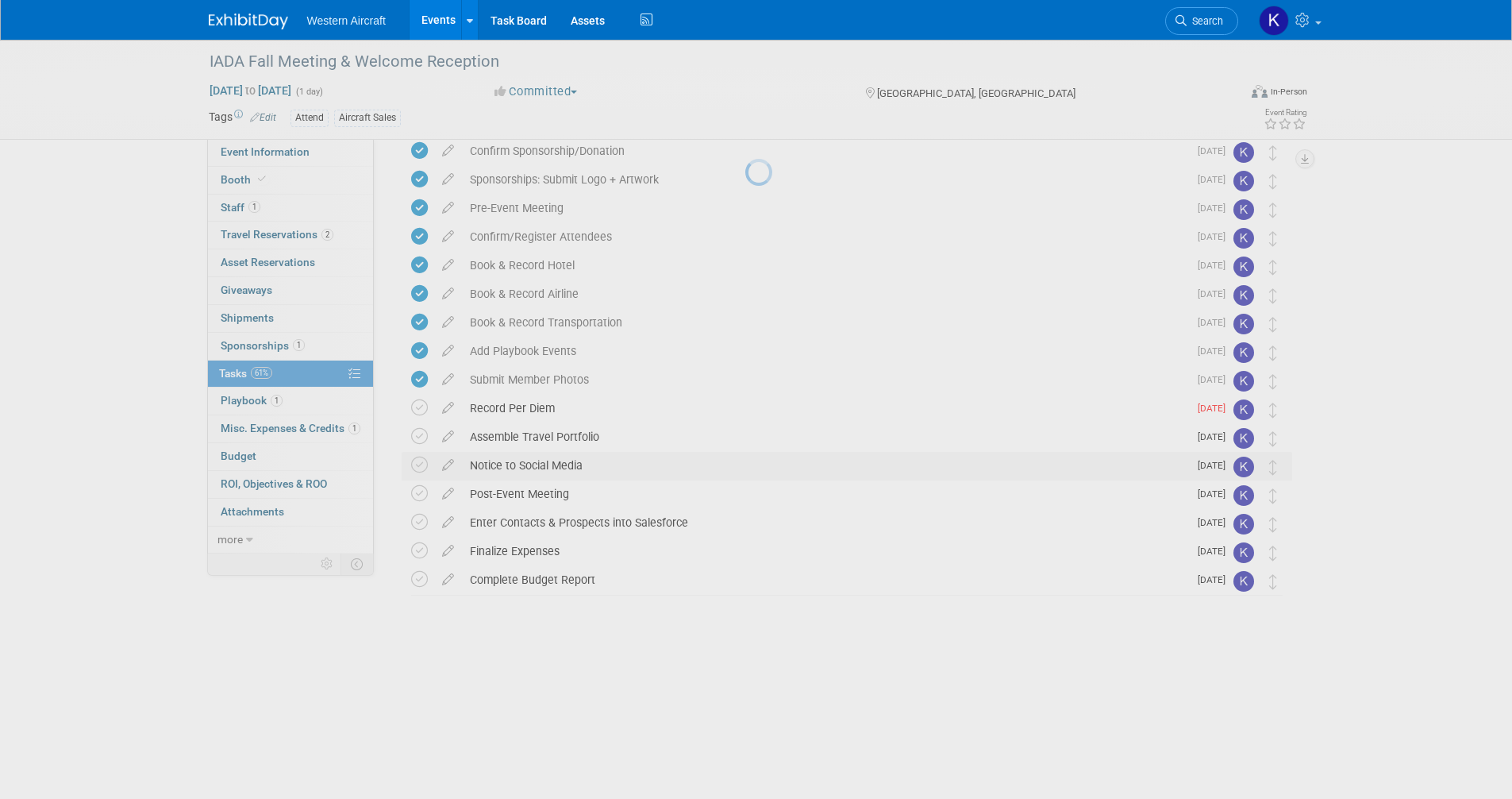
scroll to position [19, 0]
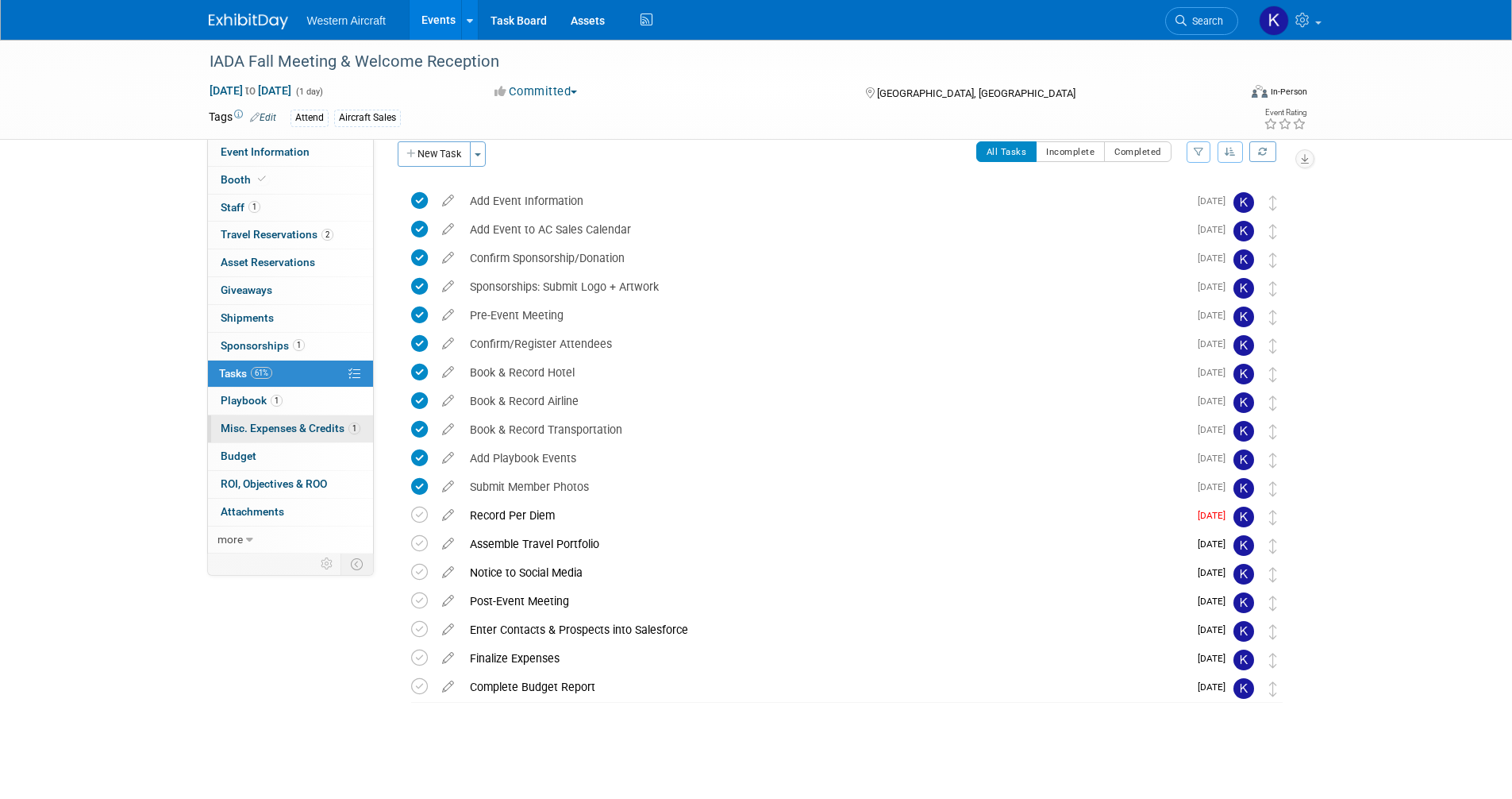
click at [282, 417] on link "1 Misc. Expenses & Credits 1" at bounding box center [290, 428] width 165 height 27
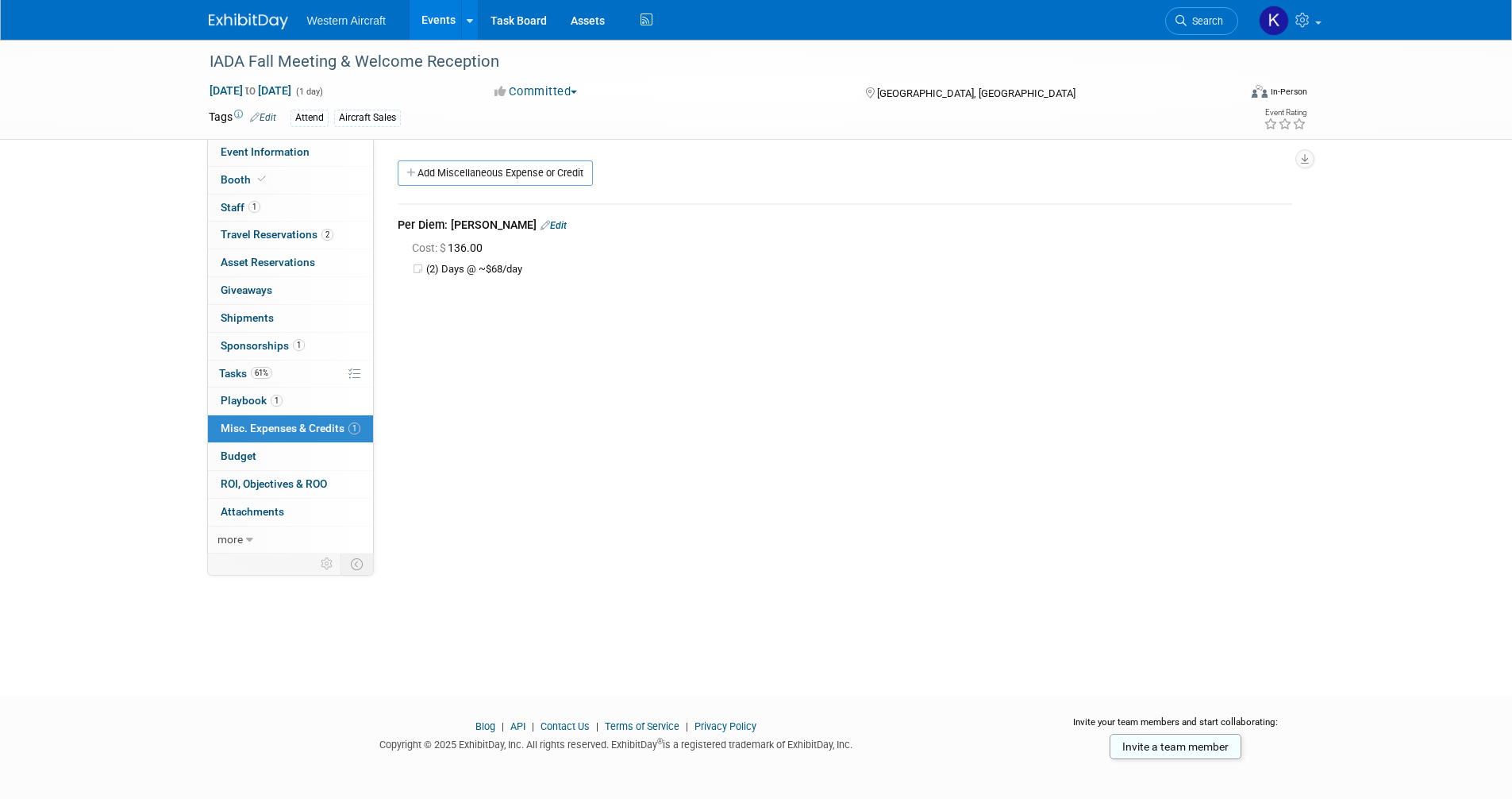
click at [281, 427] on span "Misc. Expenses & Credits 1" at bounding box center [290, 427] width 139 height 12
click at [267, 369] on span "61%" at bounding box center [262, 372] width 22 height 12
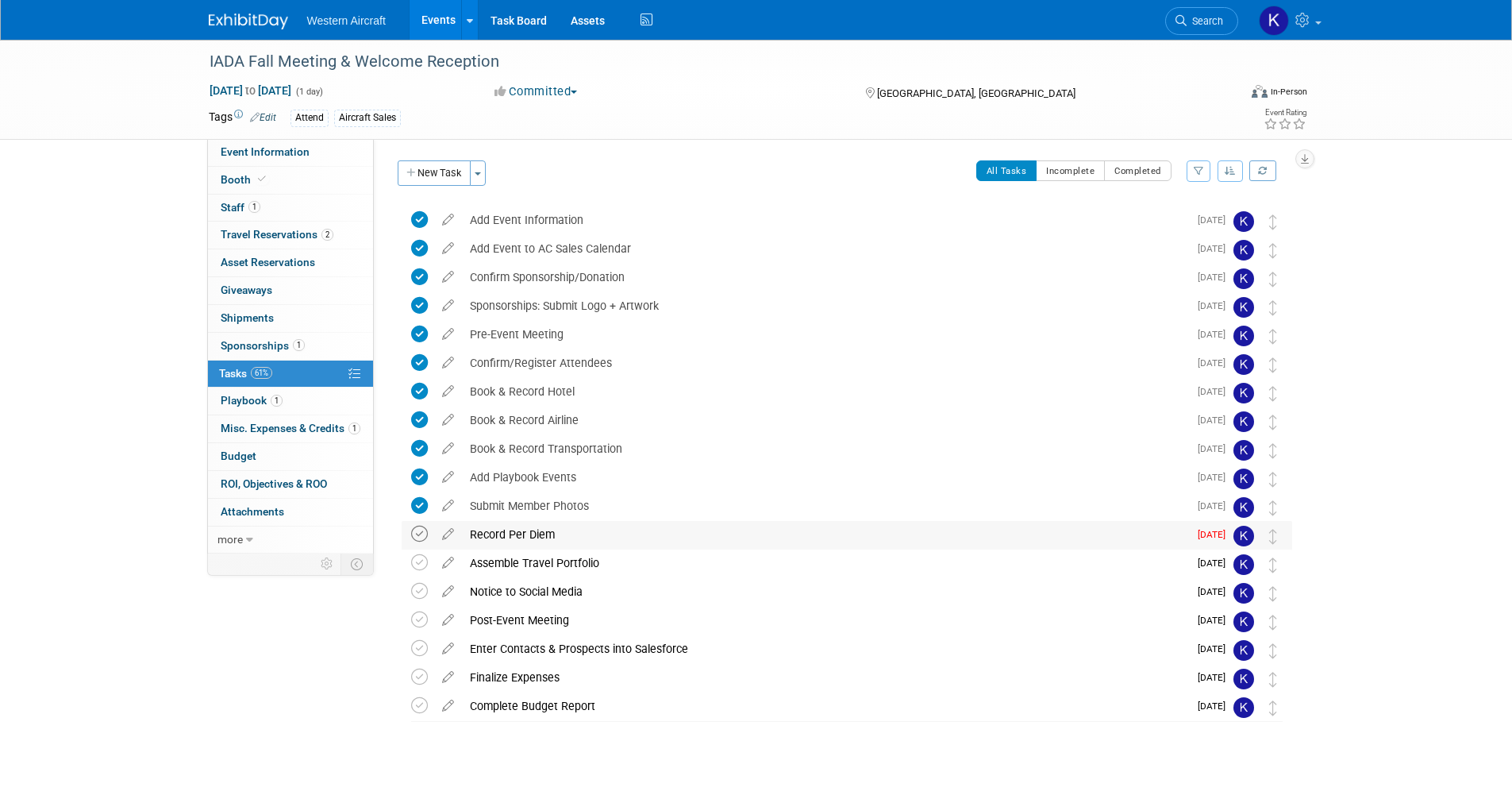
click at [420, 531] on icon at bounding box center [420, 534] width 17 height 17
